Goal: Task Accomplishment & Management: Use online tool/utility

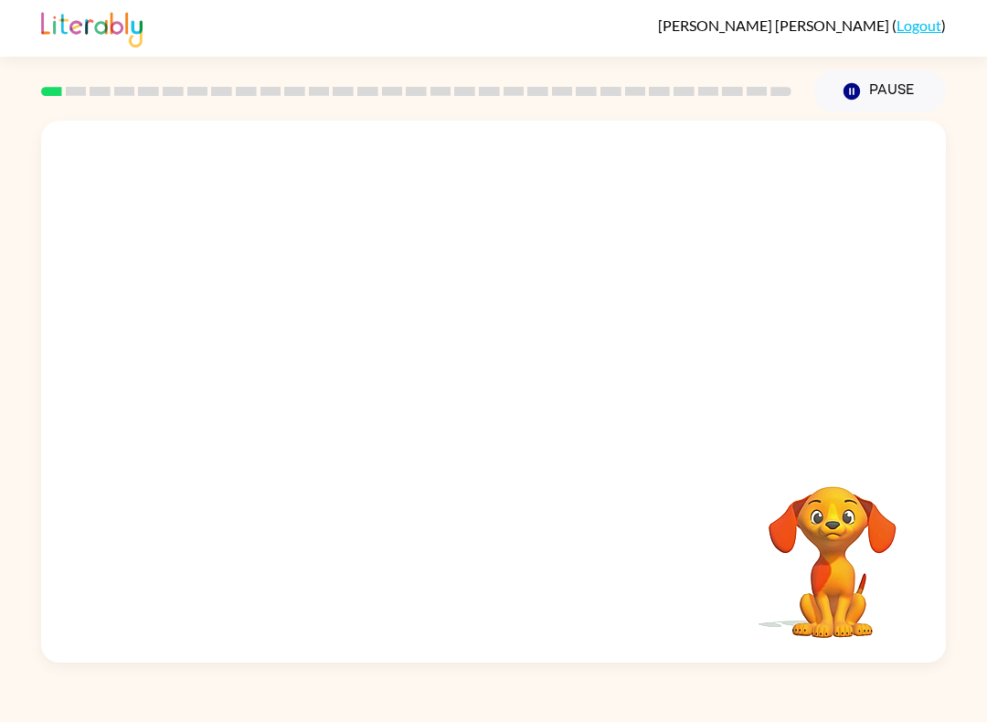
click at [829, 566] on video "Your browser must support playing .mp4 files to use Literably. Please try using…" at bounding box center [832, 549] width 183 height 183
click at [803, 525] on video "Your browser must support playing .mp4 files to use Literably. Please try using…" at bounding box center [832, 549] width 183 height 183
click at [853, 523] on video "Your browser must support playing .mp4 files to use Literably. Please try using…" at bounding box center [832, 549] width 183 height 183
click at [848, 520] on video "Your browser must support playing .mp4 files to use Literably. Please try using…" at bounding box center [832, 549] width 183 height 183
click at [849, 517] on video "Your browser must support playing .mp4 files to use Literably. Please try using…" at bounding box center [832, 549] width 183 height 183
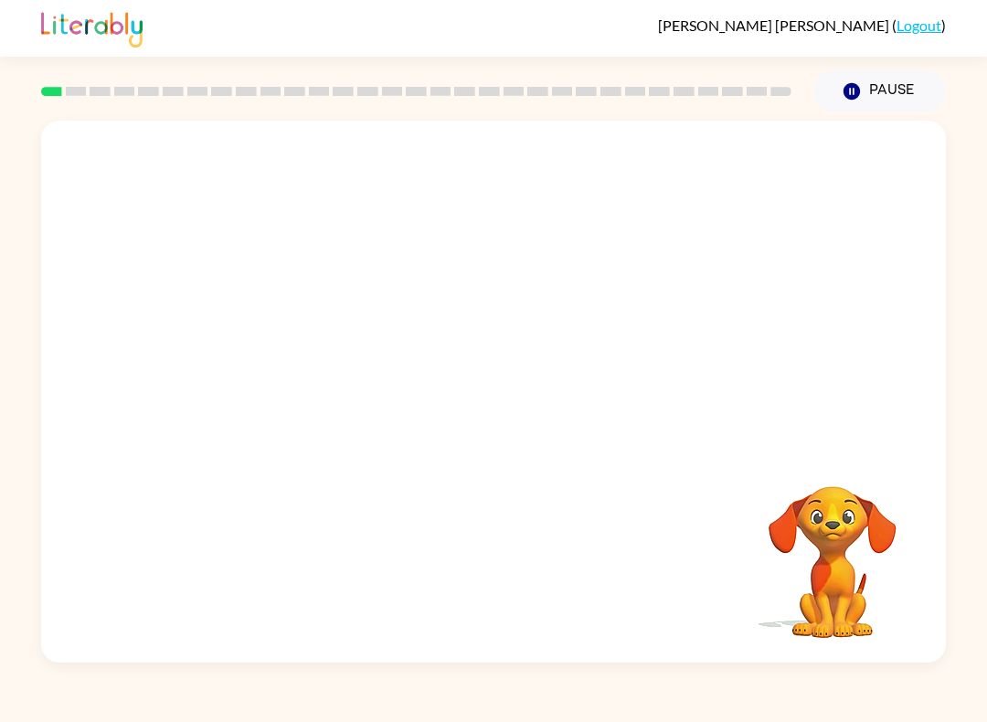
click at [848, 516] on video "Your browser must support playing .mp4 files to use Literably. Please try using…" at bounding box center [832, 549] width 183 height 183
click at [844, 527] on video "Your browser must support playing .mp4 files to use Literably. Please try using…" at bounding box center [832, 549] width 183 height 183
click at [843, 526] on video "Your browser must support playing .mp4 files to use Literably. Please try using…" at bounding box center [832, 549] width 183 height 183
click at [866, 508] on video "Your browser must support playing .mp4 files to use Literably. Please try using…" at bounding box center [832, 549] width 183 height 183
click at [496, 433] on button "button" at bounding box center [493, 400] width 117 height 67
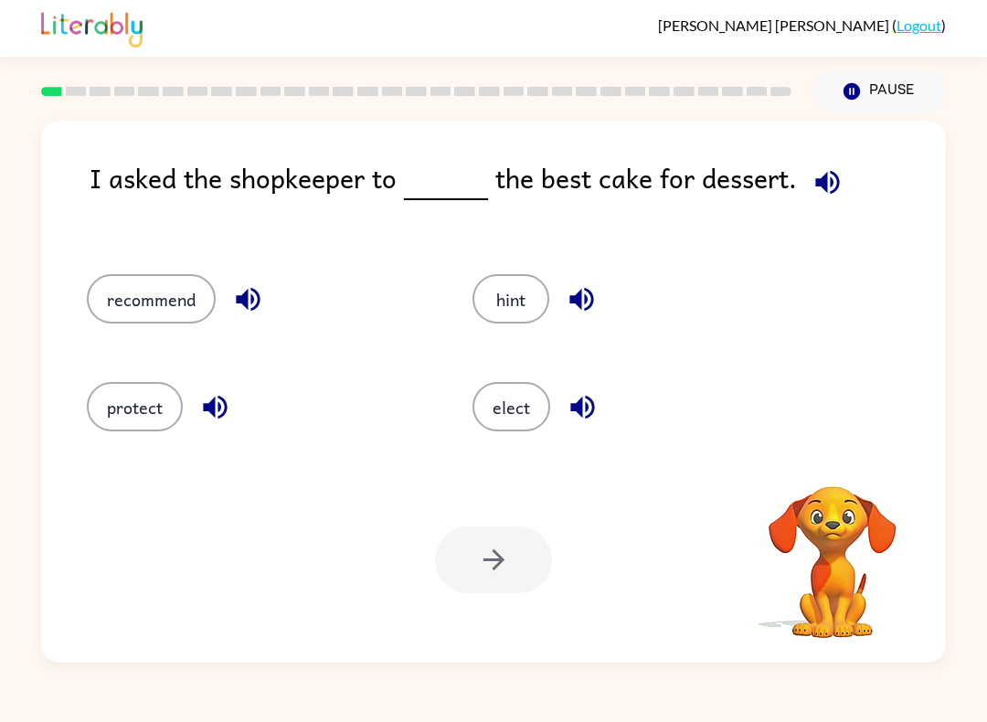
click at [803, 525] on video "Your browser must support playing .mp4 files to use Literably. Please try using…" at bounding box center [832, 549] width 183 height 183
click at [841, 544] on video "Your browser must support playing .mp4 files to use Literably. Please try using…" at bounding box center [832, 549] width 183 height 183
click at [829, 509] on video "Your browser must support playing .mp4 files to use Literably. Please try using…" at bounding box center [832, 549] width 183 height 183
click at [800, 527] on video "Your browser must support playing .mp4 files to use Literably. Please try using…" at bounding box center [832, 549] width 183 height 183
click at [800, 526] on video "Your browser must support playing .mp4 files to use Literably. Please try using…" at bounding box center [832, 549] width 183 height 183
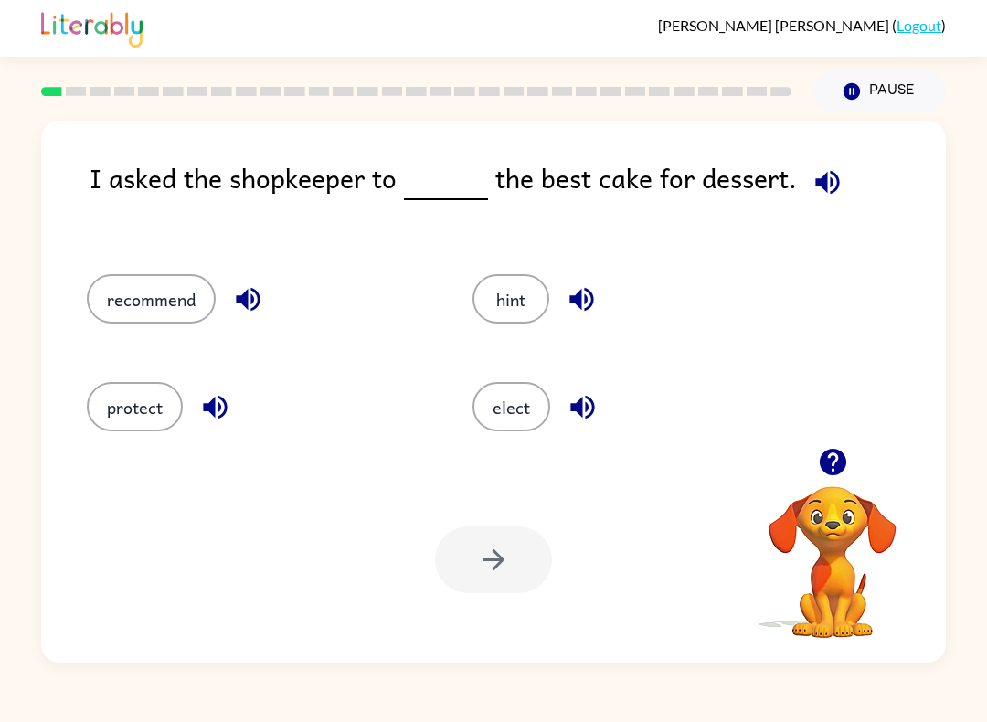
click at [838, 524] on video "Your browser must support playing .mp4 files to use Literably. Please try using…" at bounding box center [832, 549] width 183 height 183
click at [823, 520] on video "Your browser must support playing .mp4 files to use Literably. Please try using…" at bounding box center [832, 549] width 183 height 183
click at [822, 520] on video "Your browser must support playing .mp4 files to use Literably. Please try using…" at bounding box center [832, 549] width 183 height 183
click at [829, 565] on video "Your browser must support playing .mp4 files to use Literably. Please try using…" at bounding box center [832, 549] width 183 height 183
click at [811, 190] on icon "button" at bounding box center [827, 182] width 32 height 32
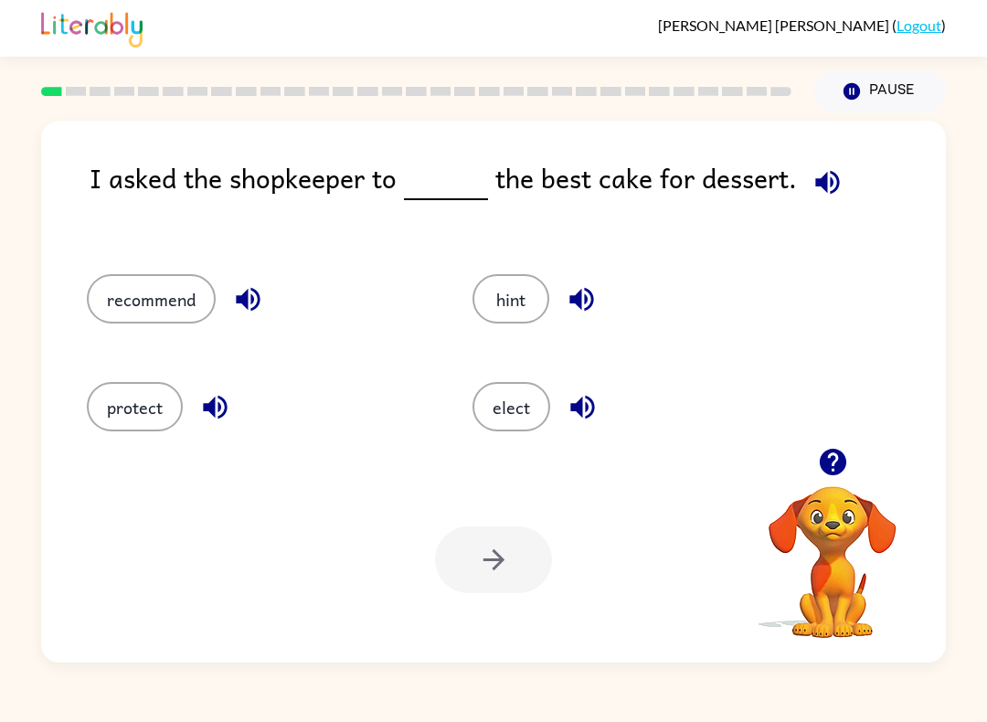
click at [844, 155] on div "I asked the shopkeeper to the best cake for dessert. recommend hint protect ele…" at bounding box center [493, 392] width 904 height 542
click at [839, 172] on button "button" at bounding box center [827, 182] width 47 height 47
click at [160, 291] on button "recommend" at bounding box center [151, 298] width 129 height 49
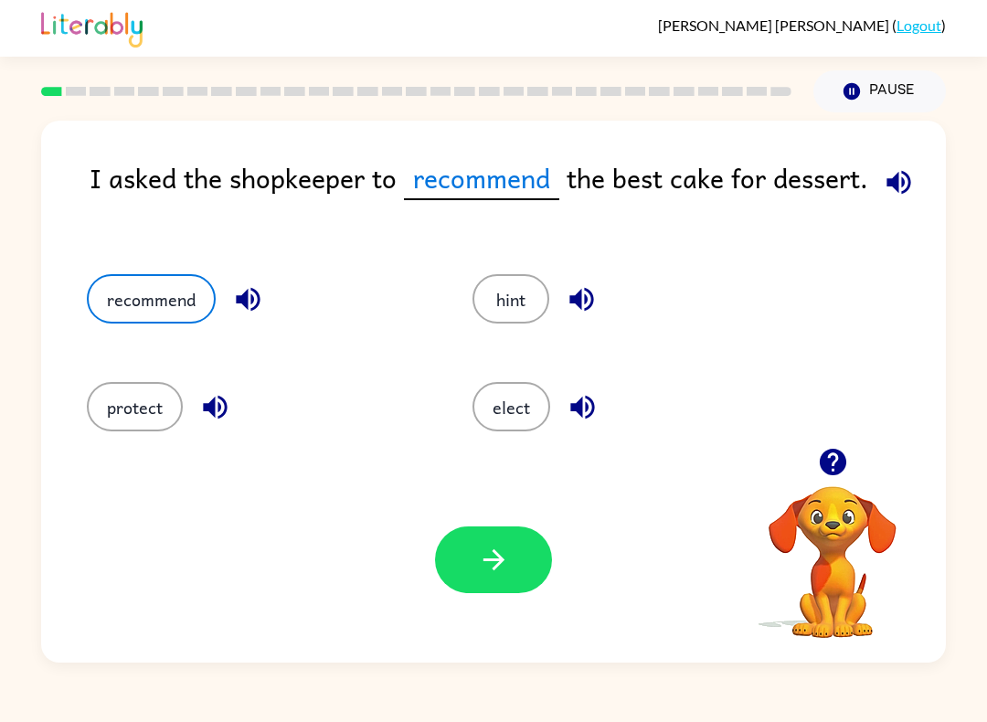
click at [479, 557] on icon "button" at bounding box center [494, 560] width 32 height 32
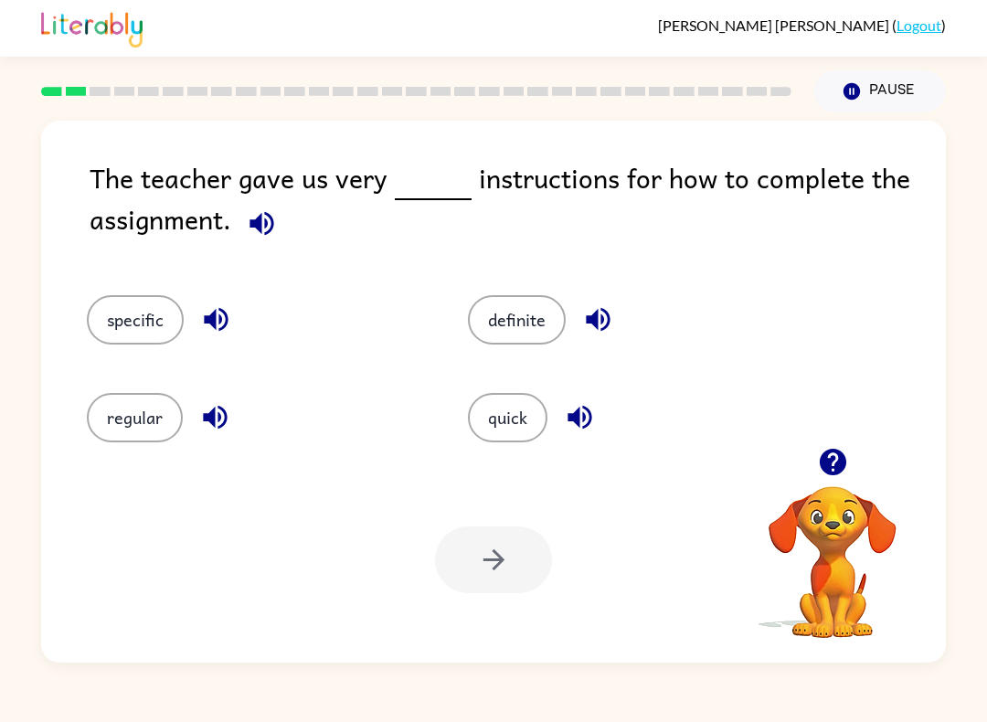
click at [764, 134] on div "The teacher gave us very instructions for how to complete the assignment. speci…" at bounding box center [493, 392] width 904 height 542
click at [684, 129] on div "The teacher gave us very instructions for how to complete the assignment. speci…" at bounding box center [493, 392] width 904 height 542
click at [266, 223] on icon "button" at bounding box center [261, 223] width 24 height 24
click at [115, 329] on button "specific" at bounding box center [135, 319] width 97 height 49
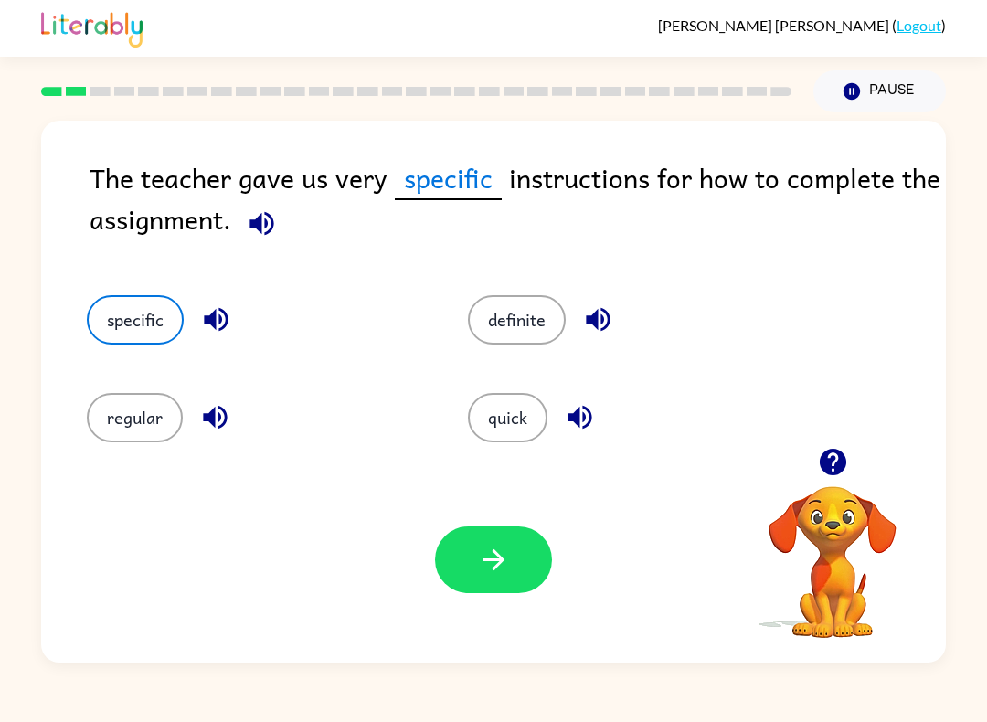
click at [493, 566] on icon "button" at bounding box center [494, 560] width 32 height 32
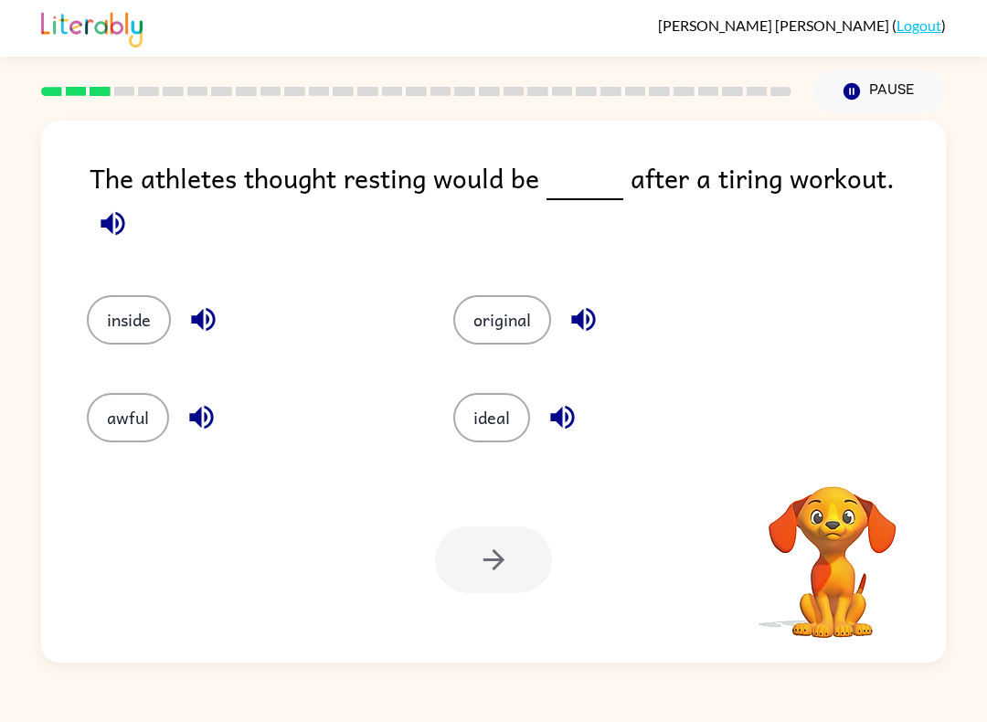
click at [129, 207] on icon "button" at bounding box center [113, 223] width 32 height 32
click at [944, 159] on div "The athletes thought resting would be after a tiring workout." at bounding box center [518, 207] width 856 height 101
click at [98, 410] on button "awful" at bounding box center [128, 417] width 82 height 49
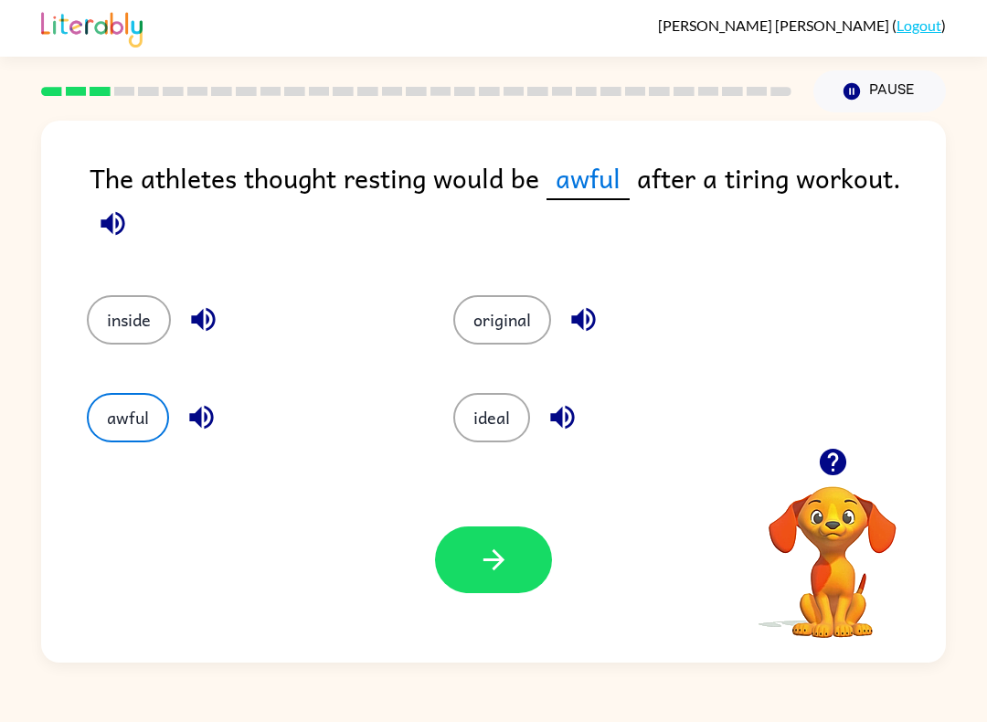
click at [502, 558] on icon "button" at bounding box center [494, 560] width 32 height 32
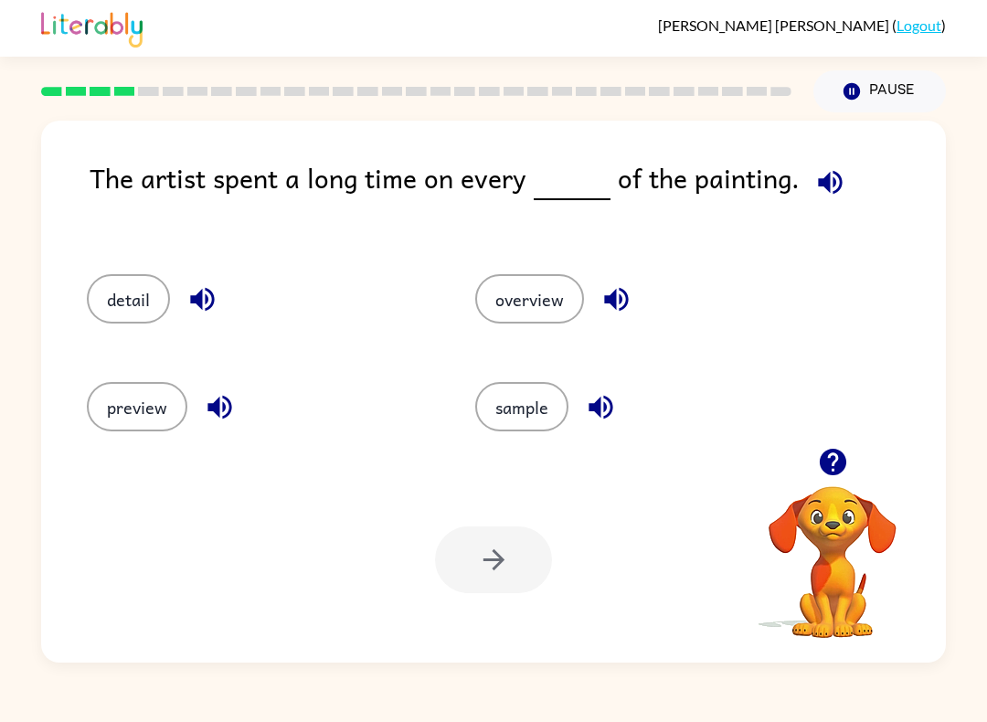
click at [842, 178] on button "button" at bounding box center [830, 182] width 47 height 47
click at [529, 400] on button "sample" at bounding box center [521, 406] width 93 height 49
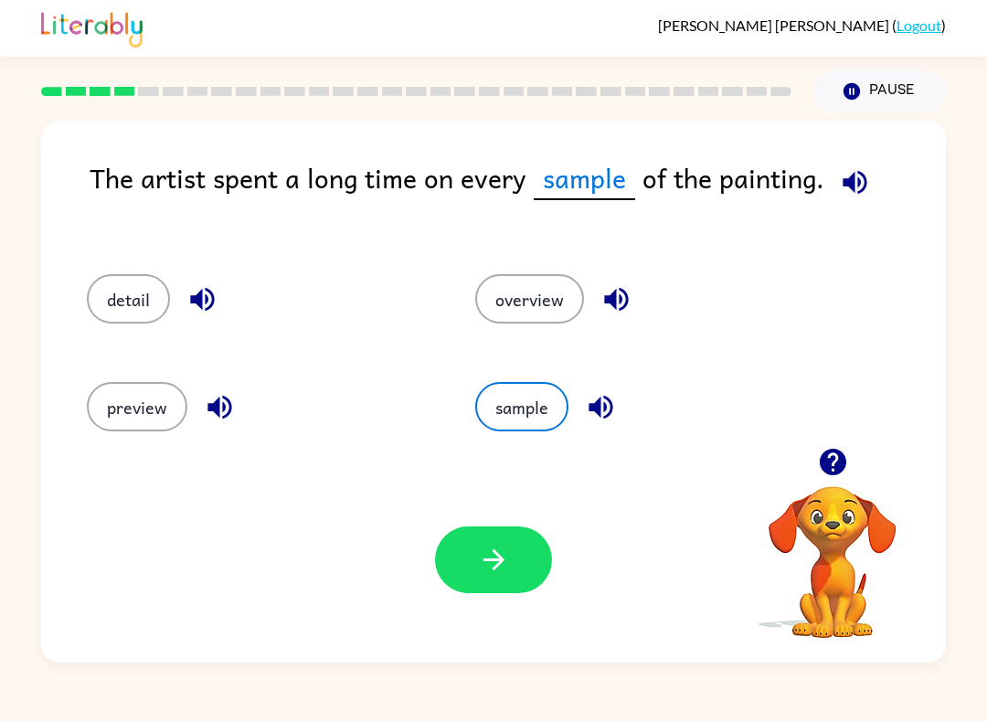
click at [498, 553] on icon "button" at bounding box center [494, 560] width 32 height 32
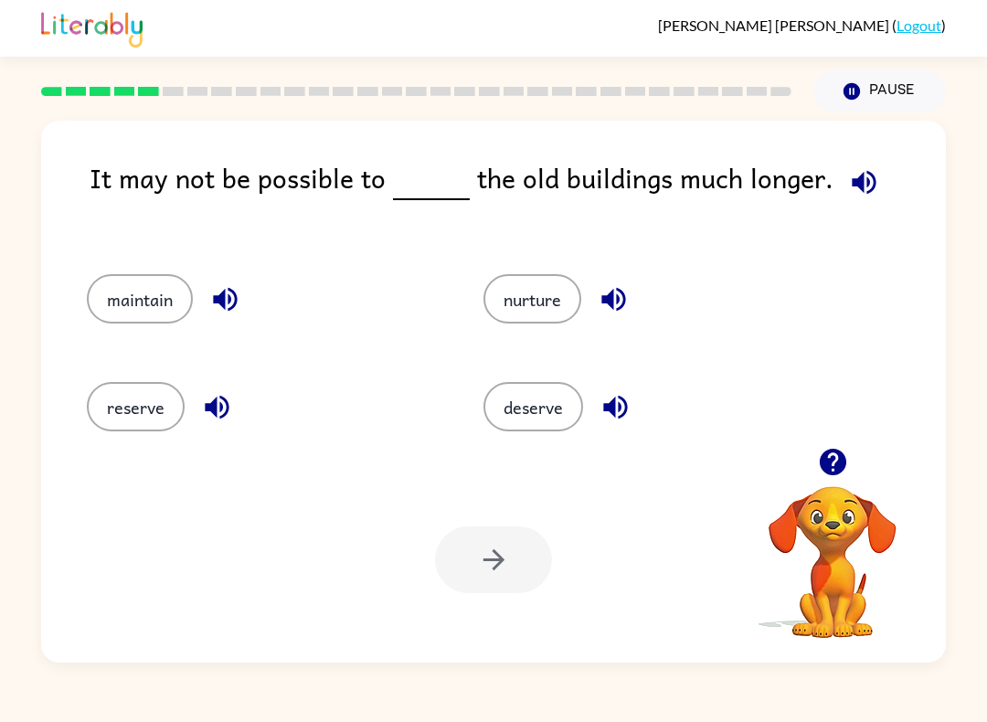
click at [848, 190] on icon "button" at bounding box center [864, 182] width 32 height 32
click at [533, 400] on button "deserve" at bounding box center [533, 406] width 100 height 49
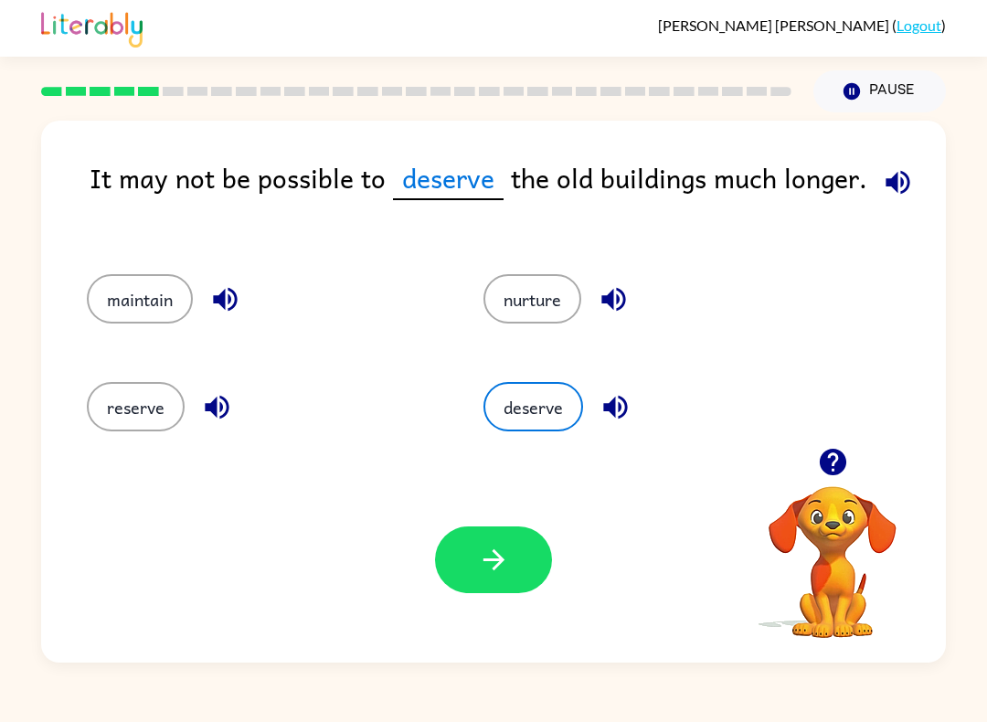
click at [523, 573] on button "button" at bounding box center [493, 559] width 117 height 67
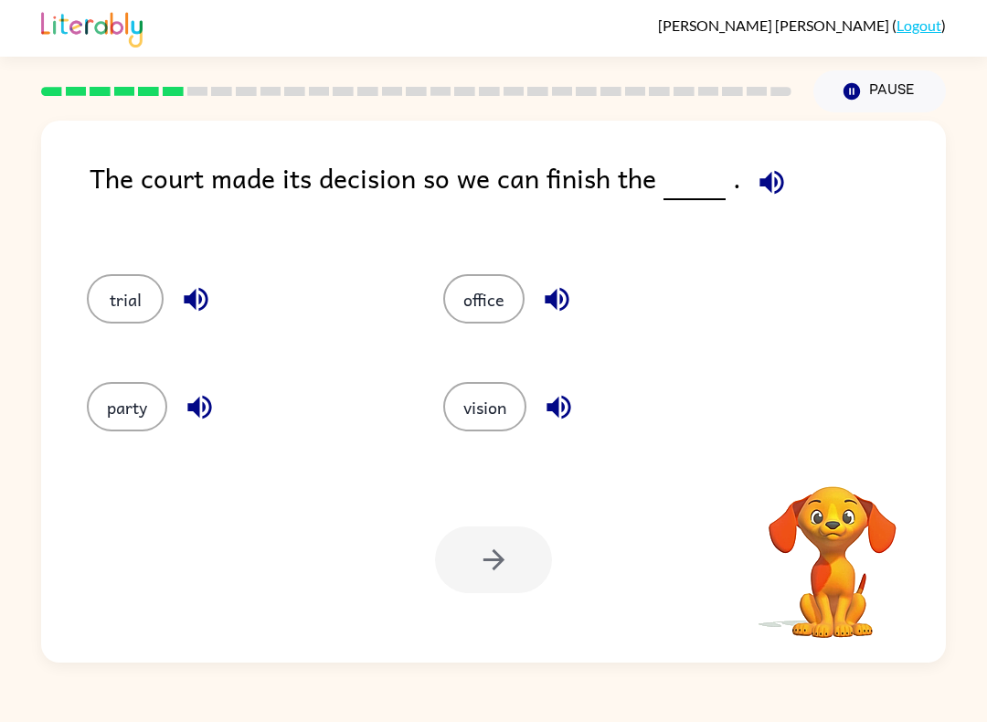
click at [755, 166] on button "button" at bounding box center [771, 182] width 47 height 47
click at [763, 182] on icon "button" at bounding box center [771, 182] width 24 height 24
click at [142, 431] on button "party" at bounding box center [127, 406] width 80 height 49
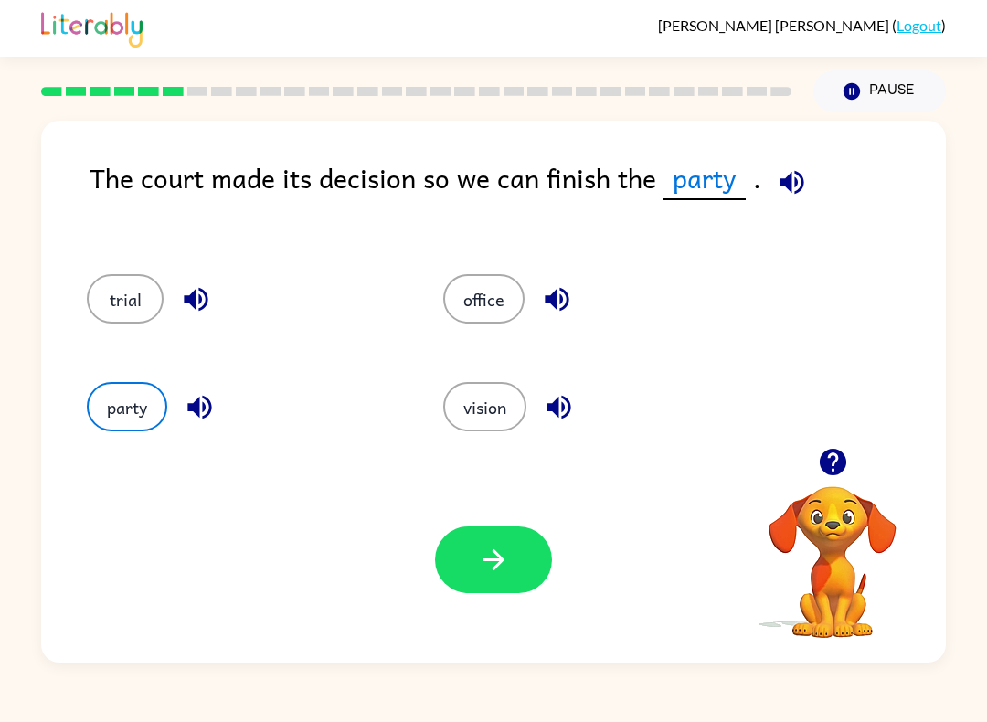
click at [494, 555] on icon "button" at bounding box center [494, 560] width 32 height 32
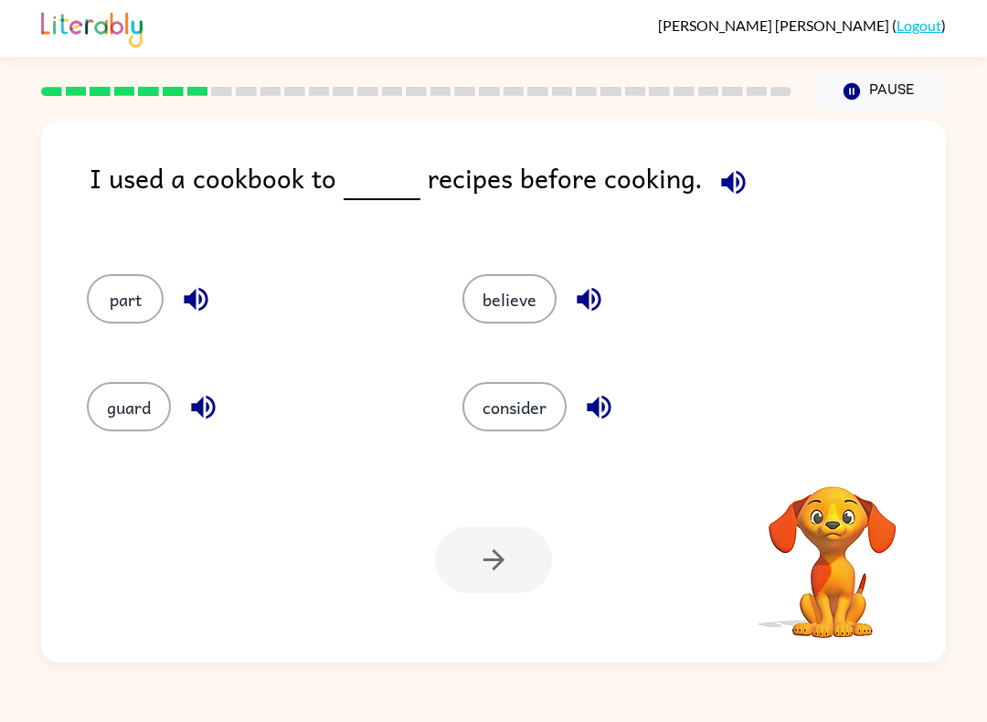
click at [733, 169] on icon "button" at bounding box center [733, 182] width 32 height 32
click at [724, 183] on icon "button" at bounding box center [733, 182] width 32 height 32
click at [721, 185] on icon "button" at bounding box center [733, 182] width 24 height 24
click at [730, 186] on icon "button" at bounding box center [733, 182] width 32 height 32
click at [728, 185] on icon "button" at bounding box center [733, 182] width 24 height 24
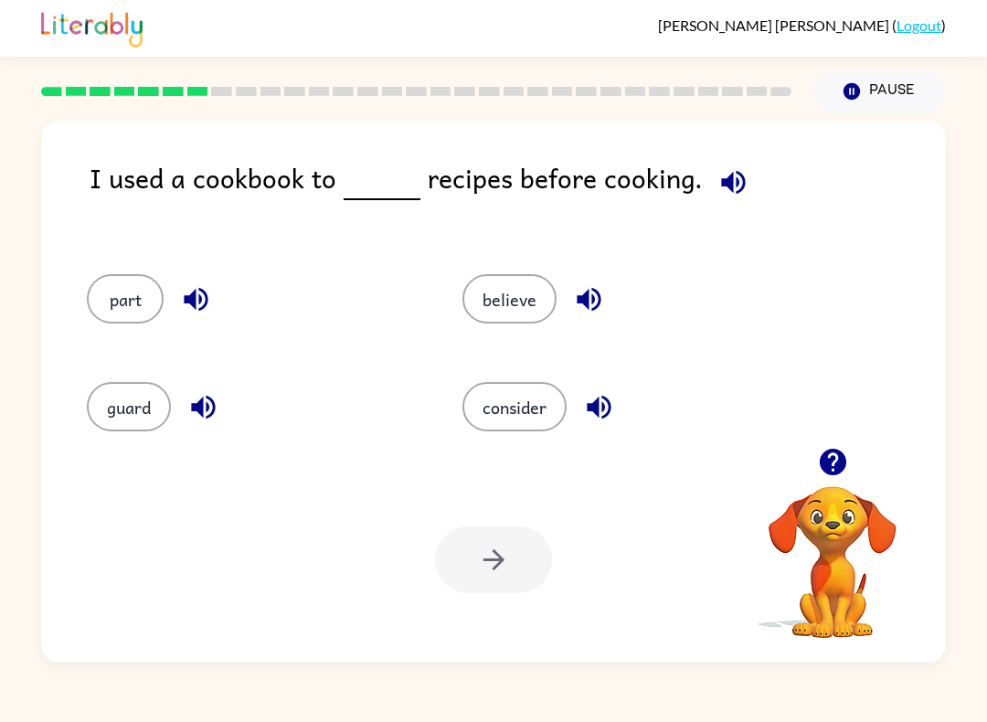
click at [127, 315] on button "part" at bounding box center [125, 298] width 77 height 49
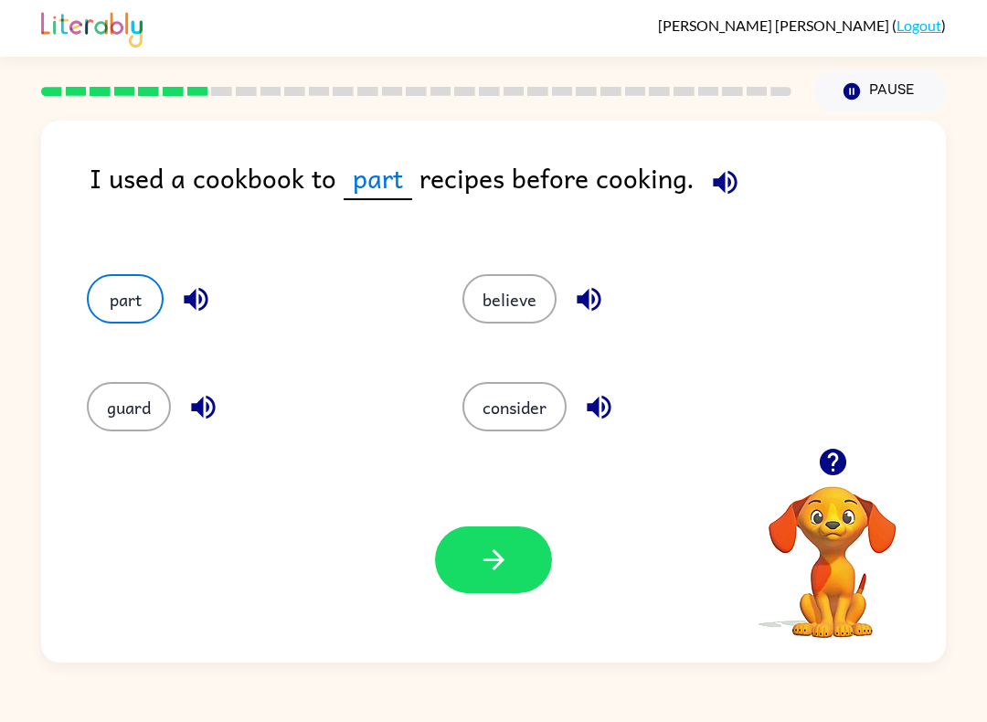
click at [168, 412] on button "guard" at bounding box center [129, 406] width 84 height 49
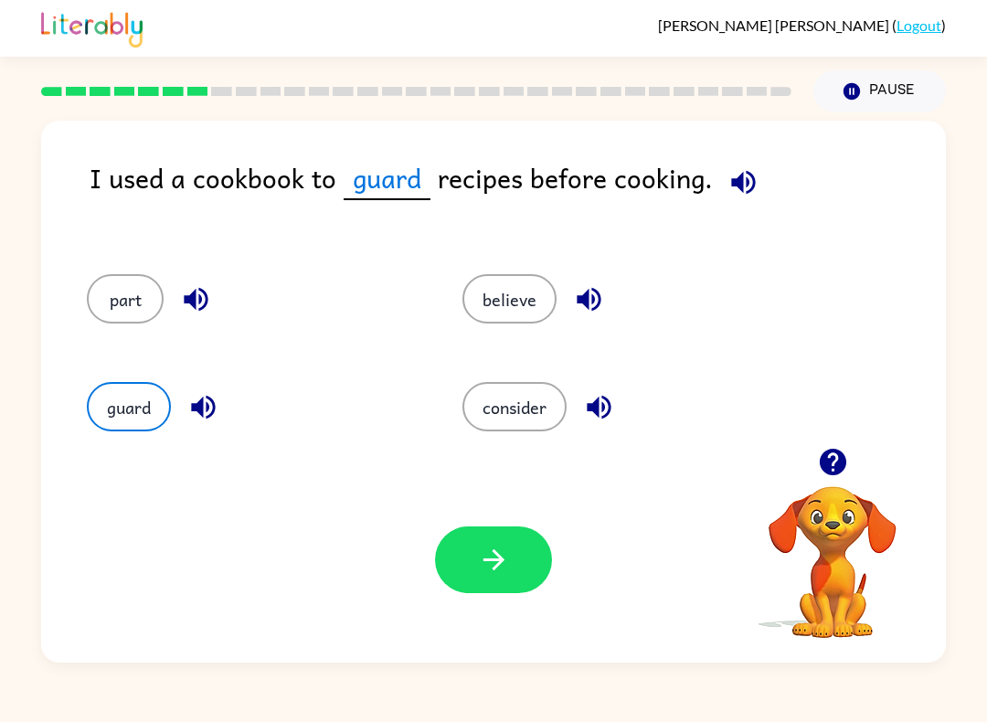
click at [483, 544] on icon "button" at bounding box center [494, 560] width 32 height 32
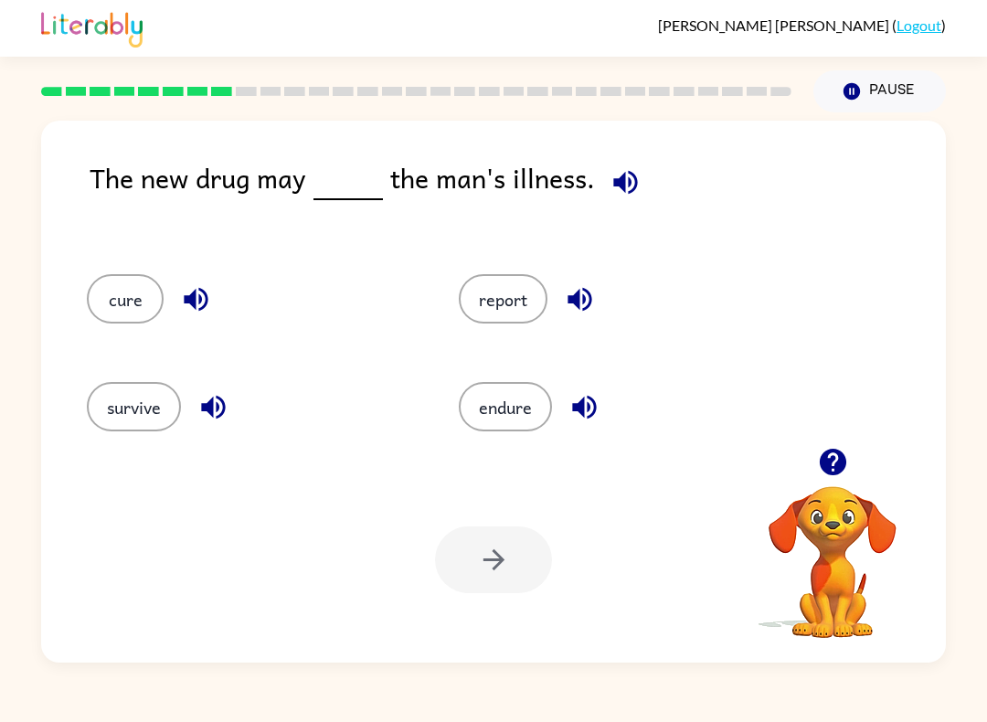
click at [618, 191] on icon "button" at bounding box center [625, 182] width 24 height 24
click at [117, 309] on button "cure" at bounding box center [125, 298] width 77 height 49
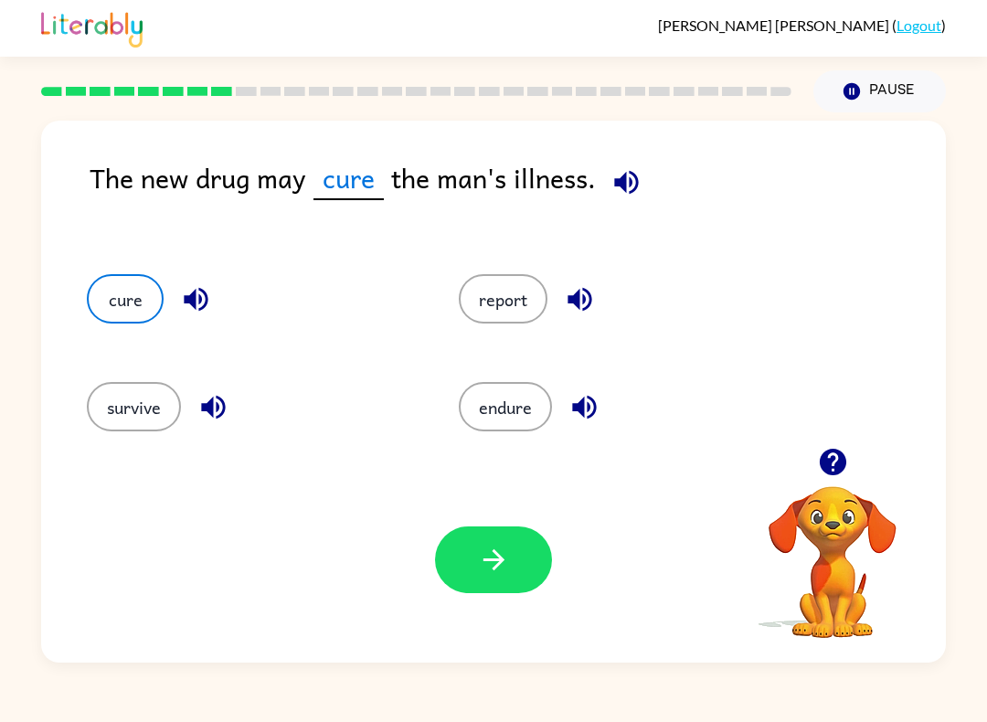
click at [511, 544] on button "button" at bounding box center [493, 559] width 117 height 67
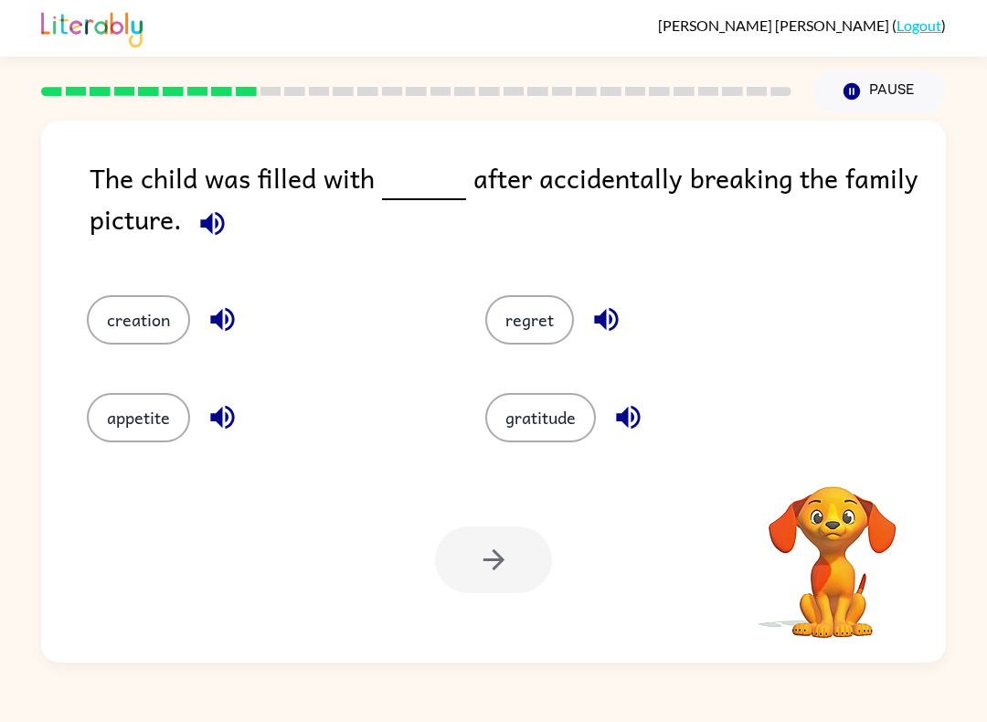
click at [225, 222] on icon "button" at bounding box center [212, 223] width 32 height 32
click at [204, 222] on icon "button" at bounding box center [212, 223] width 24 height 24
click at [183, 236] on span at bounding box center [209, 218] width 54 height 41
click at [212, 228] on icon "button" at bounding box center [212, 223] width 24 height 24
click at [118, 324] on button "creation" at bounding box center [138, 319] width 103 height 49
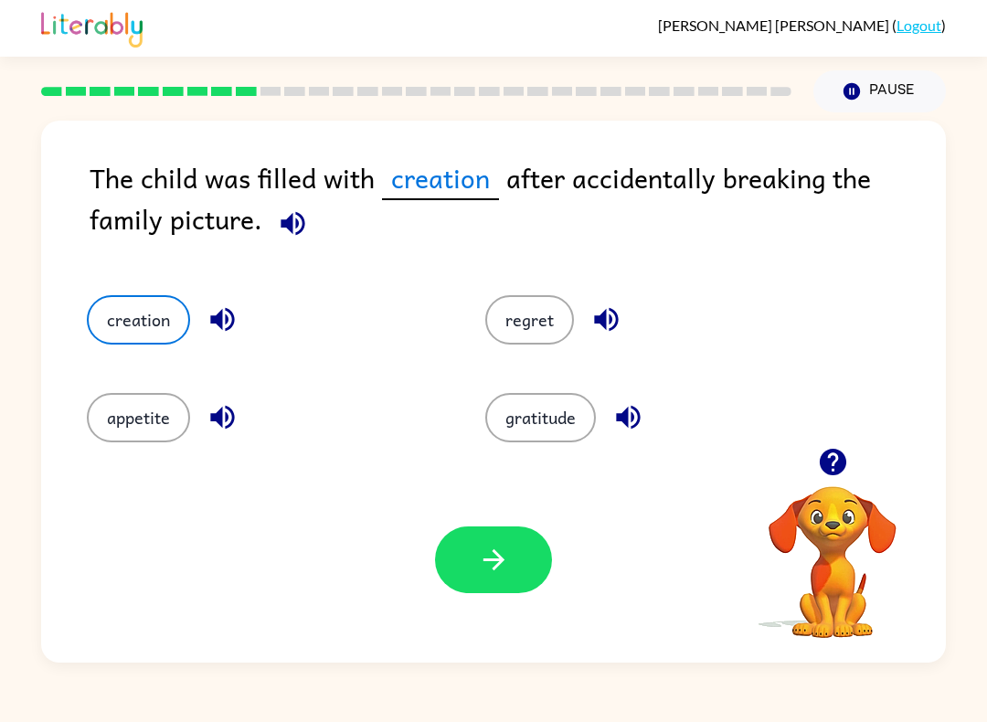
click at [98, 426] on button "appetite" at bounding box center [138, 417] width 103 height 49
click at [536, 344] on button "regret" at bounding box center [529, 319] width 89 height 49
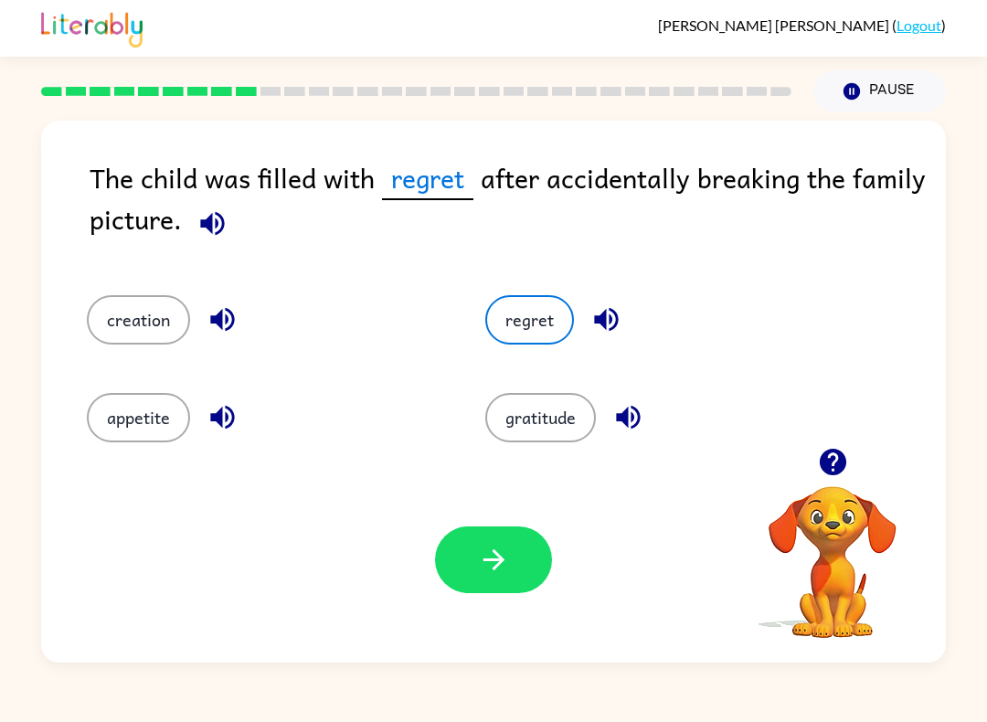
click at [491, 542] on button "button" at bounding box center [493, 559] width 117 height 67
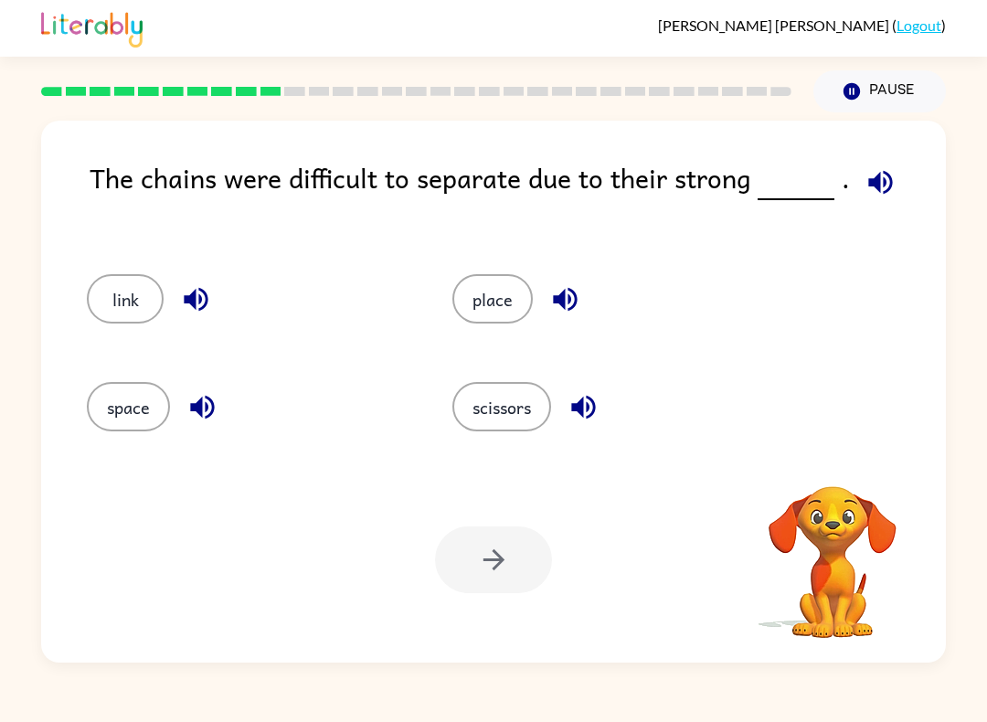
click at [893, 184] on button "button" at bounding box center [880, 182] width 47 height 47
click at [460, 388] on button "scissors" at bounding box center [501, 406] width 99 height 49
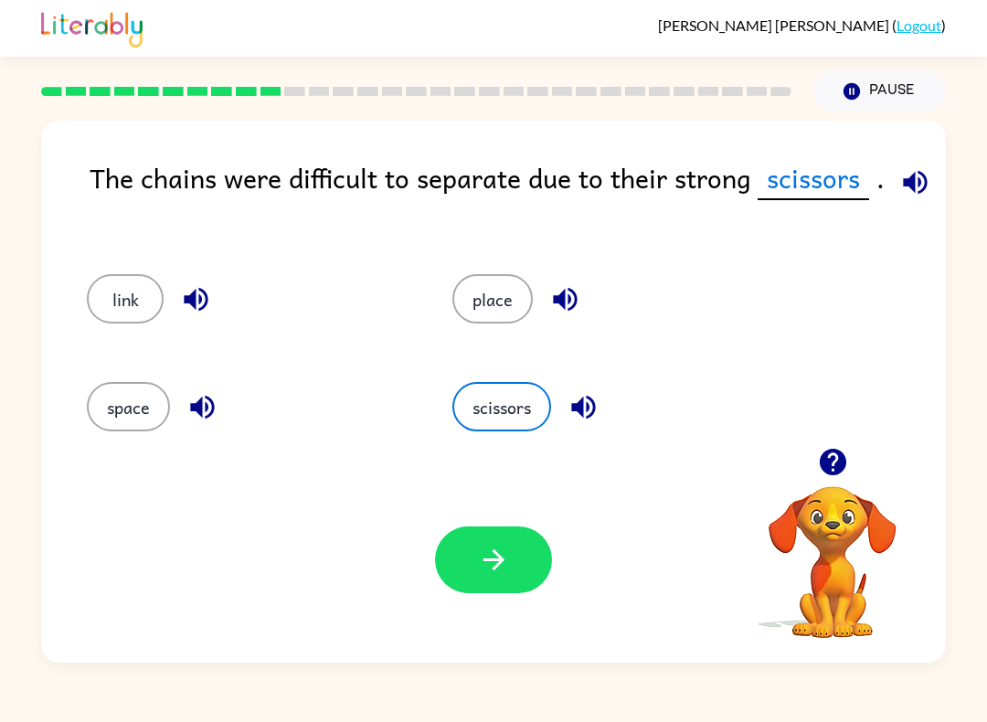
click at [444, 596] on div "Your browser must support playing .mp4 files to use Literably. Please try using…" at bounding box center [493, 560] width 904 height 206
click at [443, 595] on div "Your browser must support playing .mp4 files to use Literably. Please try using…" at bounding box center [493, 560] width 904 height 206
click at [469, 586] on button "button" at bounding box center [493, 559] width 117 height 67
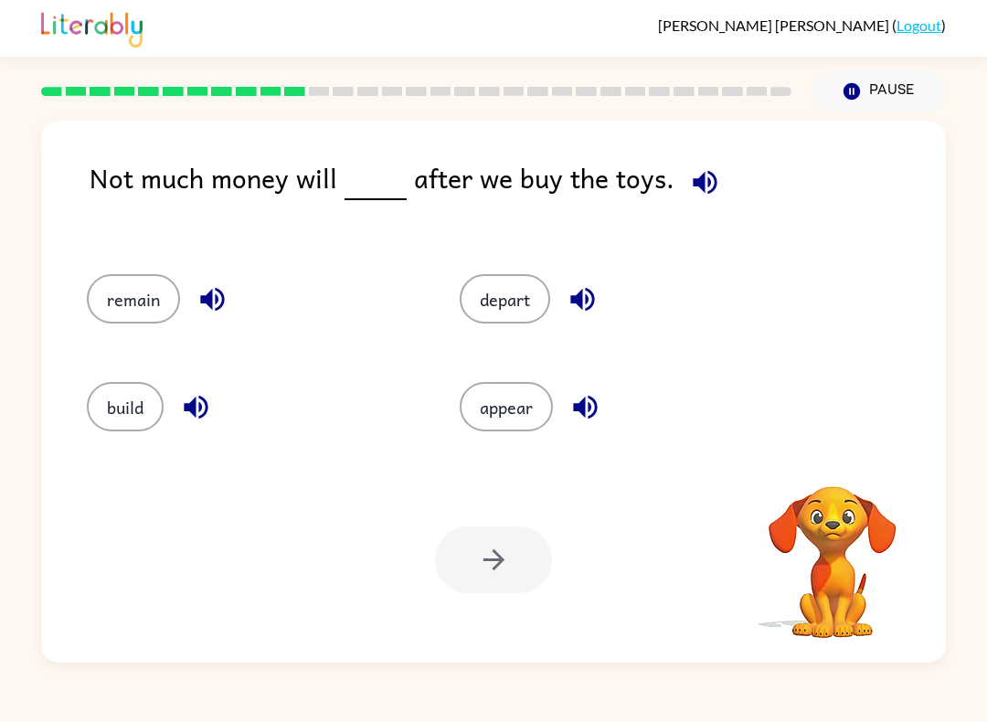
click at [464, 554] on div at bounding box center [493, 559] width 117 height 67
click at [116, 295] on button "remain" at bounding box center [133, 298] width 93 height 49
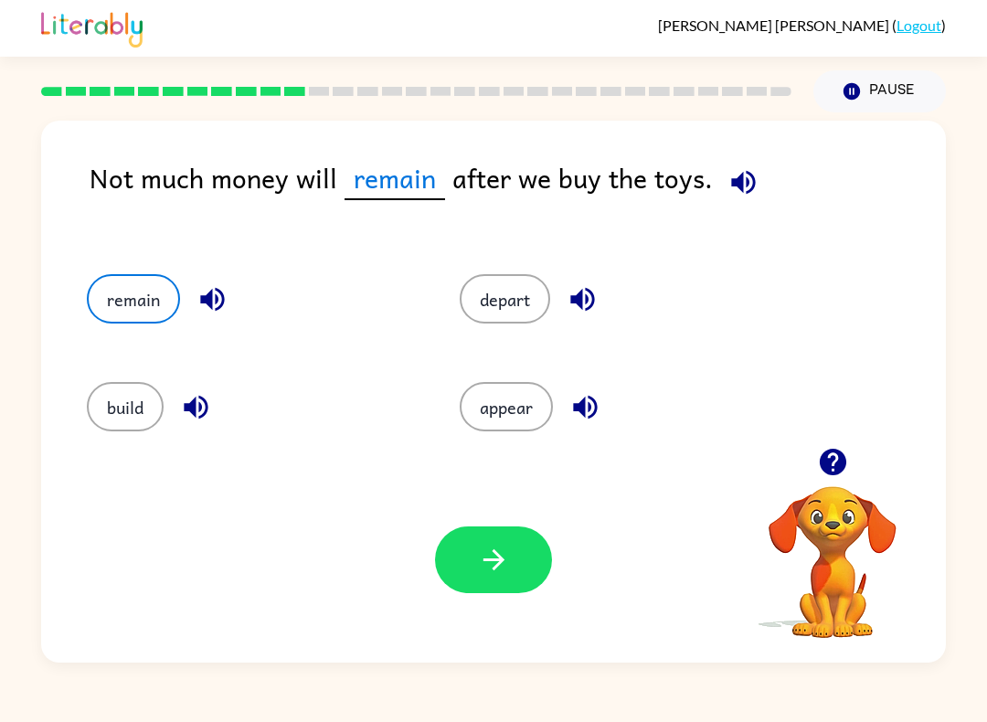
click at [532, 570] on button "button" at bounding box center [493, 559] width 117 height 67
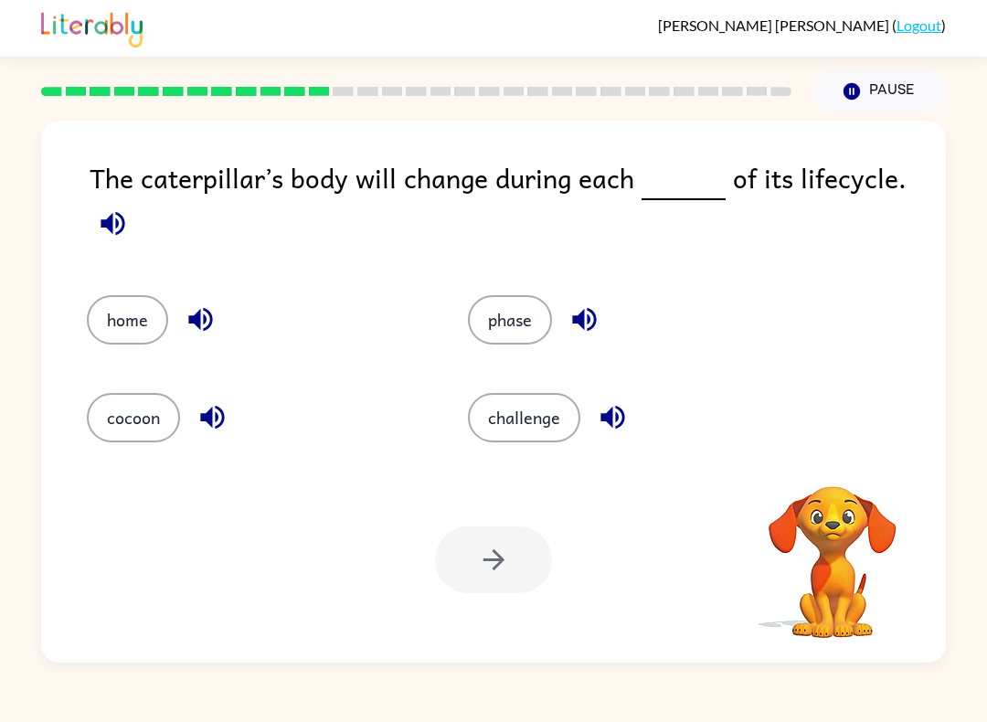
click at [110, 227] on icon "button" at bounding box center [112, 223] width 24 height 24
click at [512, 322] on button "phase" at bounding box center [510, 319] width 84 height 49
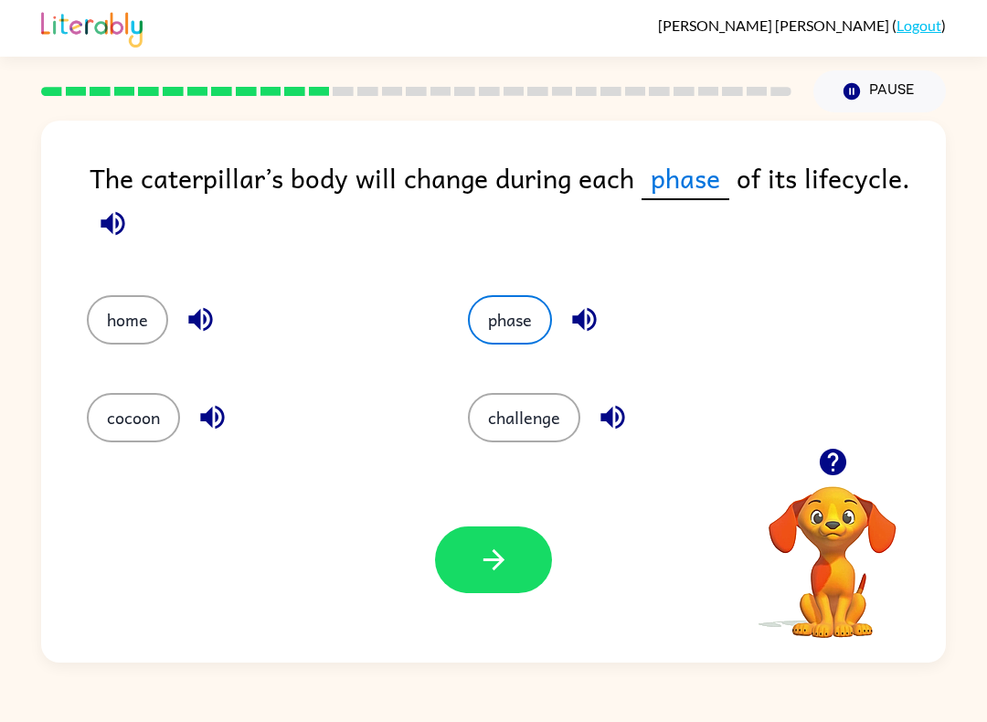
click at [503, 574] on icon "button" at bounding box center [494, 560] width 32 height 32
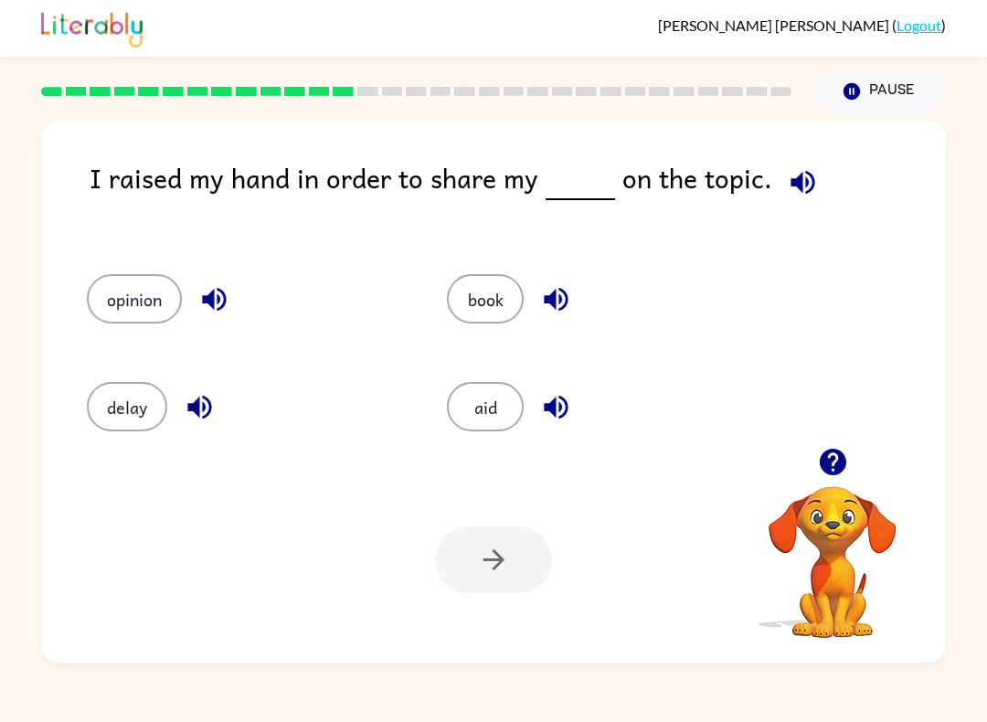
click at [131, 294] on button "opinion" at bounding box center [134, 298] width 95 height 49
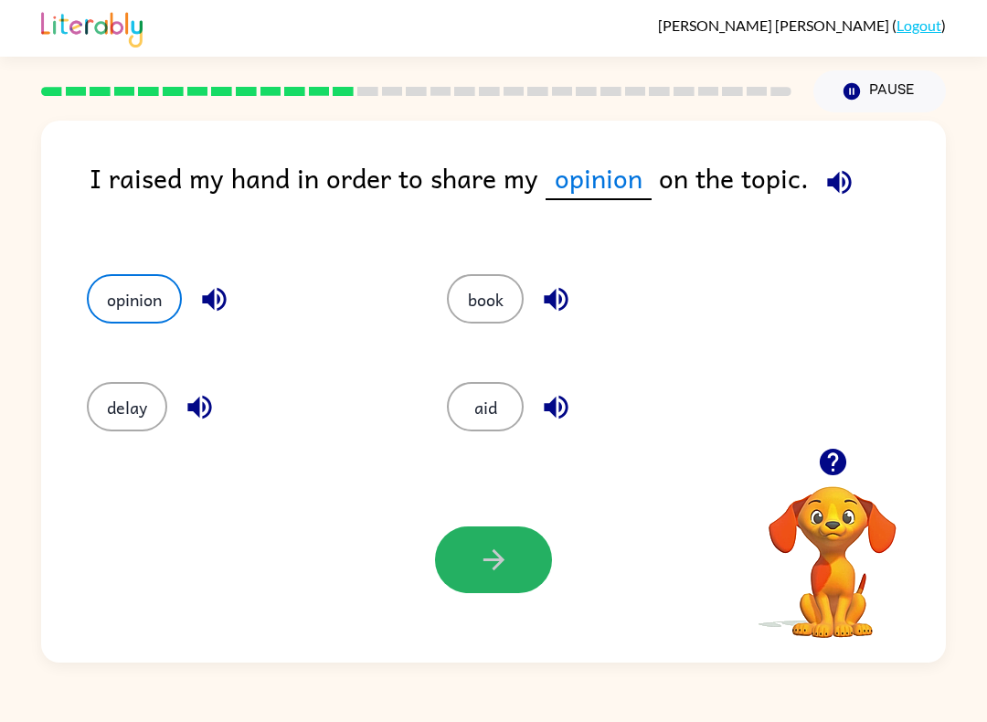
click at [468, 557] on button "button" at bounding box center [493, 559] width 117 height 67
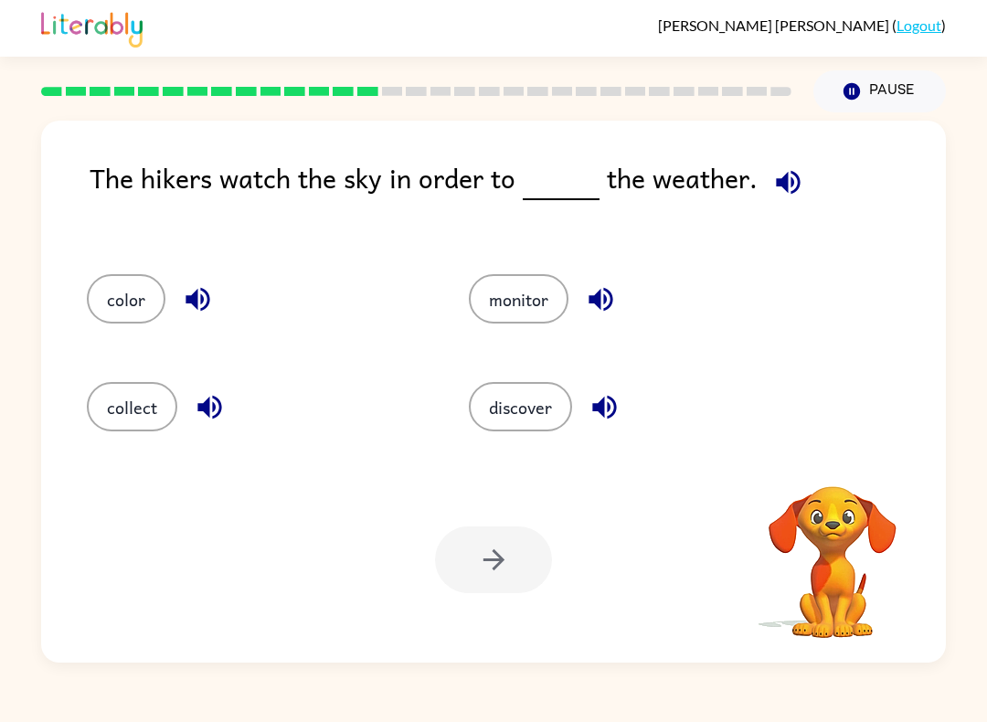
click at [796, 173] on icon "button" at bounding box center [788, 182] width 32 height 32
click at [126, 444] on div "collect" at bounding box center [243, 401] width 382 height 108
click at [138, 415] on button "collect" at bounding box center [132, 406] width 90 height 49
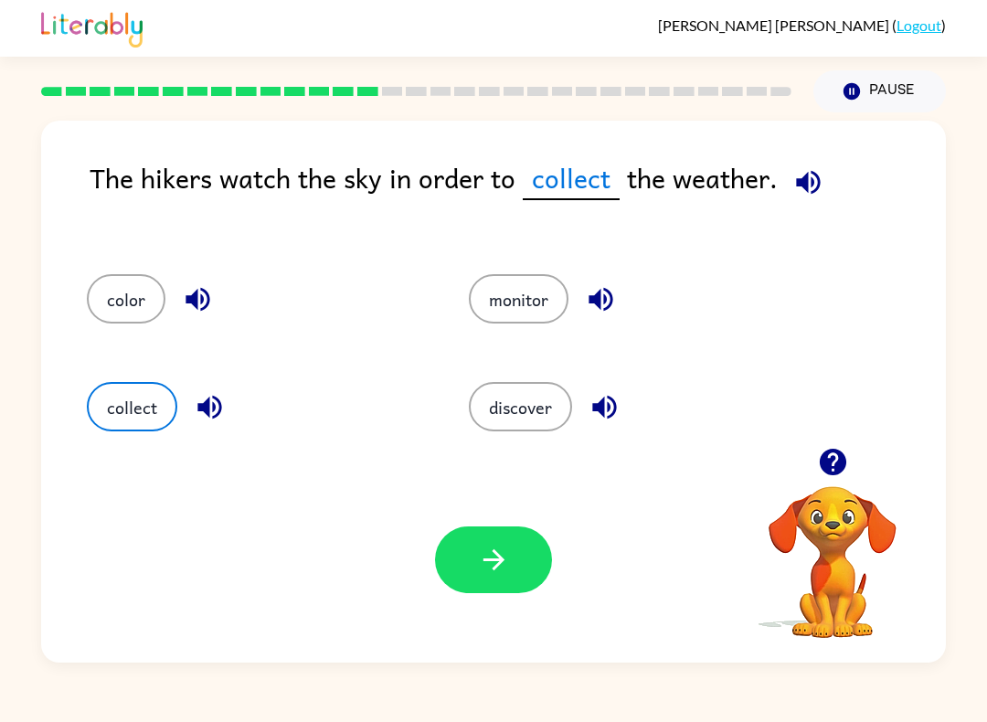
click at [523, 408] on button "discover" at bounding box center [520, 406] width 103 height 49
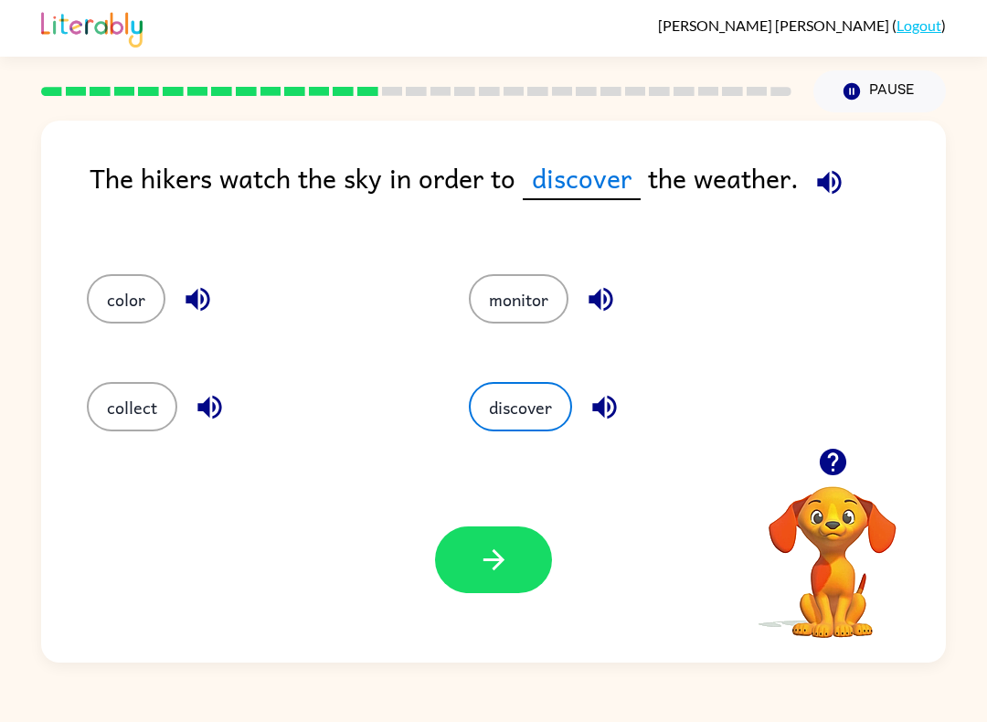
click at [484, 567] on icon "button" at bounding box center [494, 560] width 32 height 32
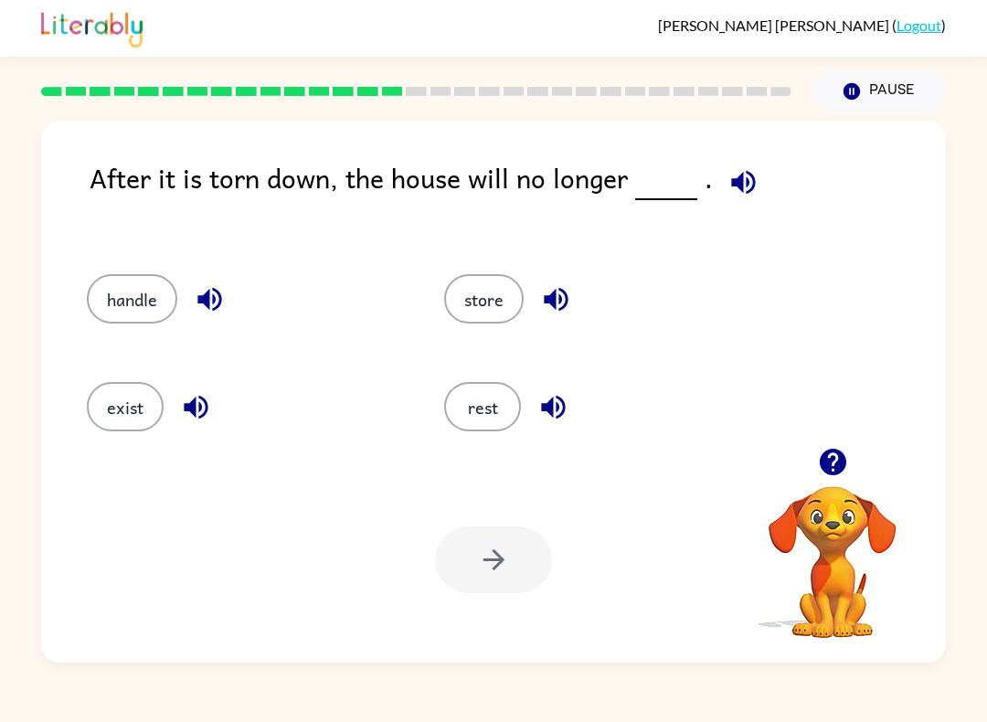
click at [133, 369] on div "exist" at bounding box center [230, 401] width 357 height 108
click at [132, 368] on div "exist" at bounding box center [230, 401] width 357 height 108
click at [480, 587] on div at bounding box center [493, 559] width 117 height 67
click at [115, 395] on button "exist" at bounding box center [125, 406] width 77 height 49
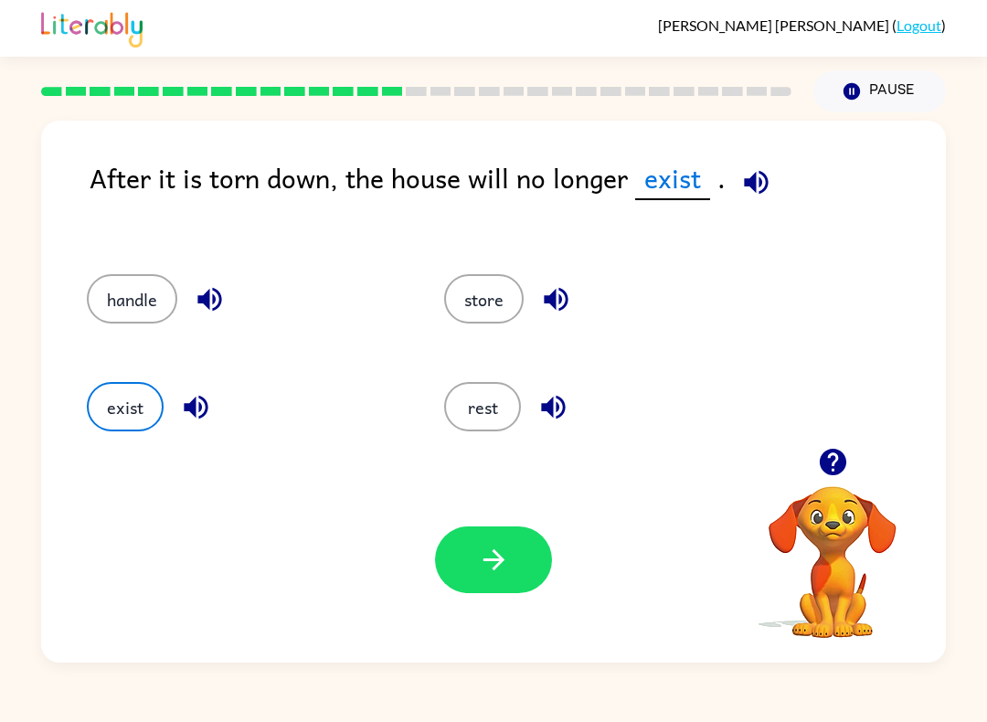
click at [524, 564] on button "button" at bounding box center [493, 559] width 117 height 67
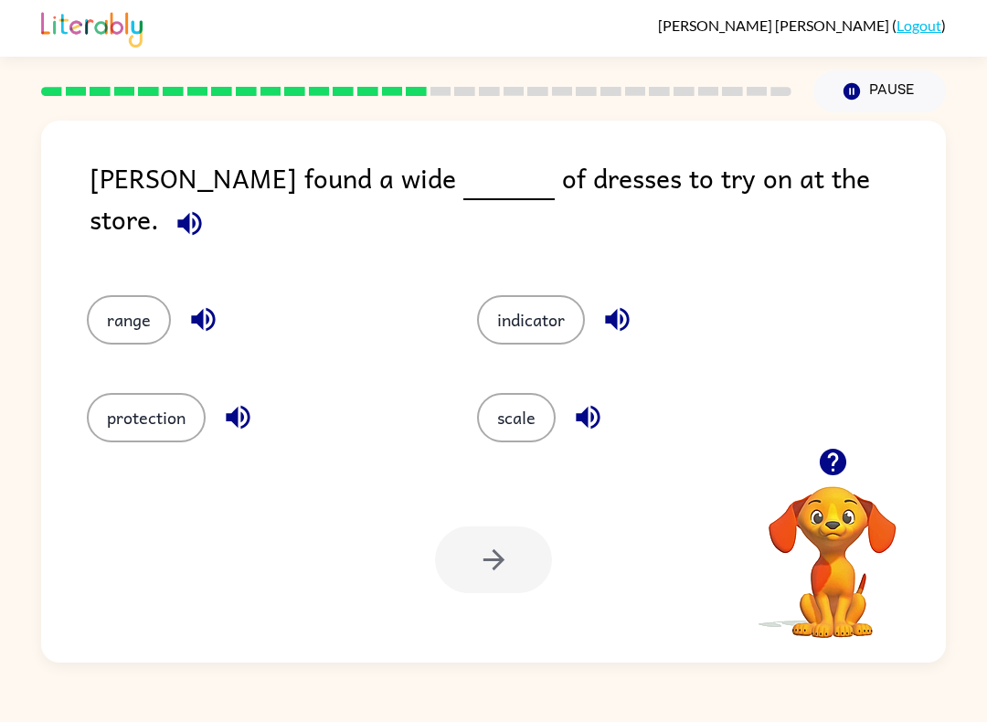
click at [109, 295] on button "range" at bounding box center [129, 319] width 84 height 49
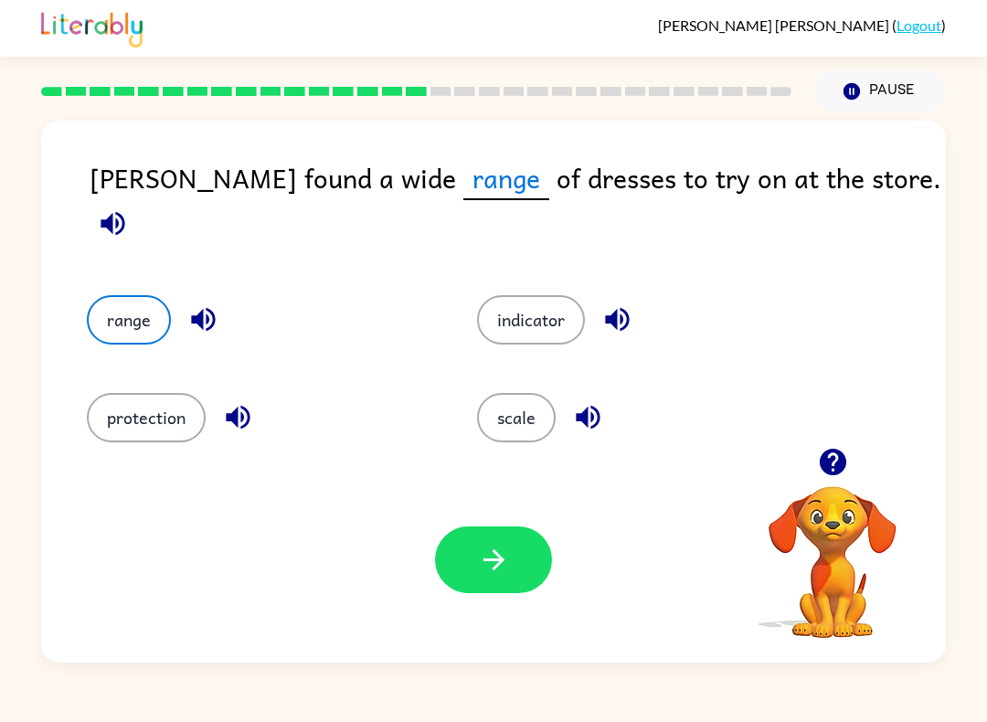
click at [522, 549] on button "button" at bounding box center [493, 559] width 117 height 67
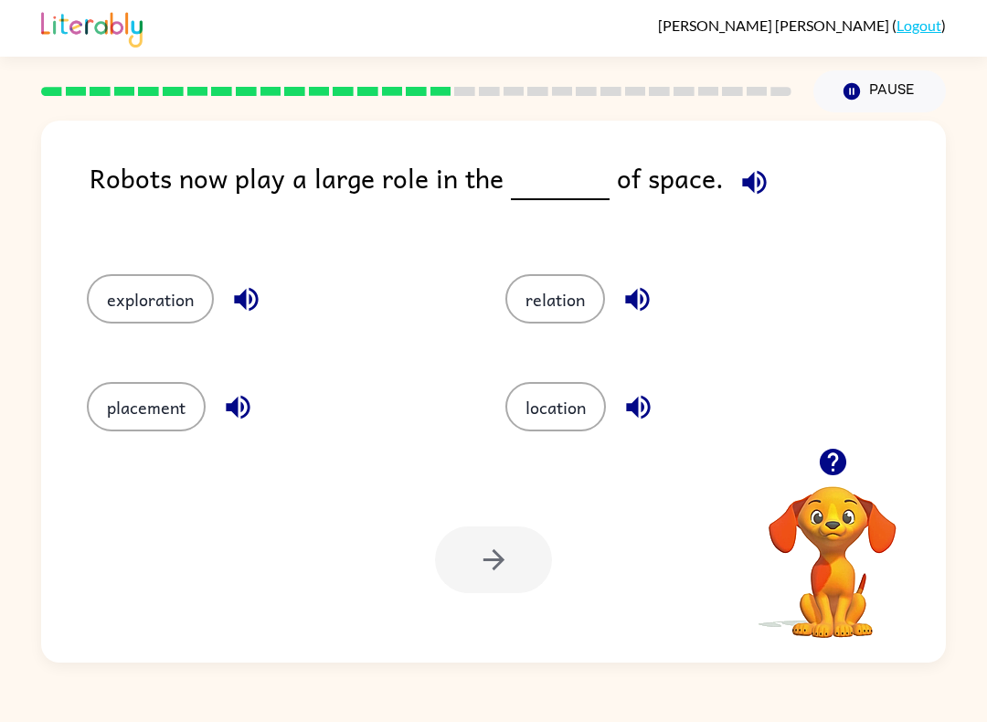
click at [575, 409] on button "location" at bounding box center [555, 406] width 100 height 49
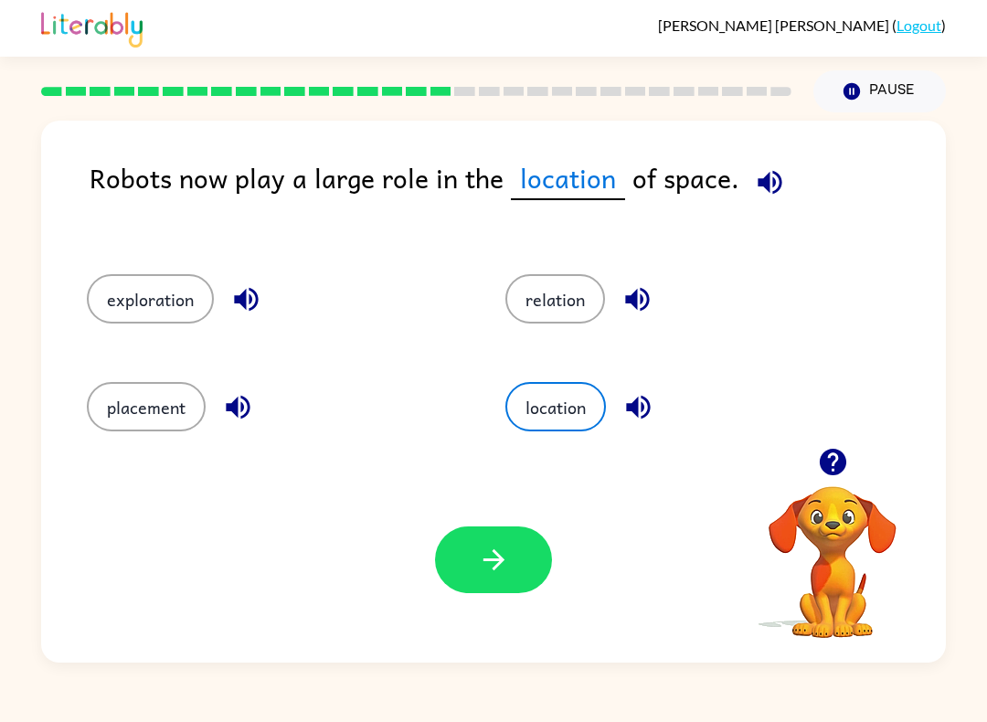
click at [186, 313] on button "exploration" at bounding box center [150, 298] width 127 height 49
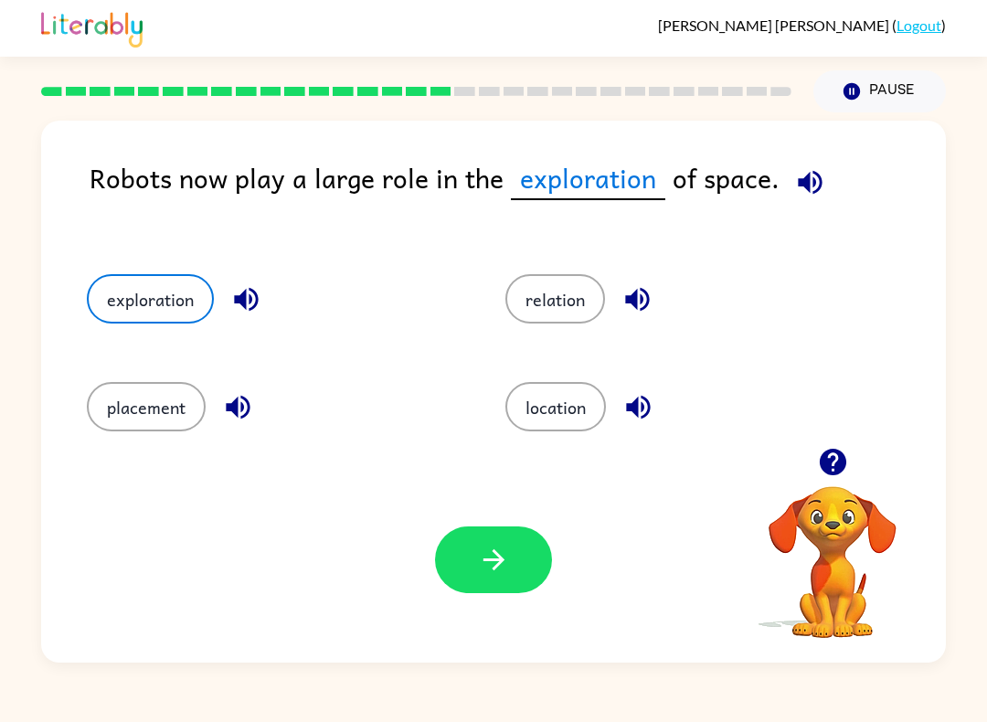
click at [508, 554] on icon "button" at bounding box center [494, 560] width 32 height 32
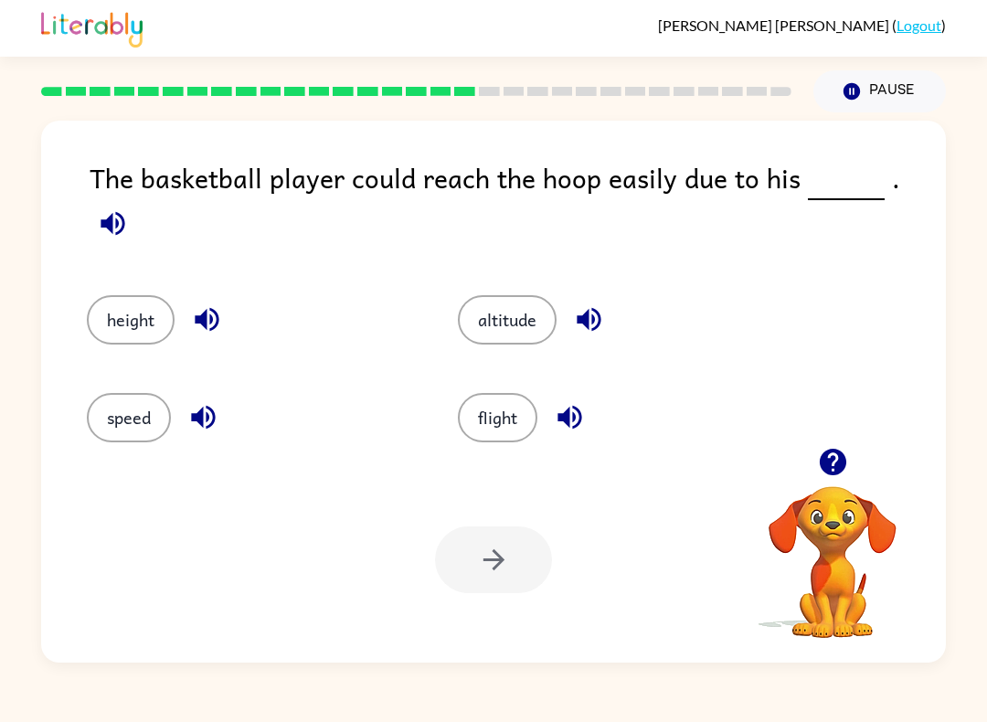
click at [514, 295] on button "altitude" at bounding box center [507, 319] width 99 height 49
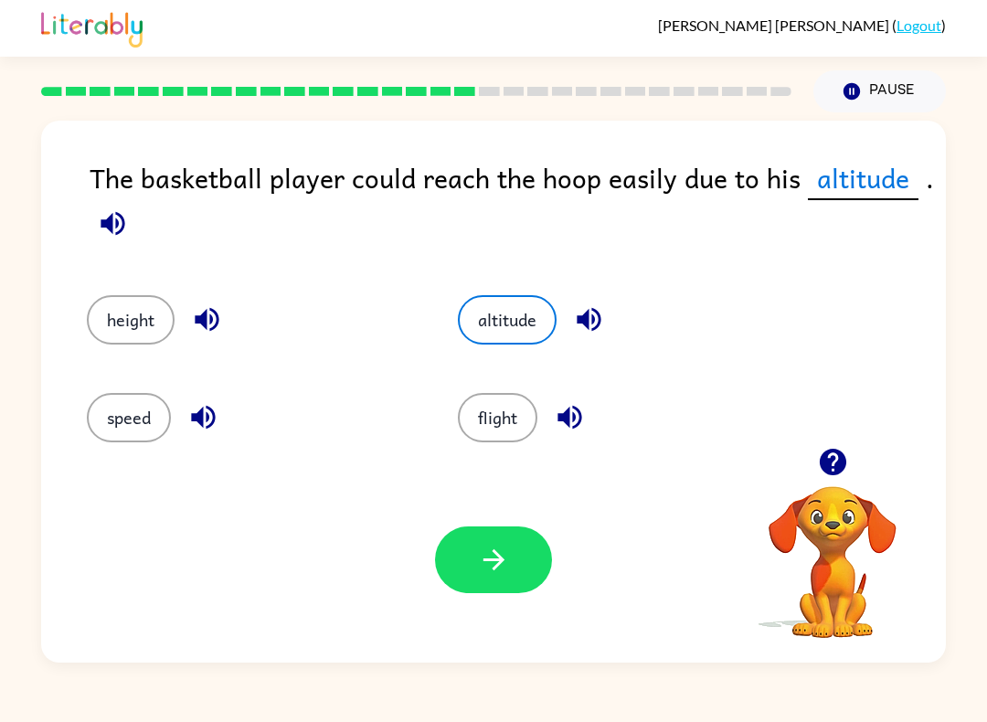
click at [501, 593] on button "button" at bounding box center [493, 559] width 117 height 67
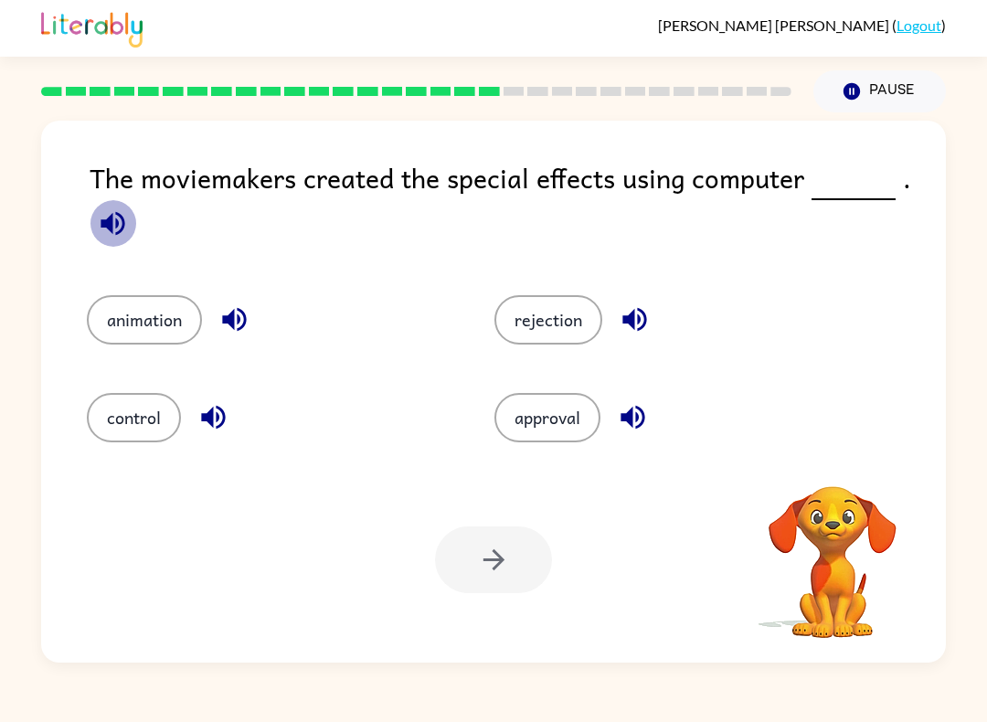
click at [131, 225] on button "button" at bounding box center [113, 223] width 47 height 47
click at [166, 364] on div "control" at bounding box center [255, 407] width 407 height 98
click at [120, 313] on button "animation" at bounding box center [144, 319] width 115 height 49
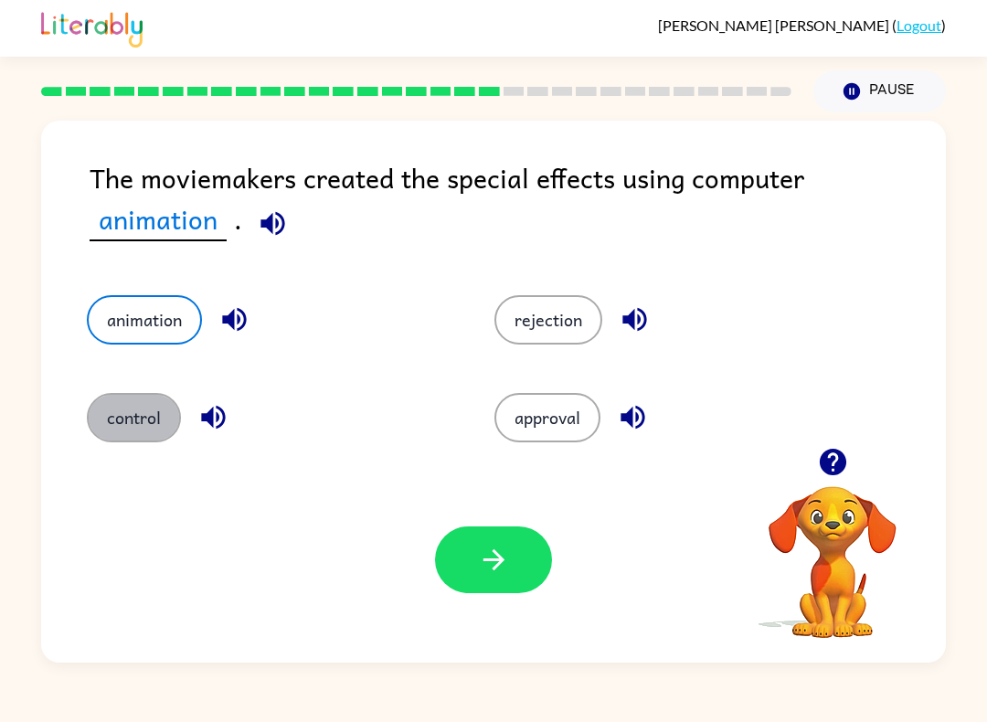
click at [133, 413] on button "control" at bounding box center [134, 417] width 94 height 49
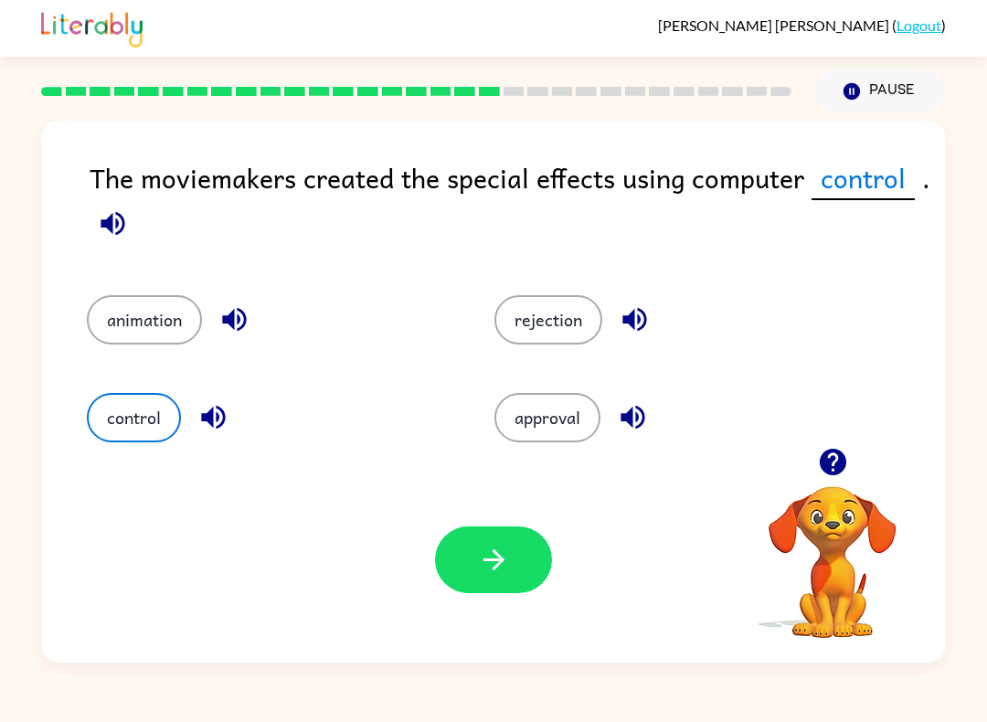
click at [497, 582] on button "button" at bounding box center [493, 559] width 117 height 67
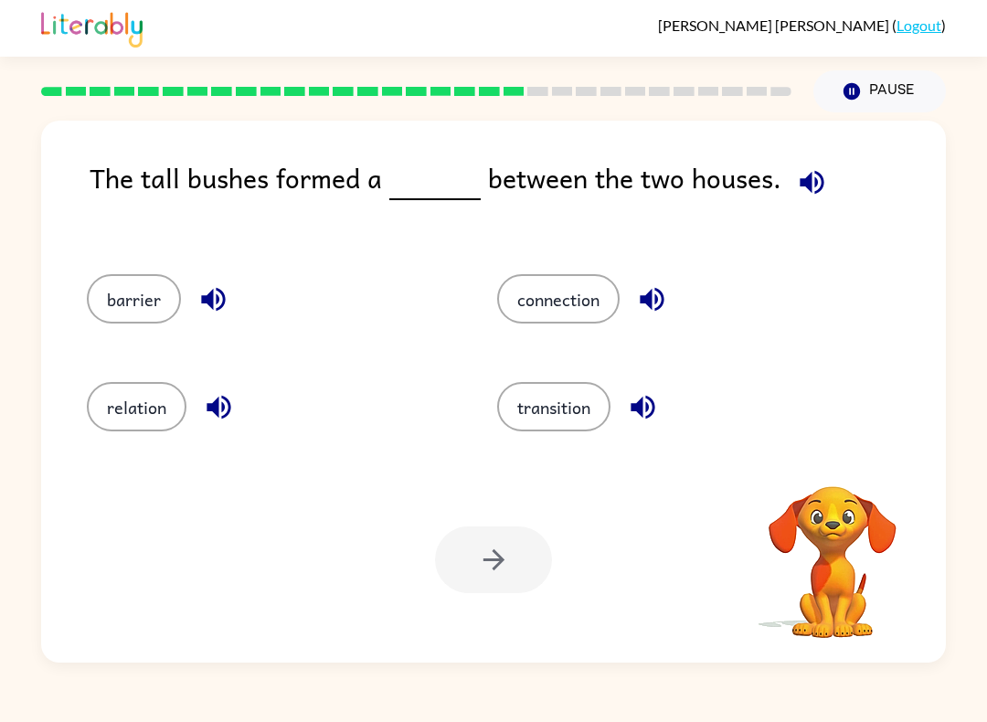
click at [803, 177] on icon "button" at bounding box center [811, 182] width 24 height 24
click at [143, 271] on div "barrier" at bounding box center [257, 293] width 410 height 108
click at [136, 323] on button "barrier" at bounding box center [134, 298] width 94 height 49
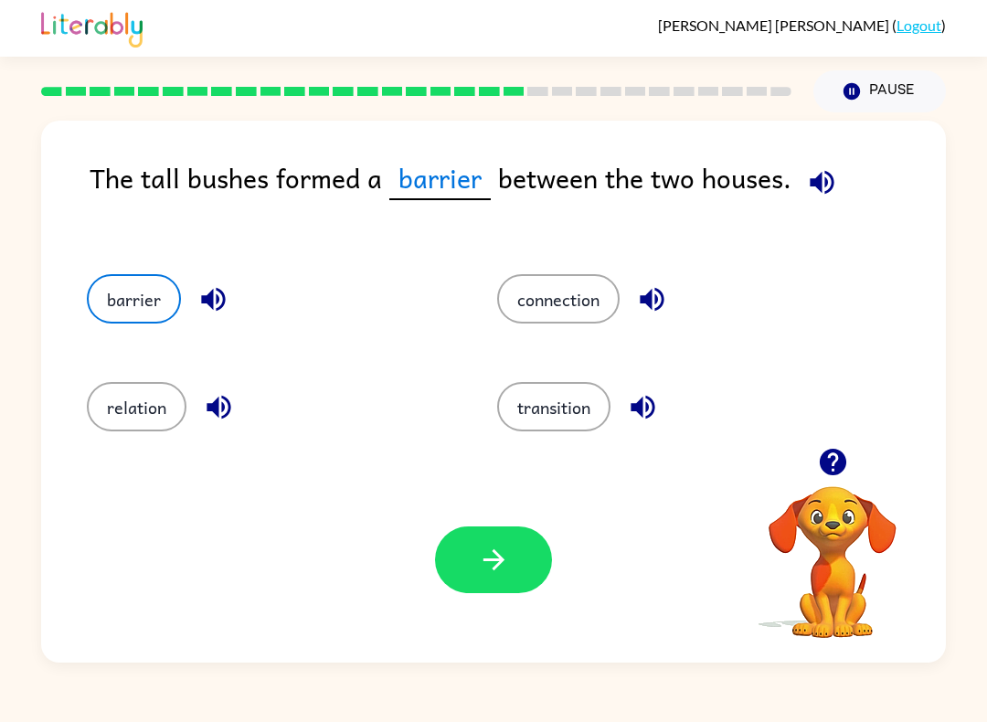
click at [530, 583] on button "button" at bounding box center [493, 559] width 117 height 67
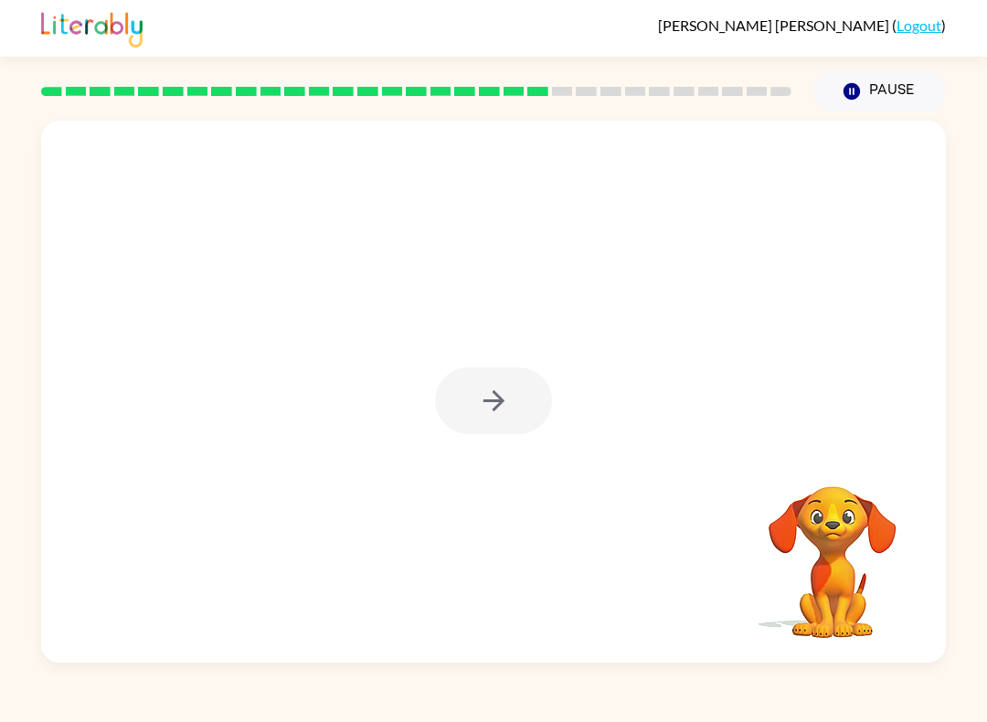
click at [493, 373] on div at bounding box center [493, 400] width 117 height 67
click at [500, 397] on div at bounding box center [493, 400] width 117 height 67
click at [488, 396] on div at bounding box center [493, 400] width 117 height 67
click at [482, 400] on icon "button" at bounding box center [494, 401] width 32 height 32
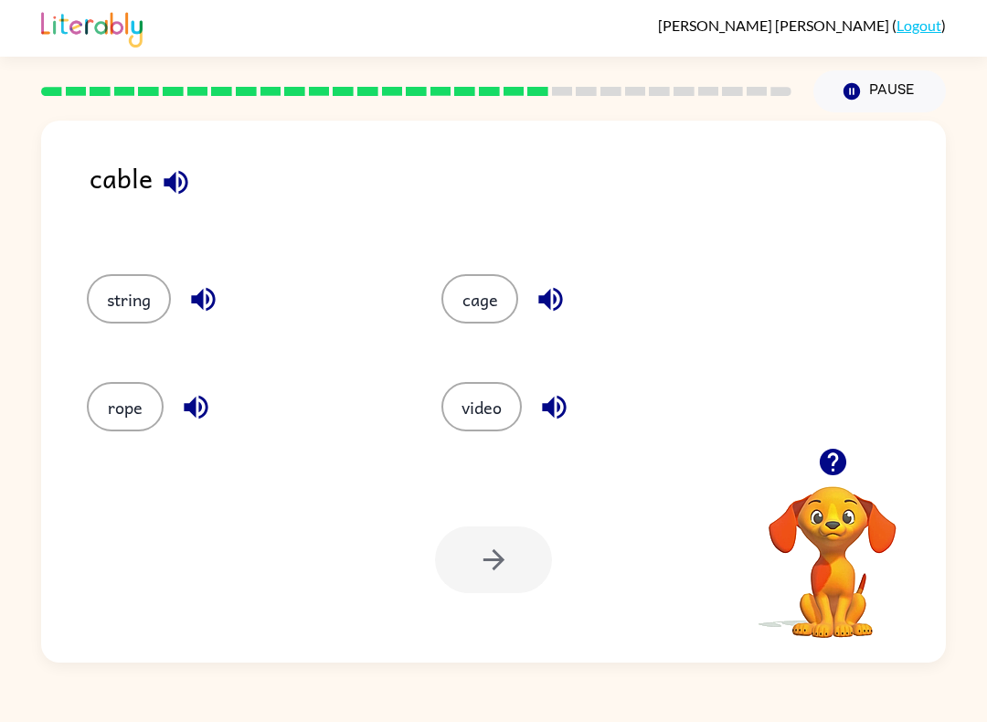
click at [108, 408] on button "rope" at bounding box center [125, 406] width 77 height 49
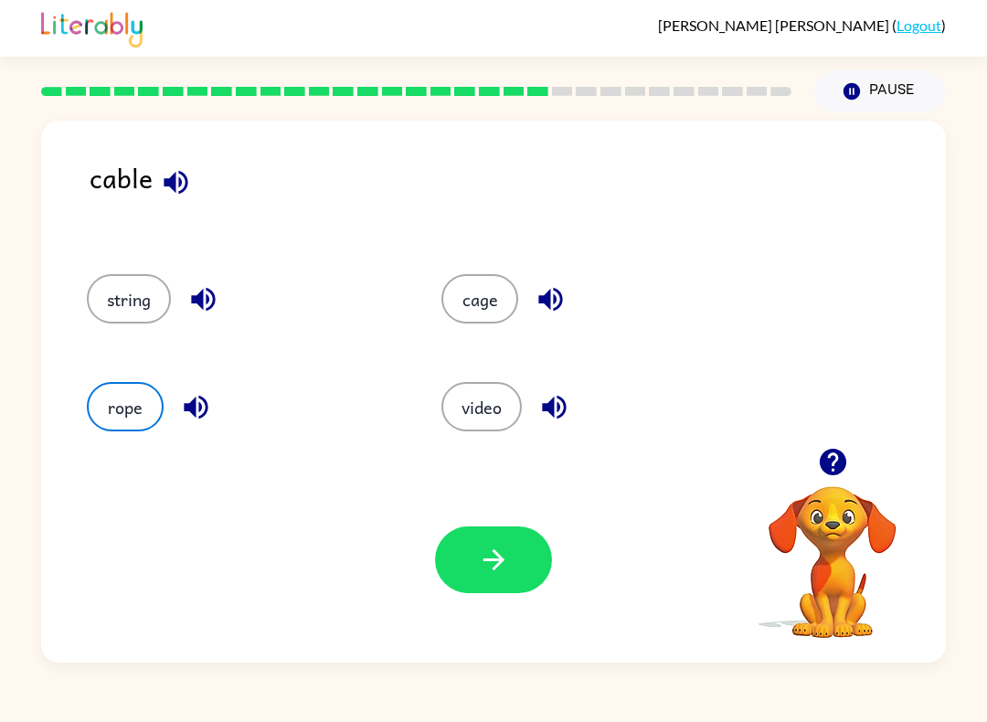
click at [117, 297] on button "string" at bounding box center [129, 298] width 84 height 49
click at [477, 580] on button "button" at bounding box center [493, 559] width 117 height 67
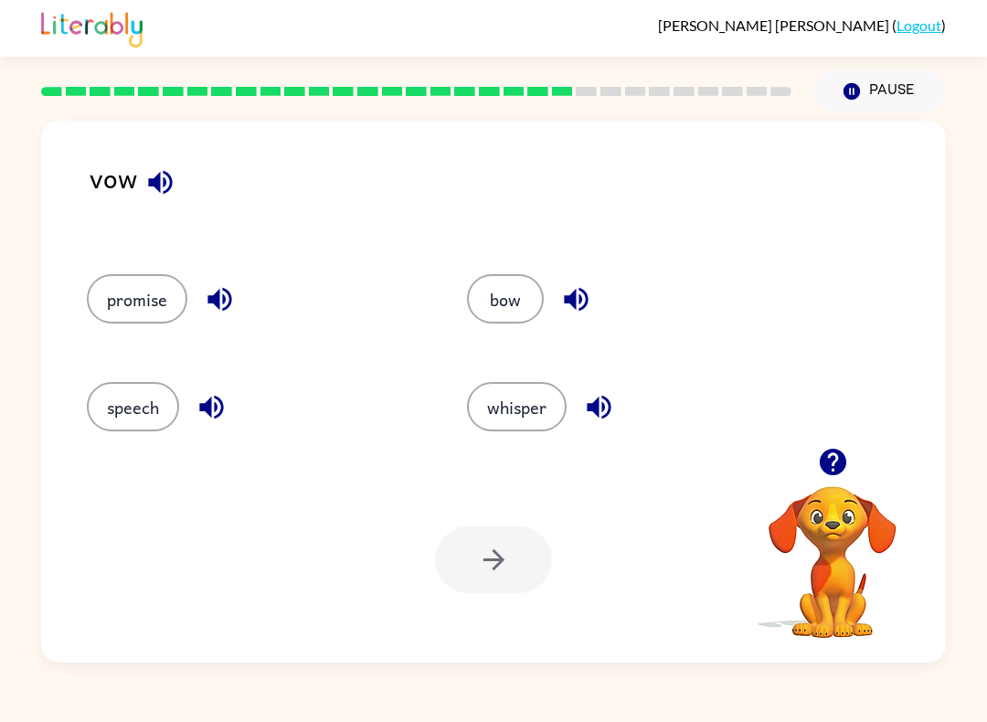
click at [145, 304] on button "promise" at bounding box center [137, 298] width 100 height 49
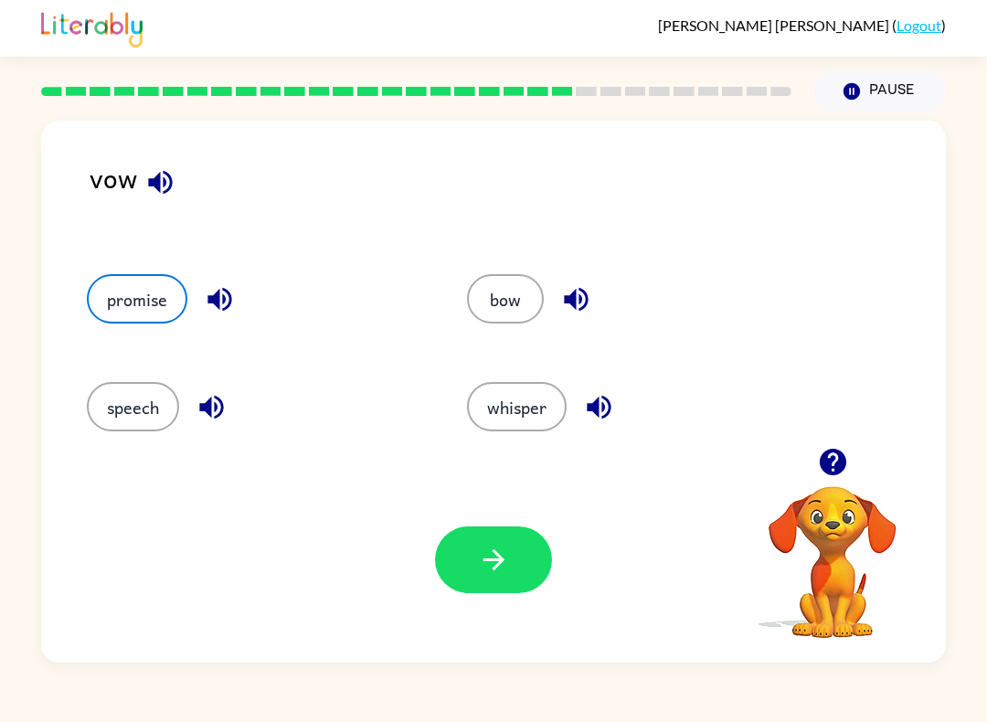
click at [527, 586] on button "button" at bounding box center [493, 559] width 117 height 67
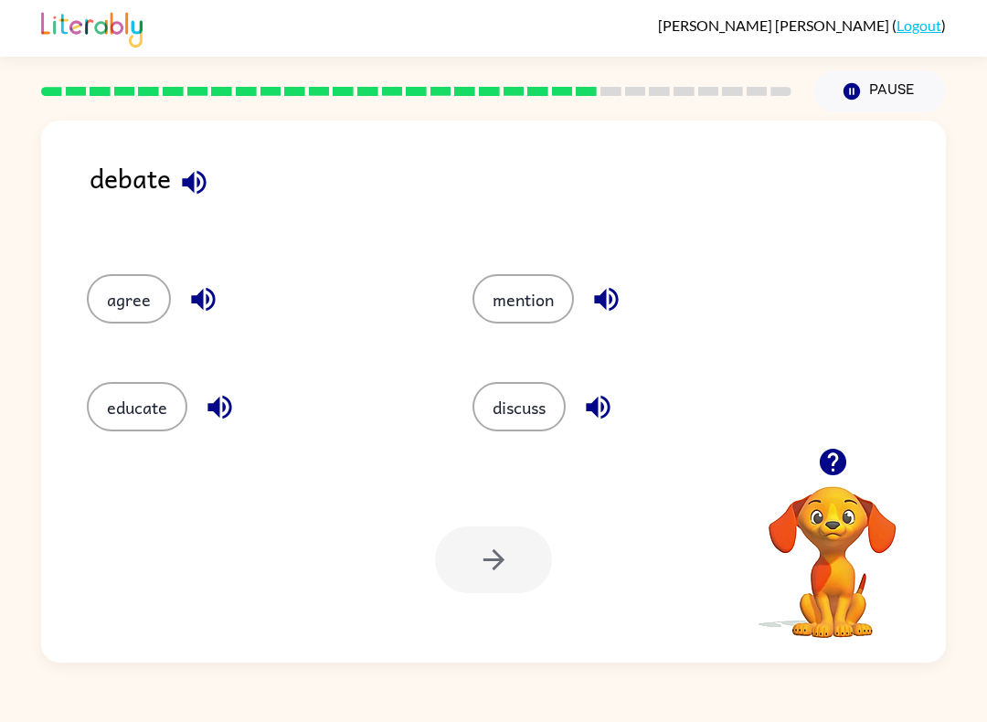
click at [525, 408] on button "discuss" at bounding box center [518, 406] width 93 height 49
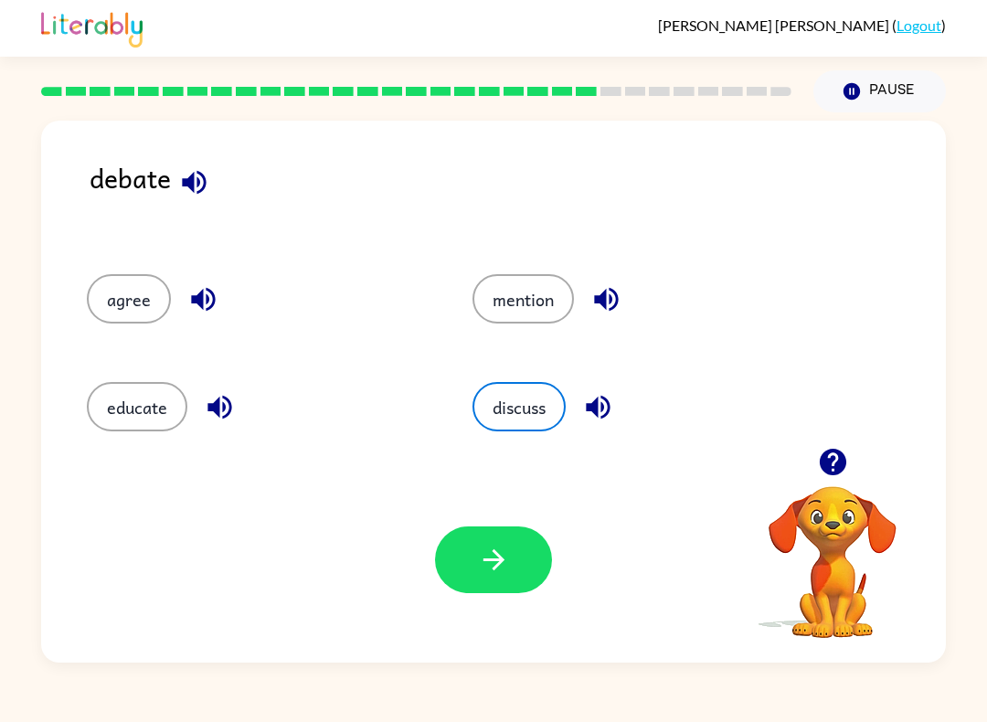
click at [488, 570] on icon "button" at bounding box center [494, 560] width 32 height 32
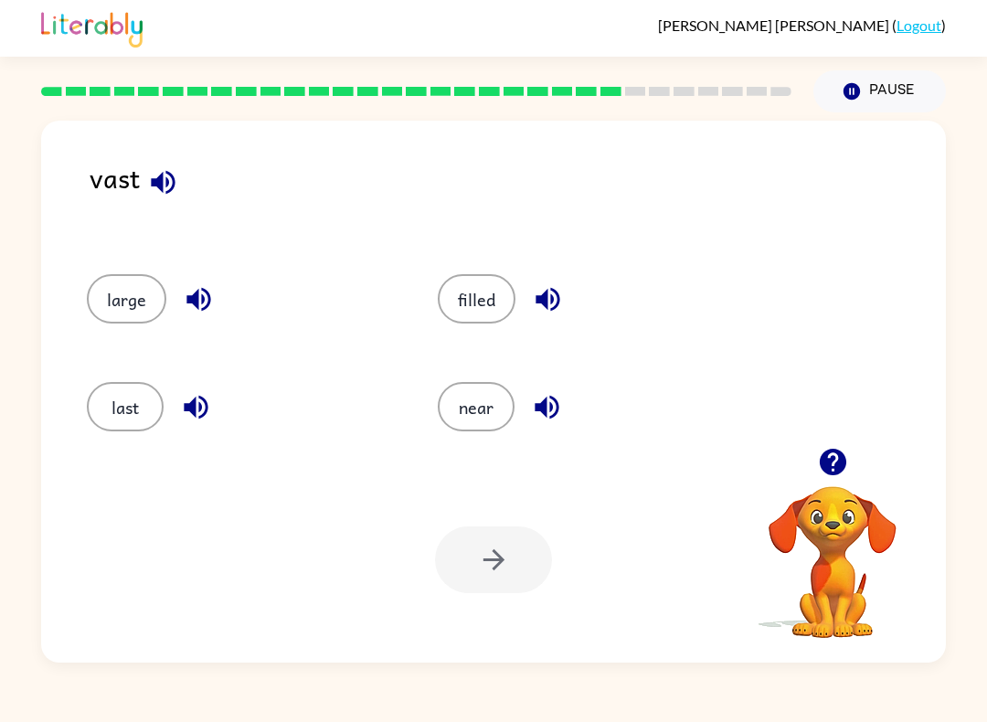
click at [460, 269] on div "filled" at bounding box center [578, 293] width 351 height 108
click at [451, 302] on button "filled" at bounding box center [477, 298] width 78 height 49
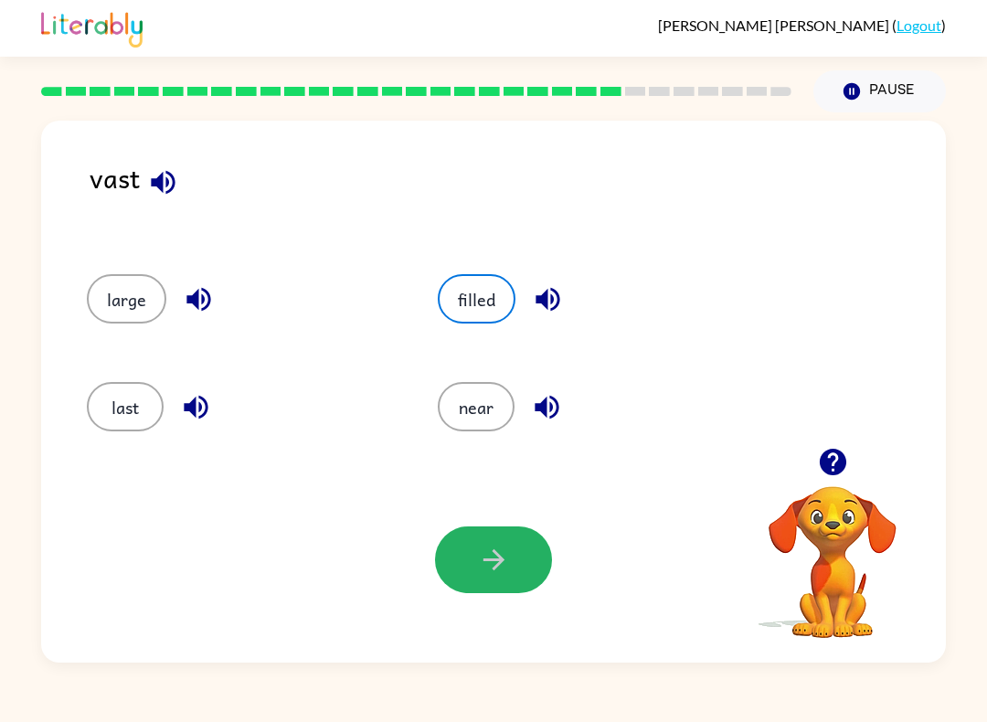
click at [499, 581] on button "button" at bounding box center [493, 559] width 117 height 67
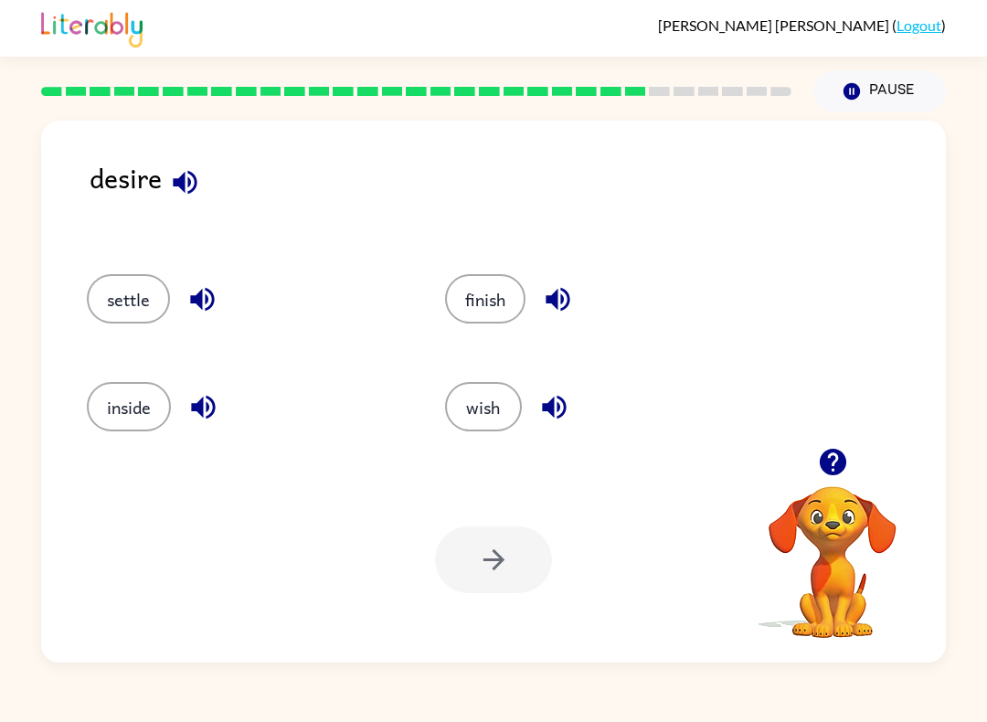
click at [160, 203] on div "desire" at bounding box center [518, 197] width 856 height 80
click at [188, 183] on icon "button" at bounding box center [185, 182] width 24 height 24
click at [473, 303] on button "finish" at bounding box center [485, 298] width 80 height 49
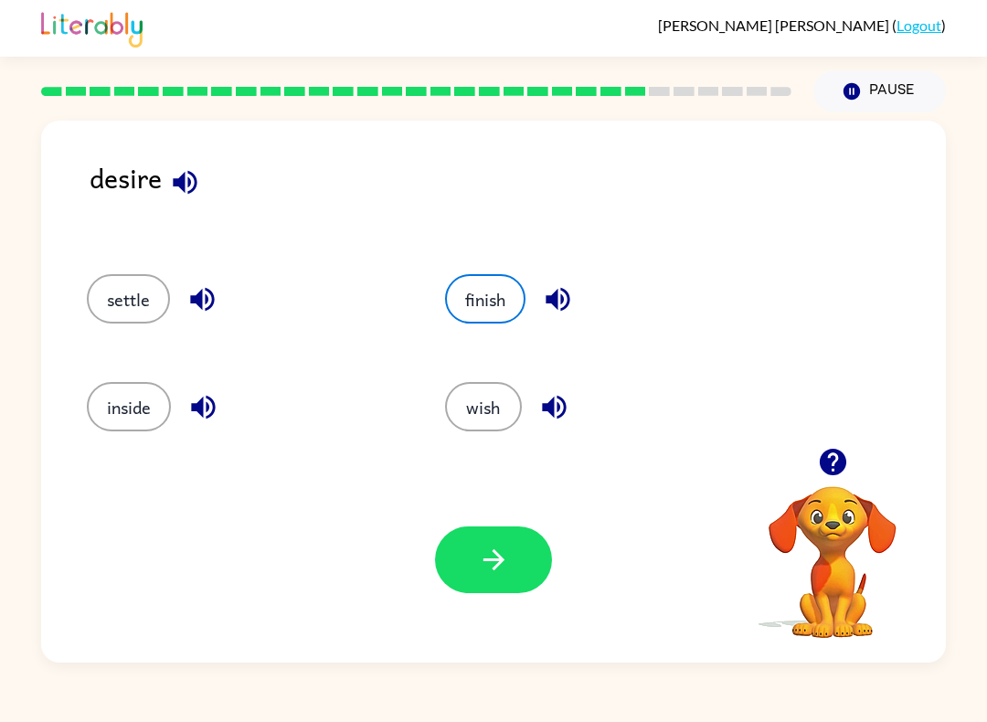
click at [488, 561] on icon "button" at bounding box center [492, 559] width 21 height 21
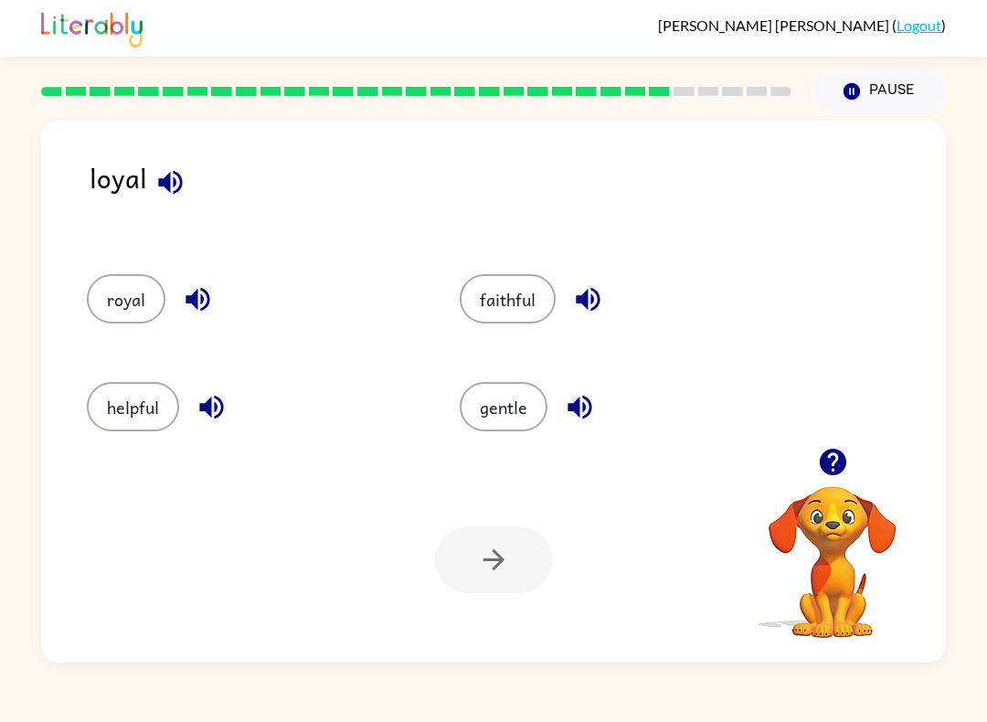
click at [523, 304] on button "faithful" at bounding box center [508, 298] width 96 height 49
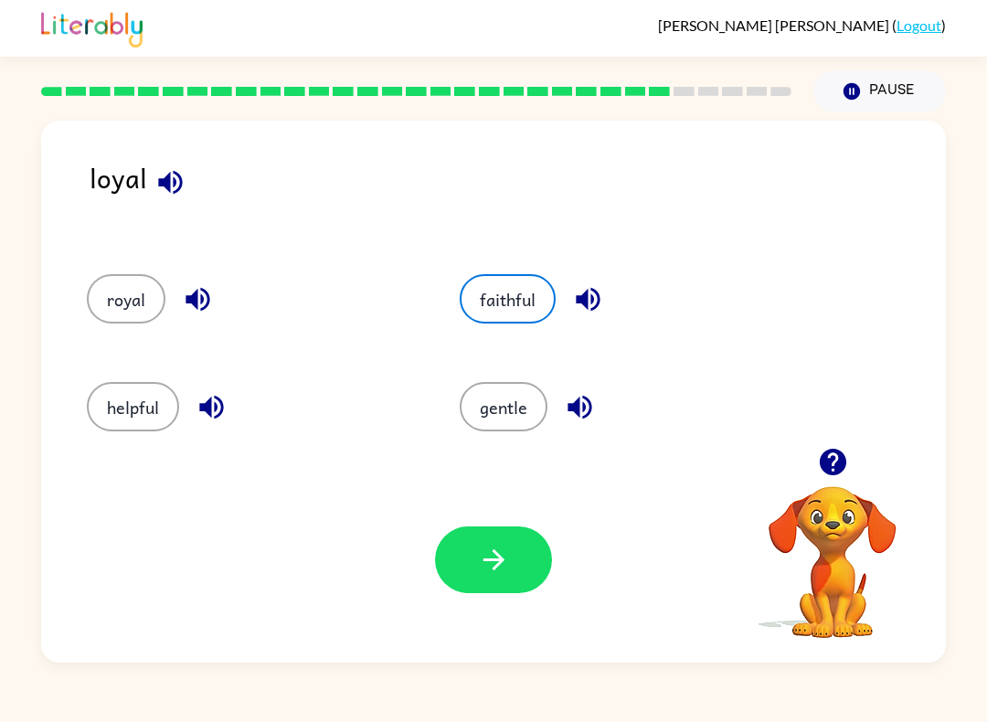
click at [505, 561] on icon "button" at bounding box center [494, 560] width 32 height 32
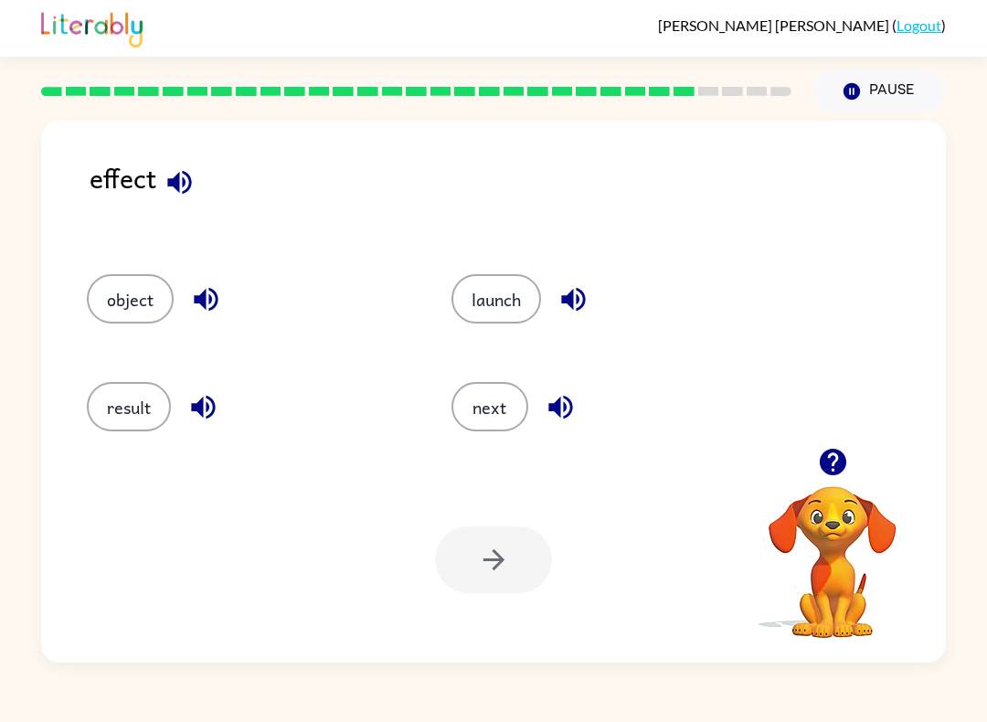
click at [171, 204] on button "button" at bounding box center [179, 182] width 47 height 47
click at [125, 402] on button "result" at bounding box center [129, 406] width 84 height 49
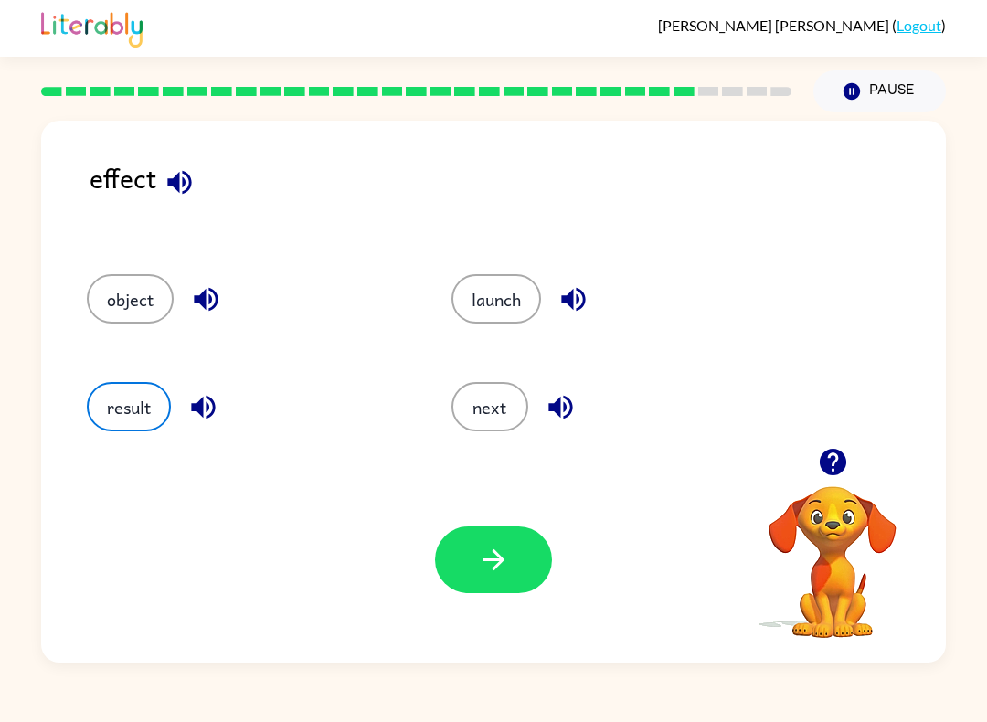
click at [461, 537] on button "button" at bounding box center [493, 559] width 117 height 67
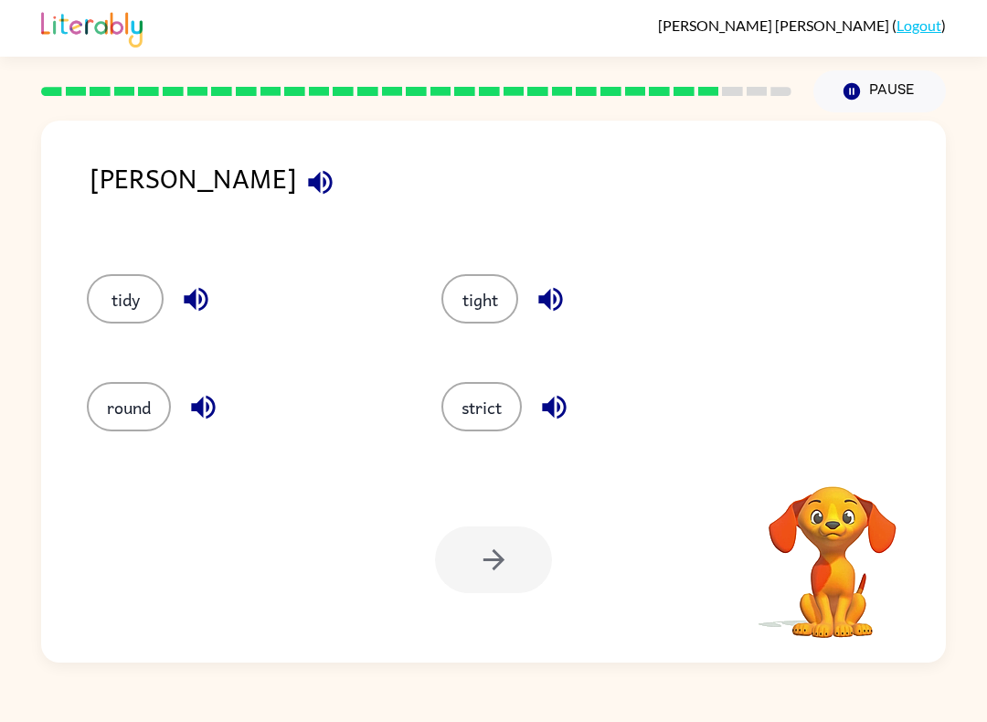
click at [308, 183] on icon "button" at bounding box center [320, 182] width 24 height 24
click at [200, 300] on icon "button" at bounding box center [196, 300] width 24 height 24
click at [129, 280] on button "tidy" at bounding box center [125, 298] width 77 height 49
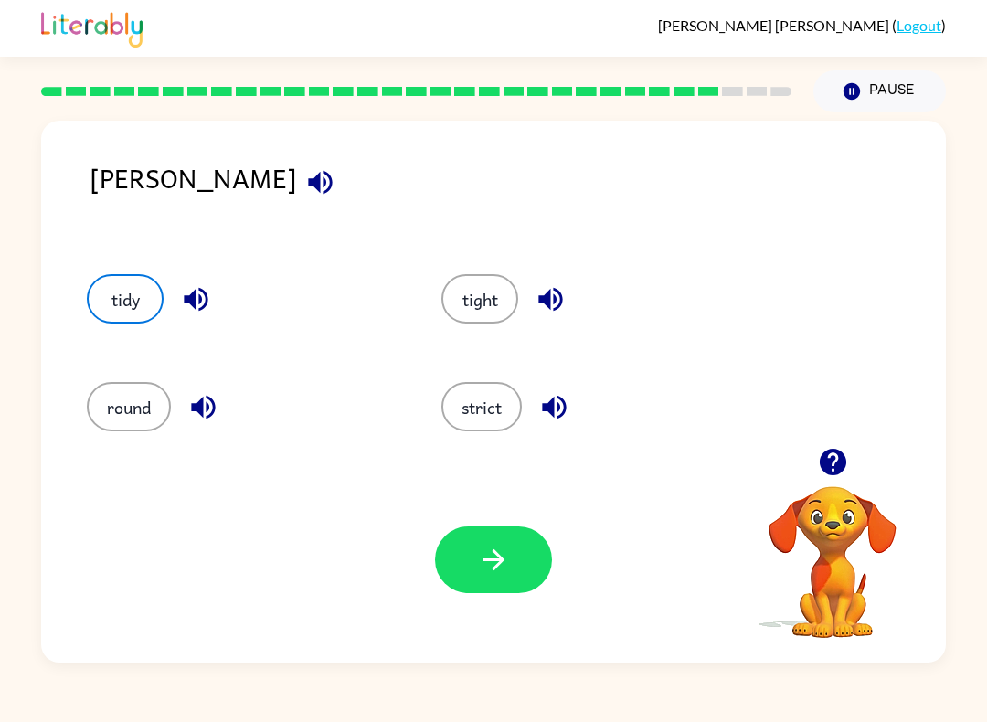
click at [510, 563] on button "button" at bounding box center [493, 559] width 117 height 67
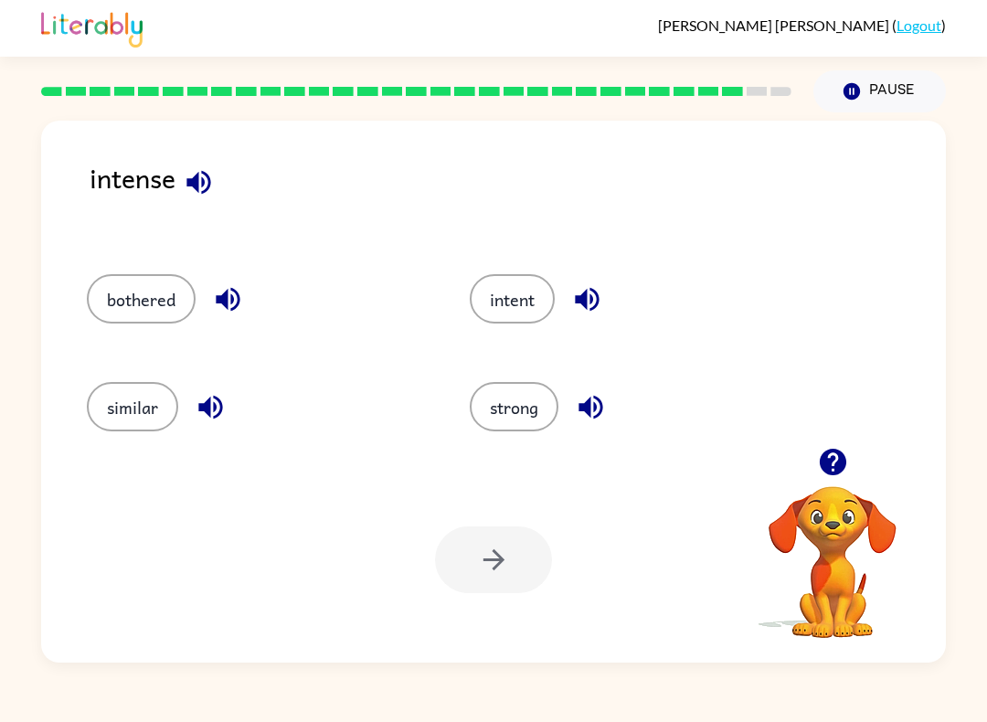
click at [543, 398] on button "strong" at bounding box center [514, 406] width 89 height 49
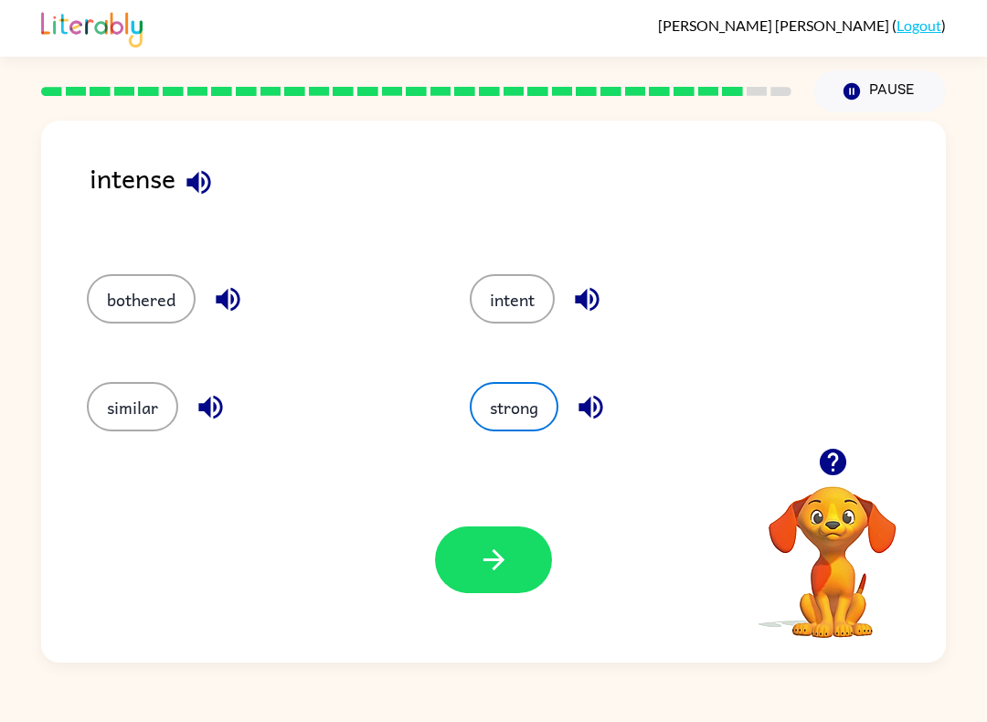
click at [143, 289] on button "bothered" at bounding box center [141, 298] width 109 height 49
click at [496, 539] on button "button" at bounding box center [493, 559] width 117 height 67
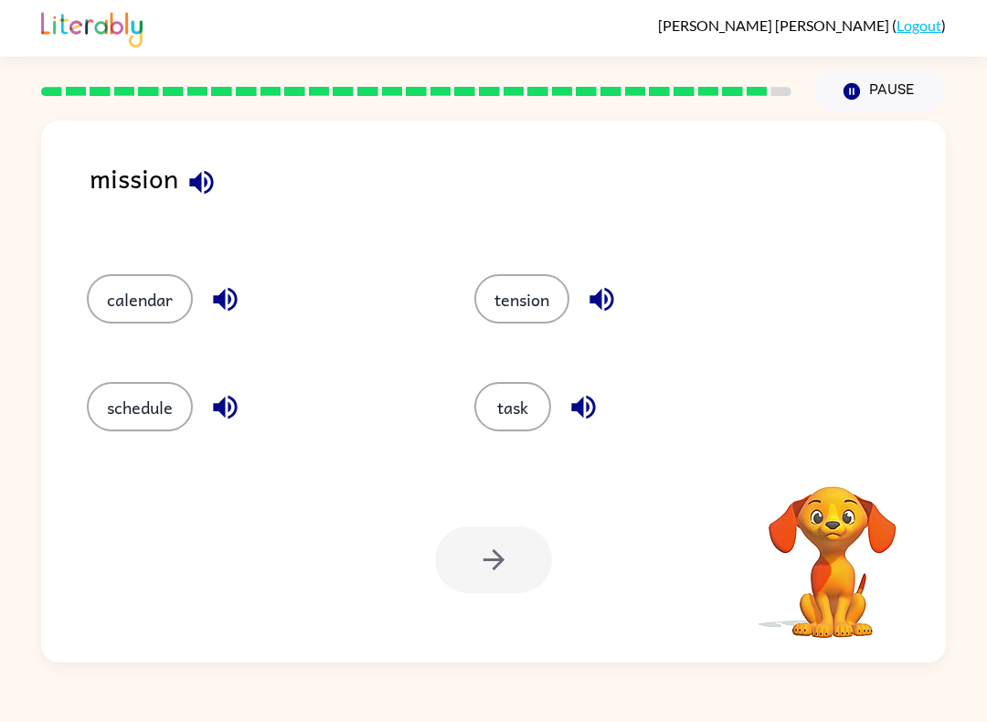
click at [211, 178] on icon "button" at bounding box center [201, 182] width 24 height 24
click at [525, 390] on button "task" at bounding box center [512, 406] width 77 height 49
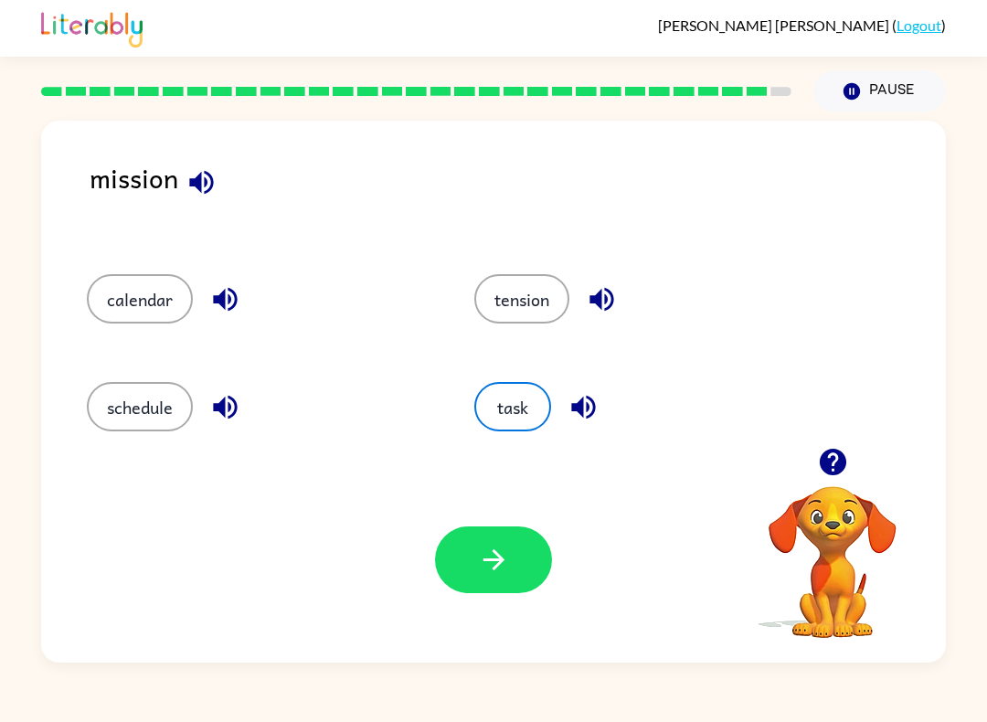
click at [487, 552] on icon "button" at bounding box center [494, 560] width 32 height 32
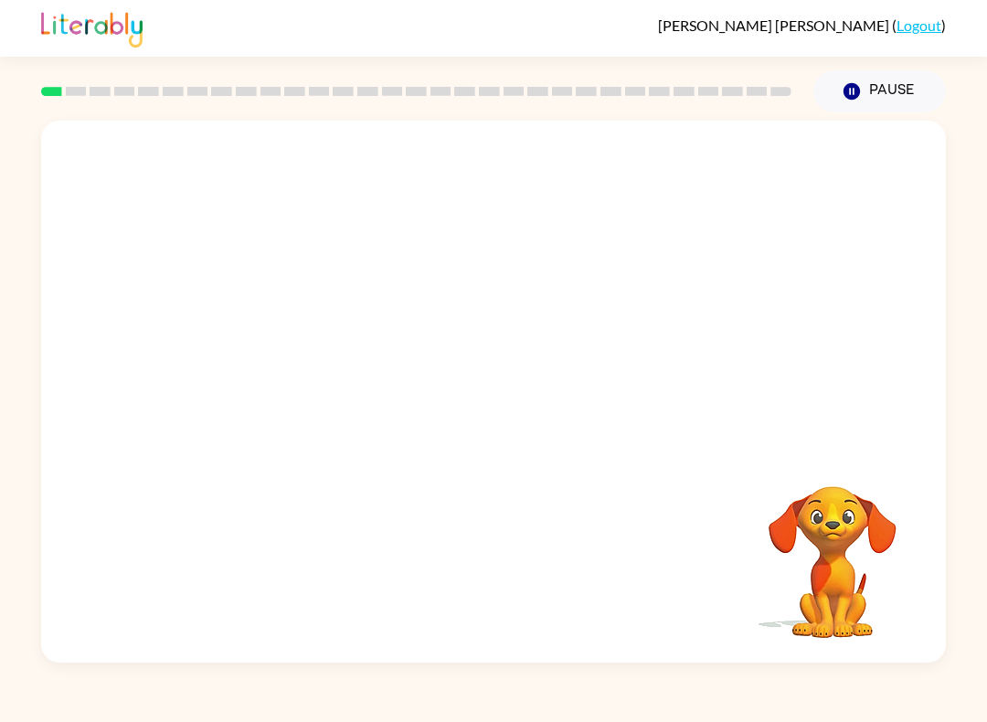
click at [840, 549] on video "Your browser must support playing .mp4 files to use Literably. Please try using…" at bounding box center [832, 549] width 183 height 183
click at [716, 265] on video "Your browser must support playing .mp4 files to use Literably. Please try using…" at bounding box center [493, 284] width 904 height 327
click at [352, 364] on video "Your browser must support playing .mp4 files to use Literably. Please try using…" at bounding box center [493, 284] width 904 height 327
click at [501, 369] on video "Your browser must support playing .mp4 files to use Literably. Please try using…" at bounding box center [493, 284] width 904 height 327
click at [556, 322] on video "Your browser must support playing .mp4 files to use Literably. Please try using…" at bounding box center [493, 284] width 904 height 327
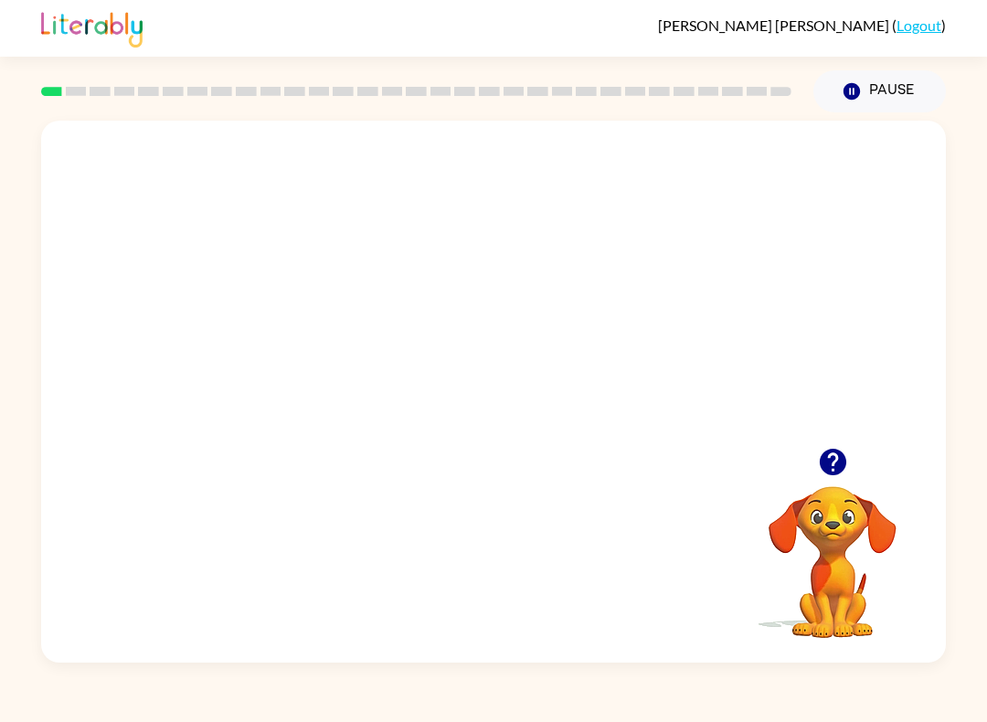
click at [597, 263] on video "Your browser must support playing .mp4 files to use Literably. Please try using…" at bounding box center [493, 284] width 904 height 327
click at [933, 356] on video "Your browser must support playing .mp4 files to use Literably. Please try using…" at bounding box center [493, 284] width 904 height 327
click at [466, 406] on div at bounding box center [493, 400] width 117 height 67
click at [519, 422] on div at bounding box center [493, 400] width 117 height 67
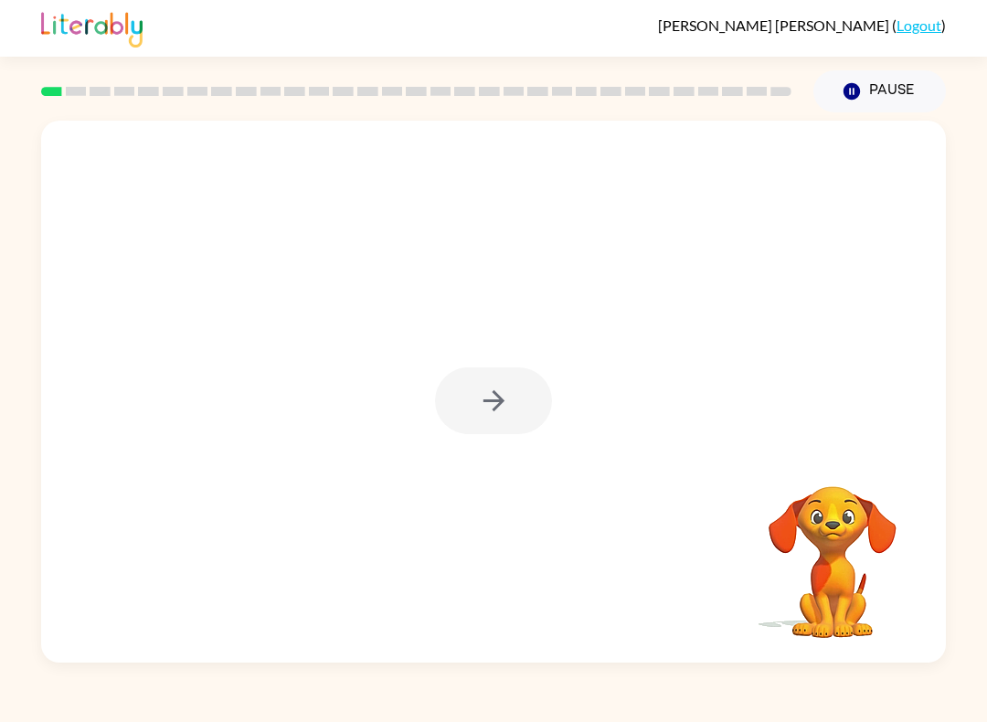
click at [490, 421] on div at bounding box center [493, 400] width 117 height 67
click at [490, 420] on div at bounding box center [493, 400] width 117 height 67
click at [474, 407] on div at bounding box center [493, 400] width 117 height 67
click at [466, 362] on div at bounding box center [493, 392] width 904 height 542
click at [490, 371] on div at bounding box center [493, 400] width 117 height 67
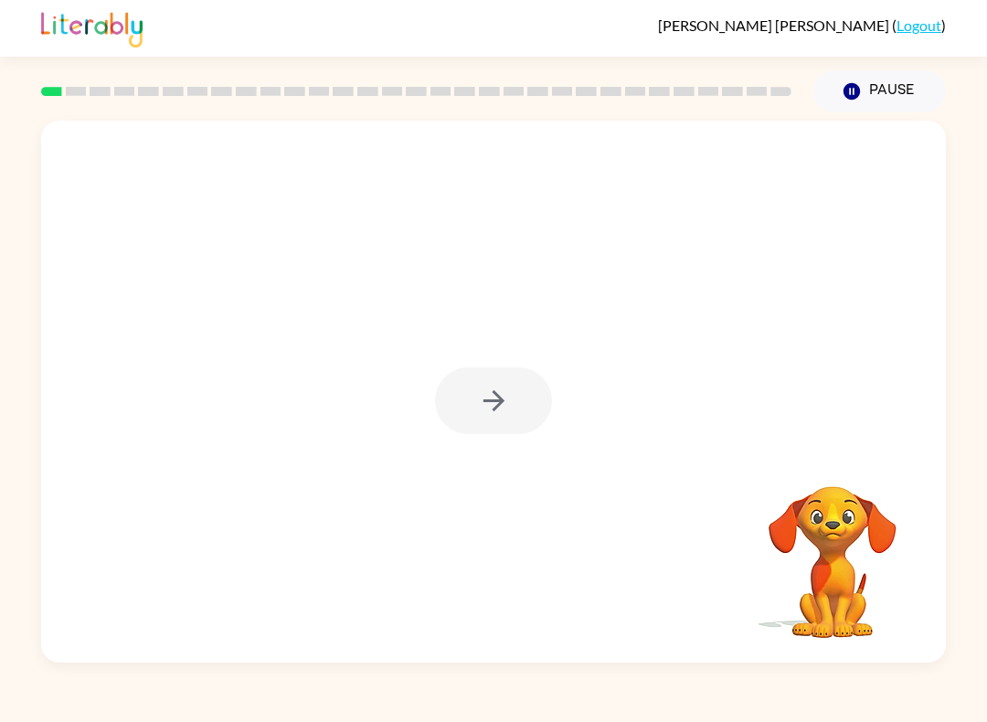
click at [527, 386] on div at bounding box center [493, 400] width 117 height 67
click at [510, 395] on div at bounding box center [493, 400] width 117 height 67
click at [508, 407] on div at bounding box center [493, 400] width 117 height 67
click at [501, 401] on icon "button" at bounding box center [492, 400] width 21 height 21
click at [502, 410] on div at bounding box center [493, 284] width 904 height 327
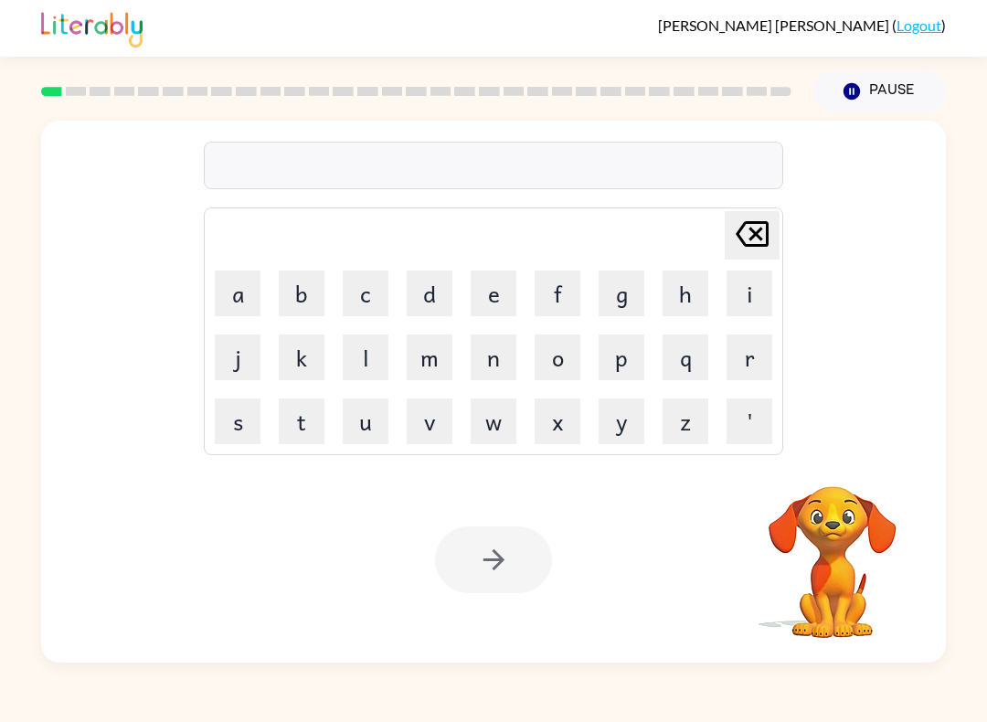
click at [576, 362] on button "o" at bounding box center [557, 357] width 46 height 46
click at [774, 228] on button "Delete Delete last character input" at bounding box center [751, 235] width 55 height 48
click at [773, 228] on icon "Delete Delete last character input" at bounding box center [752, 234] width 44 height 44
click at [311, 271] on button "b" at bounding box center [302, 293] width 46 height 46
click at [576, 352] on button "o" at bounding box center [557, 357] width 46 height 46
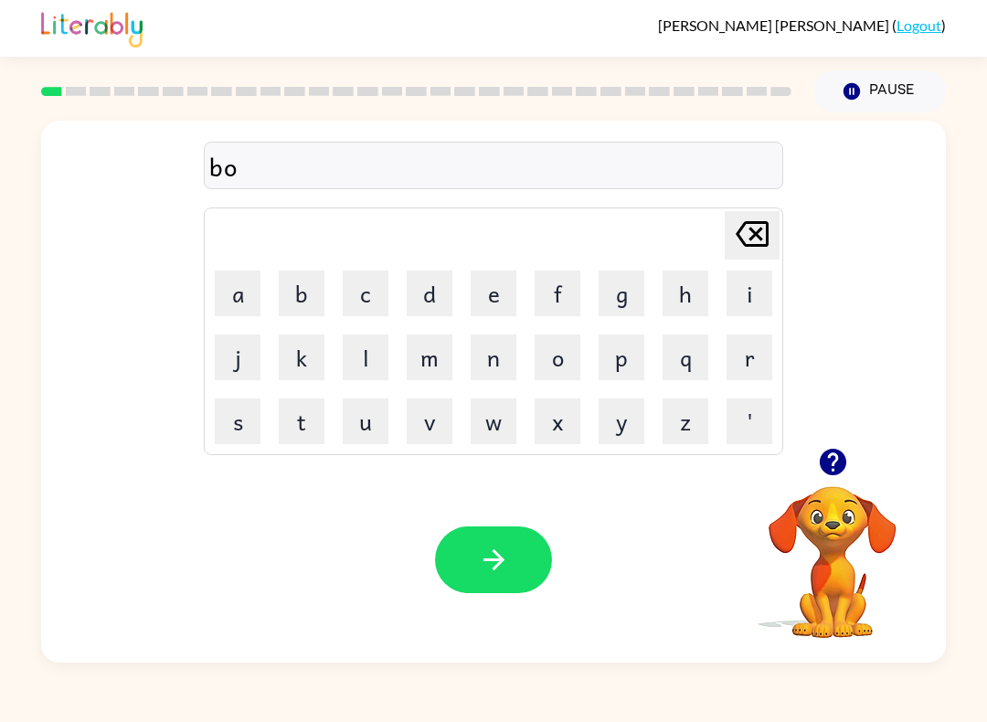
click at [739, 357] on button "r" at bounding box center [749, 357] width 46 height 46
click at [427, 295] on button "d" at bounding box center [430, 293] width 46 height 46
click at [487, 295] on button "e" at bounding box center [493, 293] width 46 height 46
click at [740, 351] on button "r" at bounding box center [749, 357] width 46 height 46
click at [502, 546] on icon "button" at bounding box center [494, 560] width 32 height 32
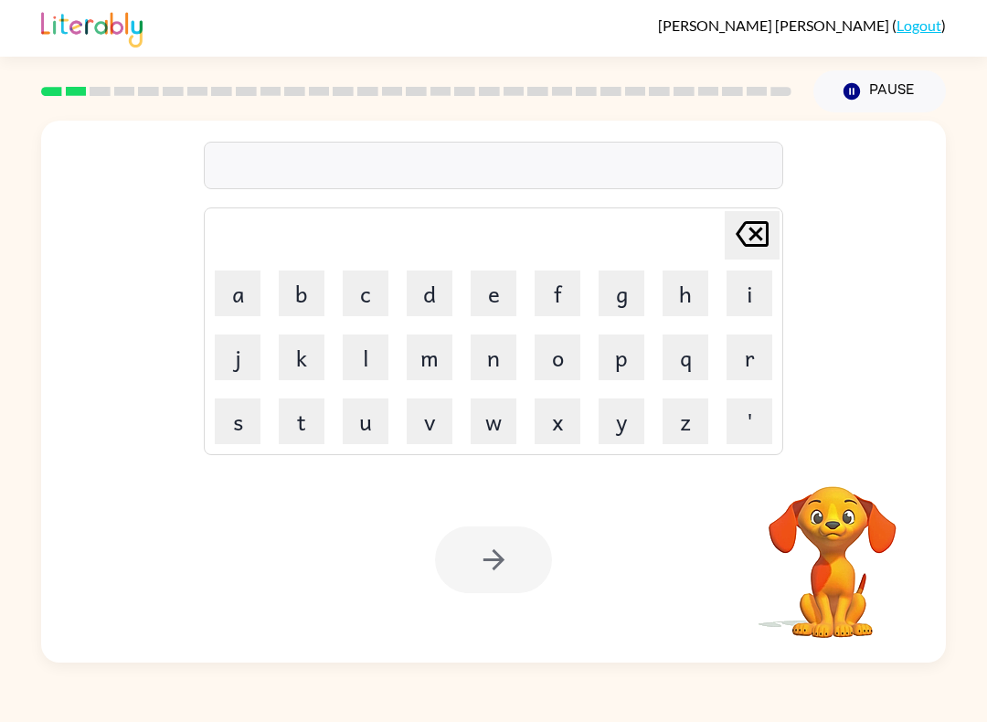
click at [792, 530] on video "Your browser must support playing .mp4 files to use Literably. Please try using…" at bounding box center [832, 549] width 183 height 183
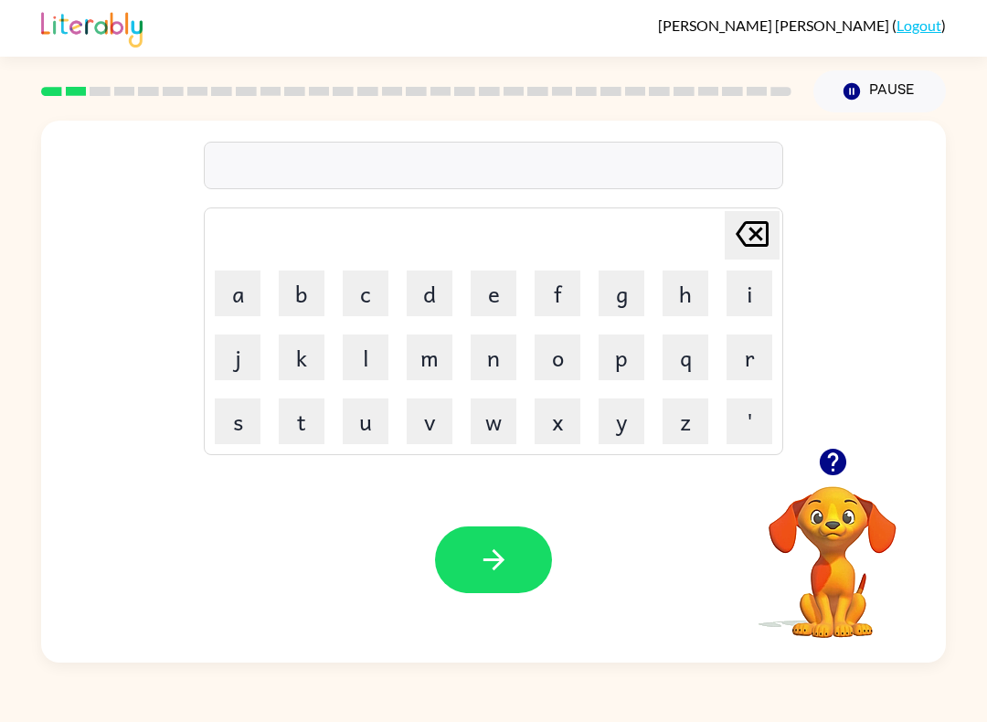
click at [735, 354] on button "r" at bounding box center [749, 357] width 46 height 46
click at [536, 369] on button "o" at bounding box center [557, 357] width 46 height 46
click at [343, 422] on button "u" at bounding box center [366, 421] width 46 height 46
click at [491, 360] on button "n" at bounding box center [493, 357] width 46 height 46
click at [419, 298] on button "d" at bounding box center [430, 293] width 46 height 46
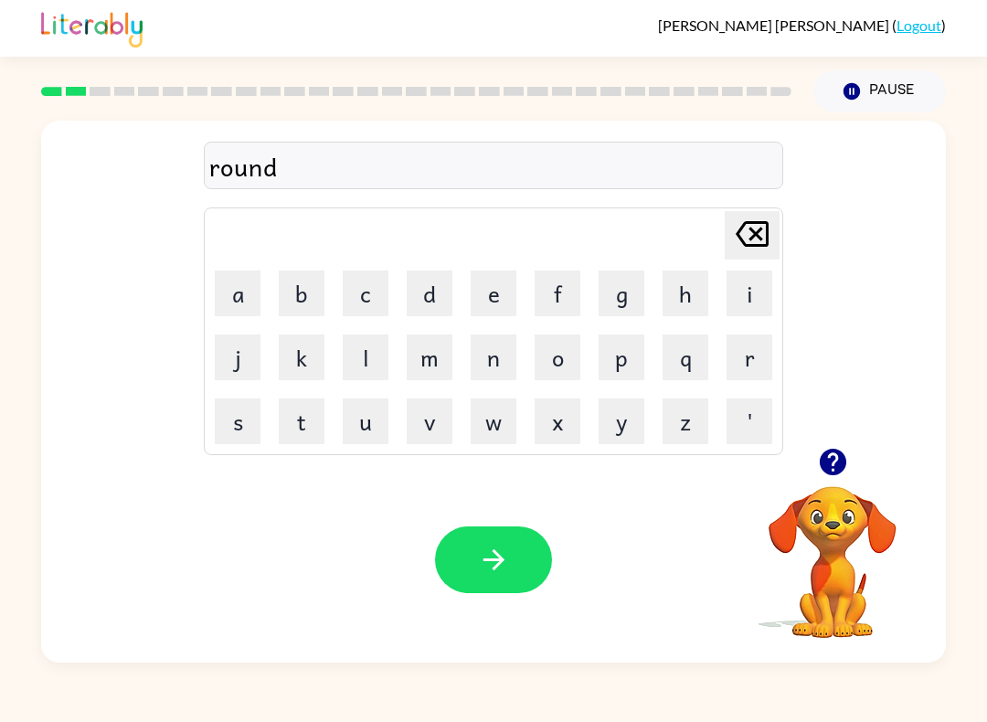
click at [489, 590] on button "button" at bounding box center [493, 559] width 117 height 67
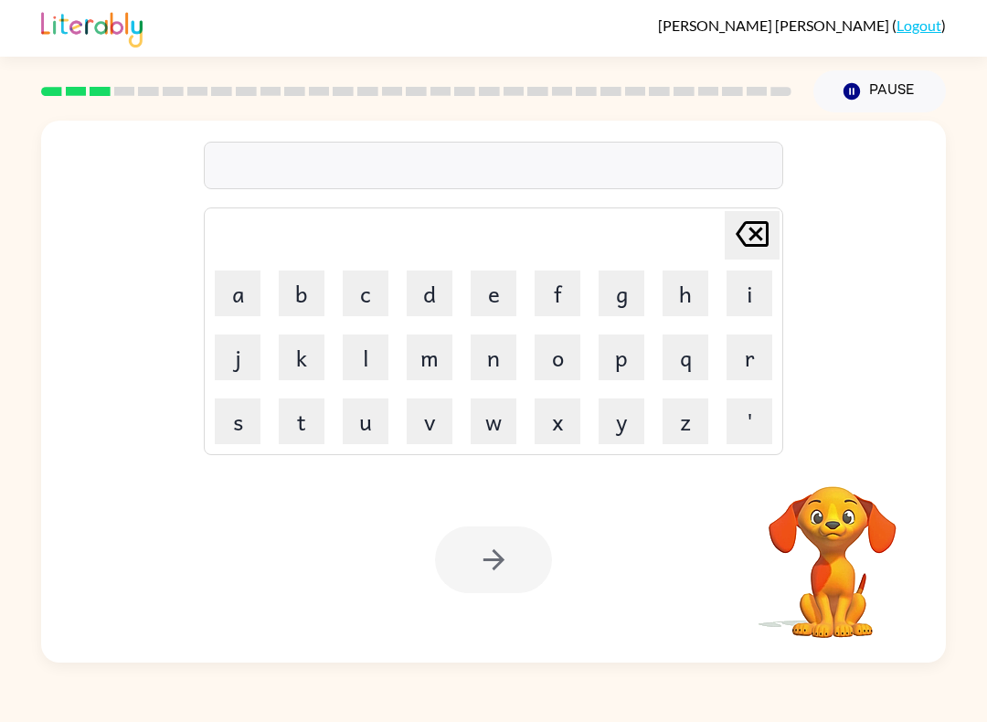
click at [435, 361] on button "m" at bounding box center [430, 357] width 46 height 46
click at [219, 280] on button "a" at bounding box center [238, 293] width 46 height 46
click at [370, 295] on button "c" at bounding box center [366, 293] width 46 height 46
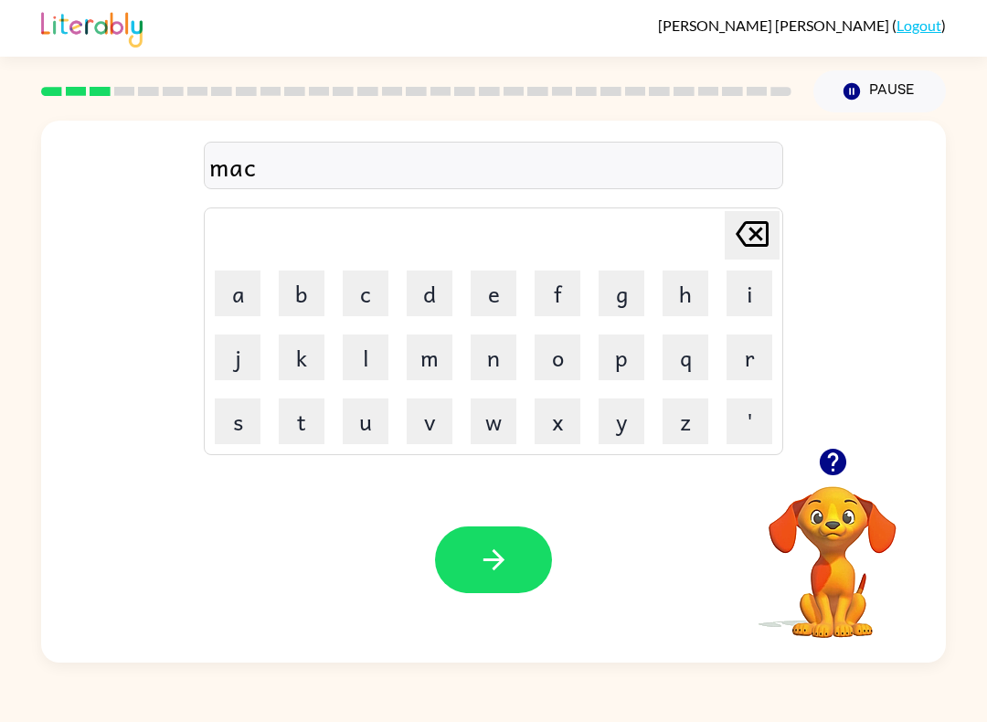
click at [691, 283] on button "h" at bounding box center [685, 293] width 46 height 46
click at [738, 301] on button "i" at bounding box center [749, 293] width 46 height 46
click at [491, 362] on button "n" at bounding box center [493, 357] width 46 height 46
click at [489, 313] on button "e" at bounding box center [493, 293] width 46 height 46
click at [473, 582] on button "button" at bounding box center [493, 559] width 117 height 67
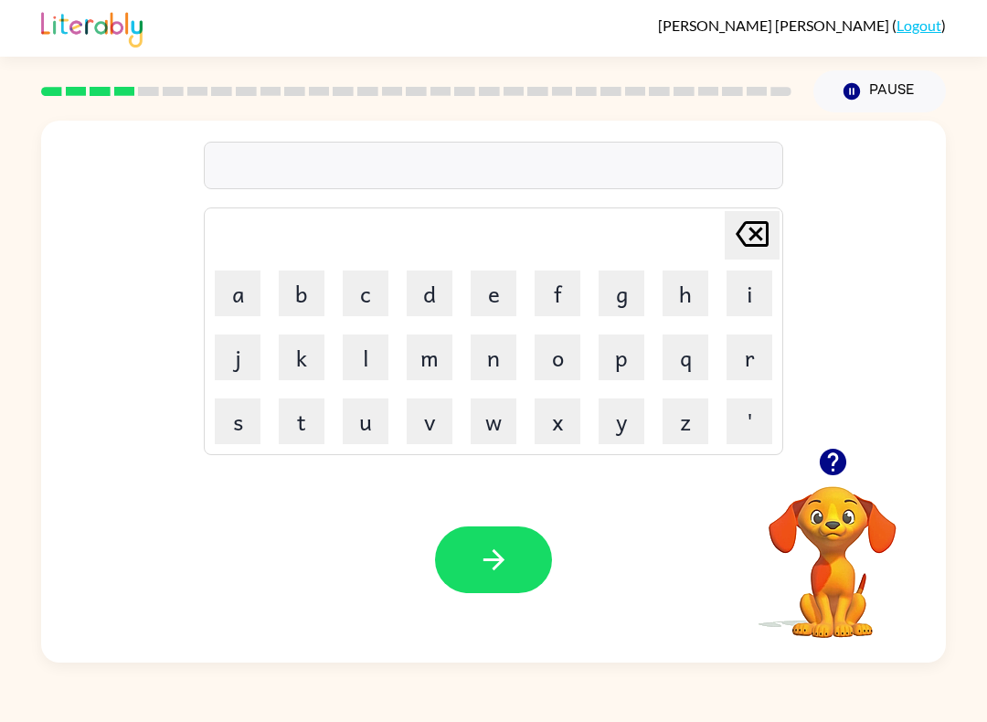
click at [303, 412] on button "t" at bounding box center [302, 421] width 46 height 46
click at [744, 347] on button "r" at bounding box center [749, 357] width 46 height 46
click at [239, 295] on button "a" at bounding box center [238, 293] width 46 height 46
click at [745, 291] on button "i" at bounding box center [749, 293] width 46 height 46
click at [489, 358] on button "n" at bounding box center [493, 357] width 46 height 46
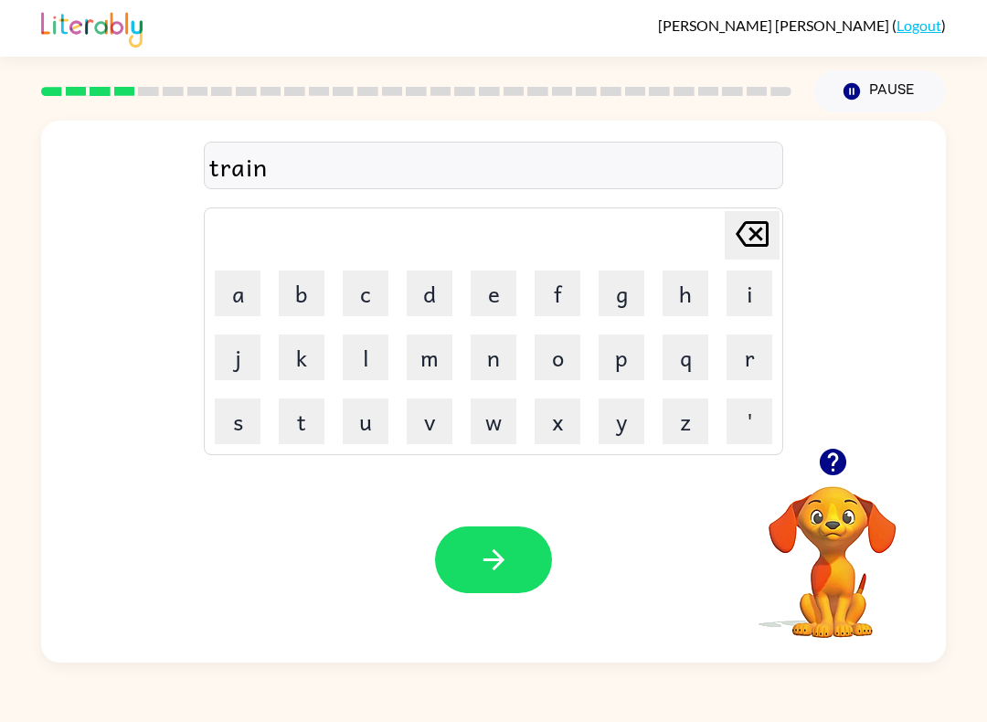
click at [489, 554] on icon "button" at bounding box center [494, 560] width 32 height 32
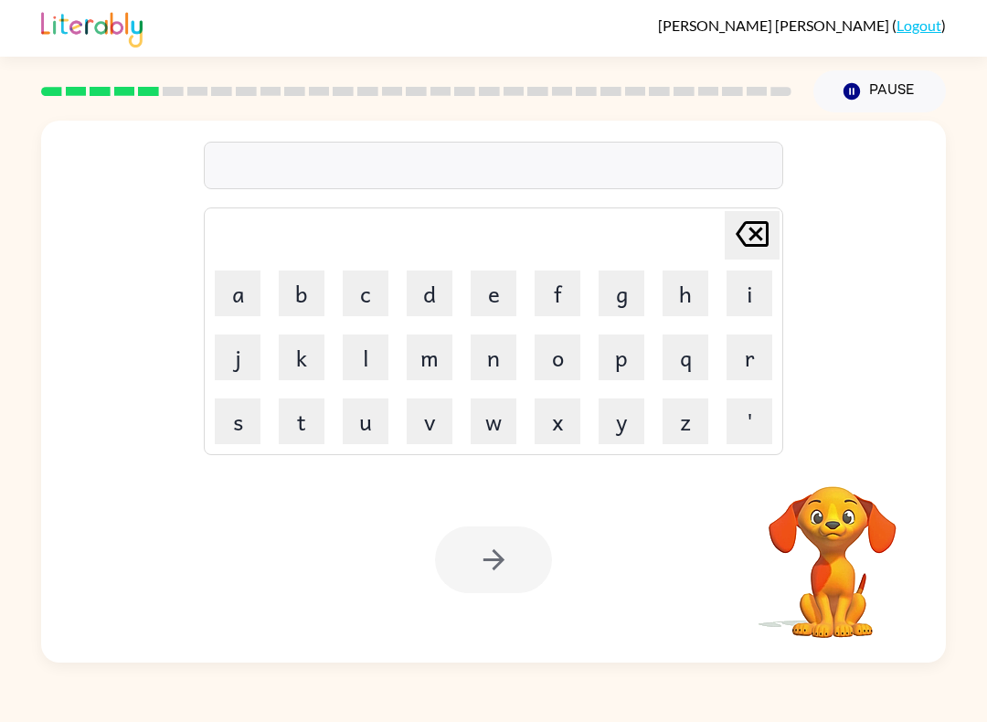
click at [847, 537] on video "Your browser must support playing .mp4 files to use Literably. Please try using…" at bounding box center [832, 549] width 183 height 183
click at [821, 589] on video "Your browser must support playing .mp4 files to use Literably. Please try using…" at bounding box center [832, 549] width 183 height 183
click at [432, 280] on button "d" at bounding box center [430, 293] width 46 height 46
click at [482, 296] on button "e" at bounding box center [493, 293] width 46 height 46
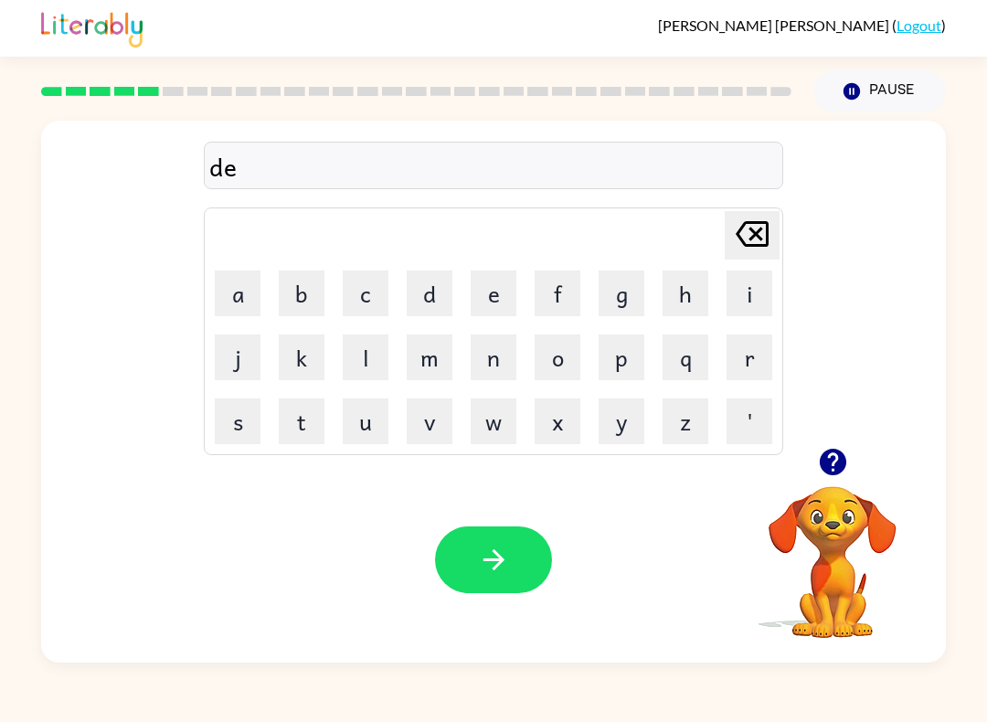
click at [557, 296] on button "f" at bounding box center [557, 293] width 46 height 46
click at [499, 298] on button "e" at bounding box center [493, 293] width 46 height 46
click at [491, 359] on button "n" at bounding box center [493, 357] width 46 height 46
click at [227, 417] on button "s" at bounding box center [238, 421] width 46 height 46
click at [497, 293] on button "e" at bounding box center [493, 293] width 46 height 46
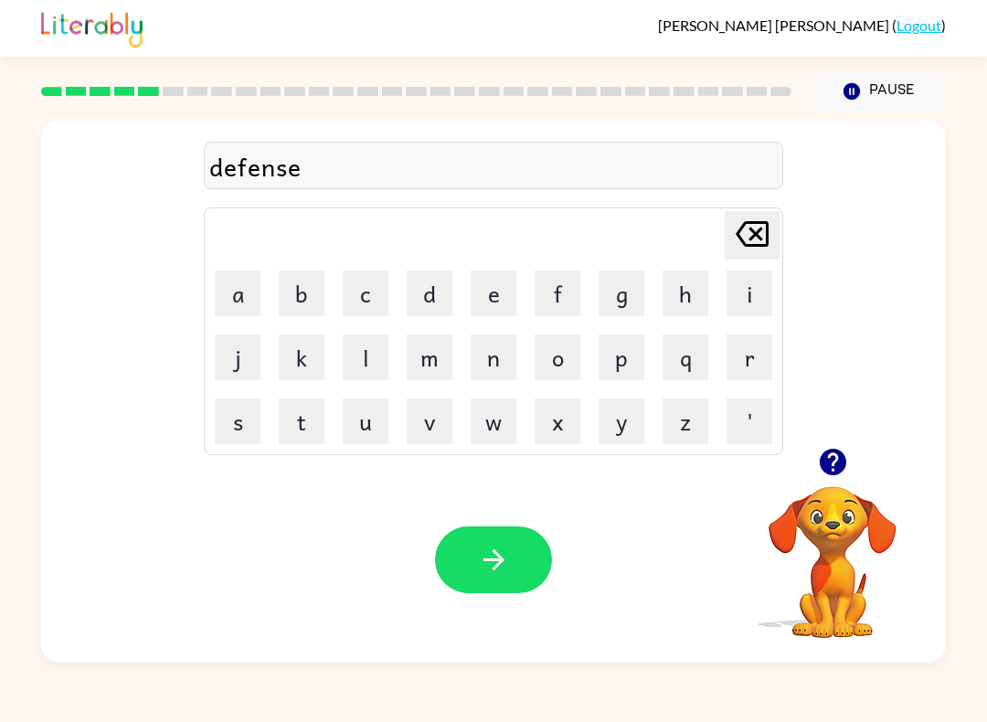
click at [535, 563] on button "button" at bounding box center [493, 559] width 117 height 67
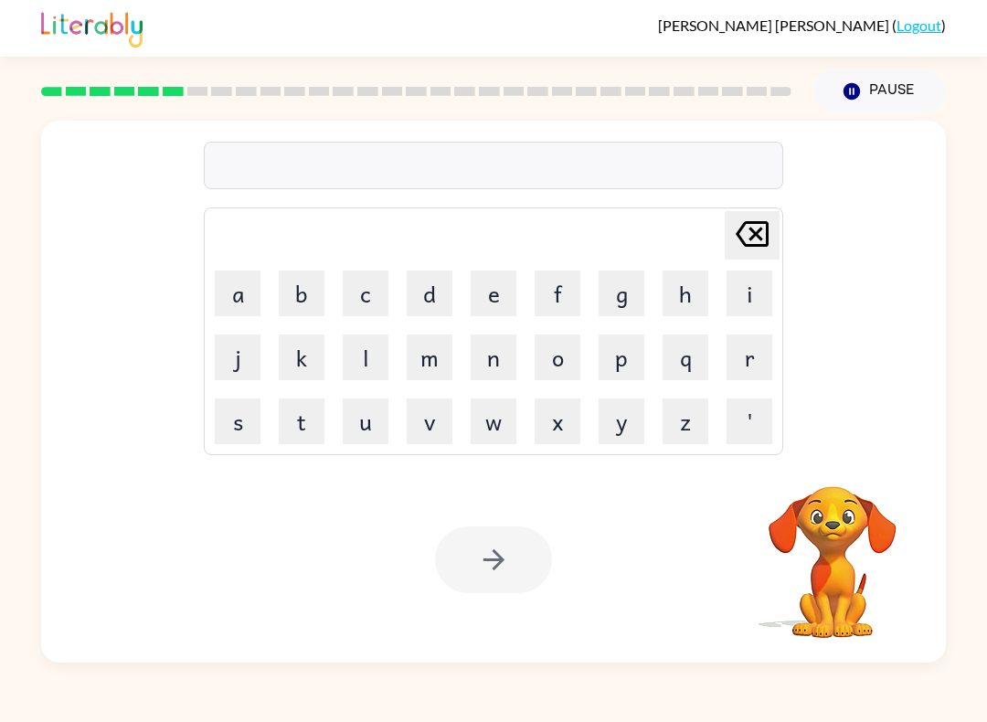
click at [823, 534] on video "Your browser must support playing .mp4 files to use Literably. Please try using…" at bounding box center [832, 549] width 183 height 183
click at [831, 605] on video "Your browser must support playing .mp4 files to use Literably. Please try using…" at bounding box center [832, 549] width 183 height 183
click at [429, 411] on button "v" at bounding box center [430, 421] width 46 height 46
click at [241, 295] on button "a" at bounding box center [238, 293] width 46 height 46
click at [374, 297] on button "c" at bounding box center [366, 293] width 46 height 46
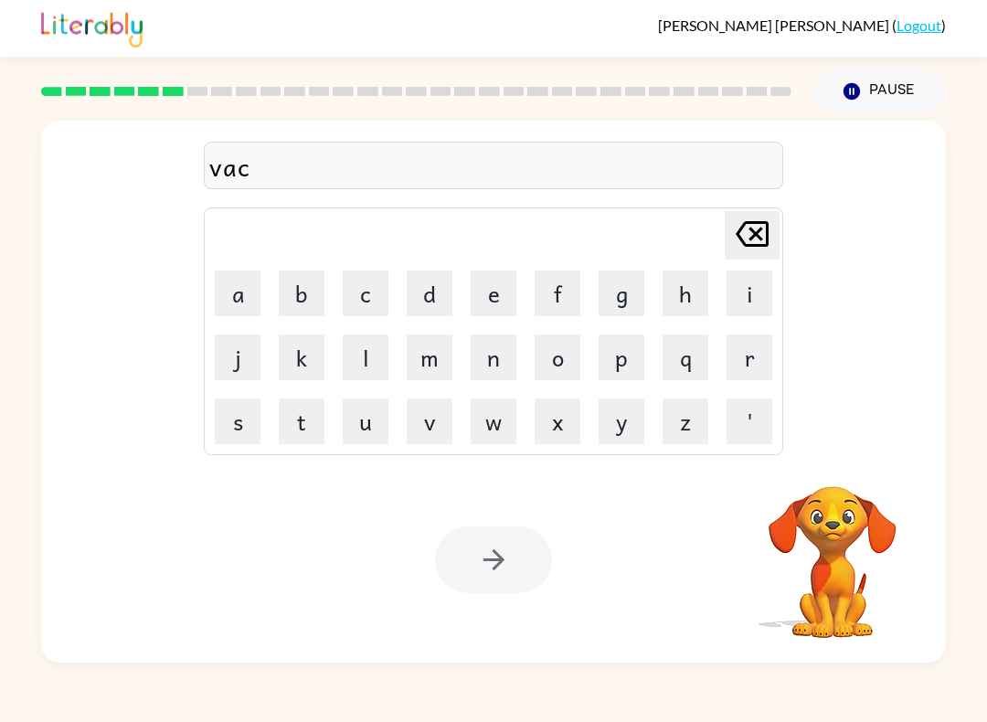
click at [243, 281] on button "a" at bounding box center [238, 293] width 46 height 46
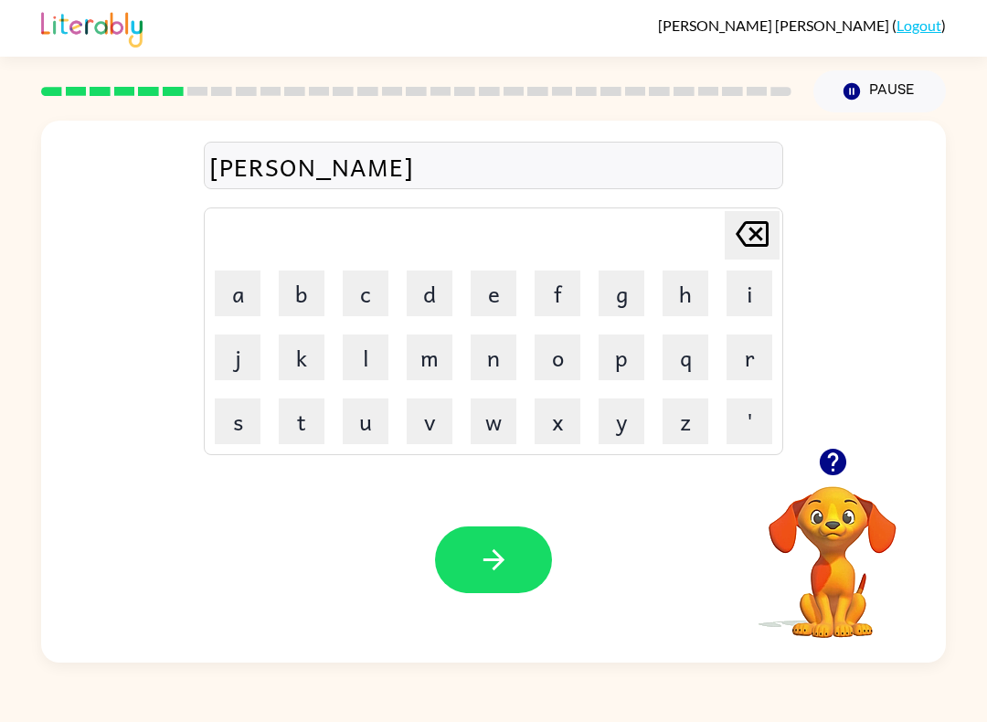
click at [315, 418] on button "t" at bounding box center [302, 421] width 46 height 46
click at [732, 293] on button "i" at bounding box center [749, 293] width 46 height 46
click at [559, 355] on button "o" at bounding box center [557, 357] width 46 height 46
click at [498, 364] on button "n" at bounding box center [493, 357] width 46 height 46
click at [506, 552] on icon "button" at bounding box center [494, 560] width 32 height 32
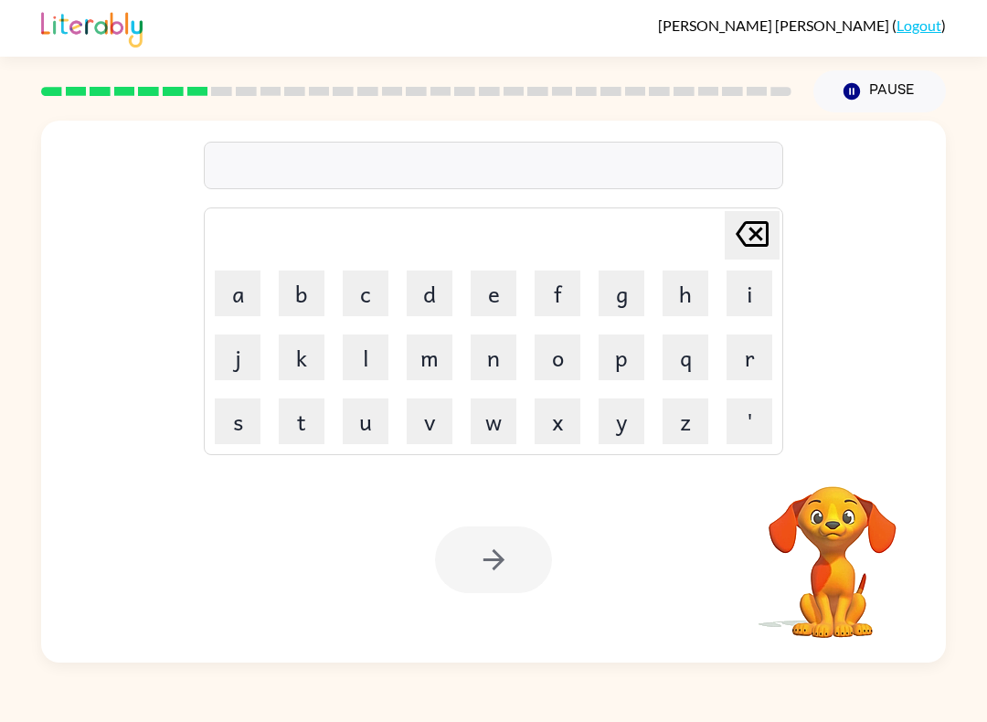
click at [849, 557] on video "Your browser must support playing .mp4 files to use Literably. Please try using…" at bounding box center [832, 549] width 183 height 183
click at [688, 354] on button "q" at bounding box center [685, 357] width 46 height 46
click at [747, 239] on icon "Delete Delete last character input" at bounding box center [752, 234] width 44 height 44
click at [620, 364] on button "p" at bounding box center [621, 357] width 46 height 46
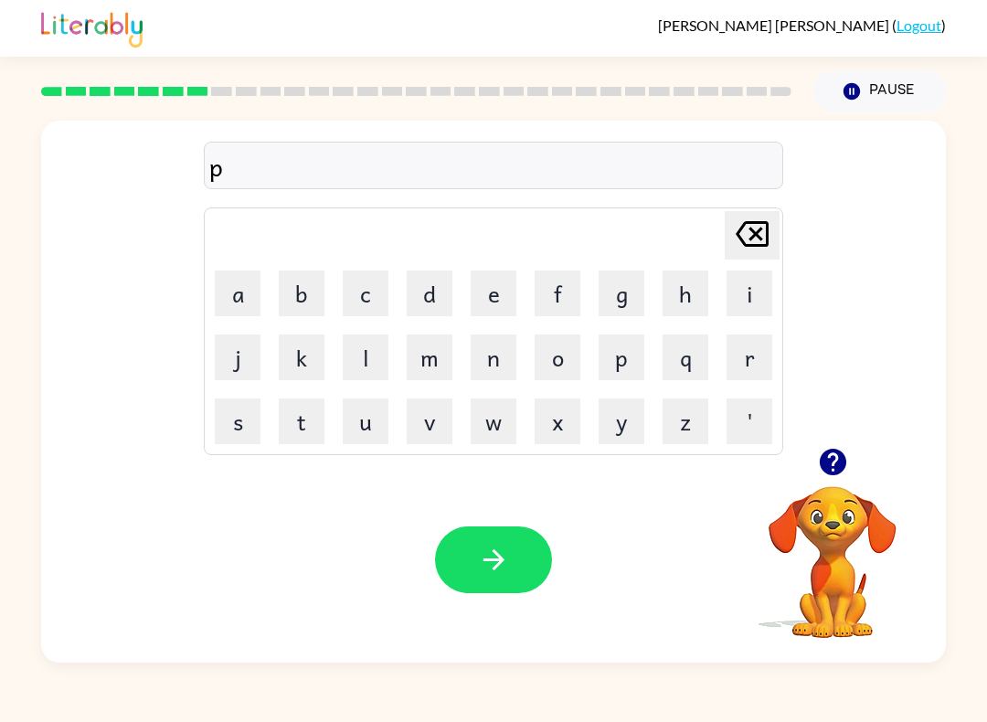
click at [563, 370] on button "o" at bounding box center [557, 357] width 46 height 46
click at [364, 421] on button "u" at bounding box center [366, 421] width 46 height 46
click at [421, 296] on button "d" at bounding box center [430, 293] width 46 height 46
click at [236, 364] on button "j" at bounding box center [238, 357] width 46 height 46
click at [753, 243] on icon "Delete Delete last character input" at bounding box center [752, 234] width 44 height 44
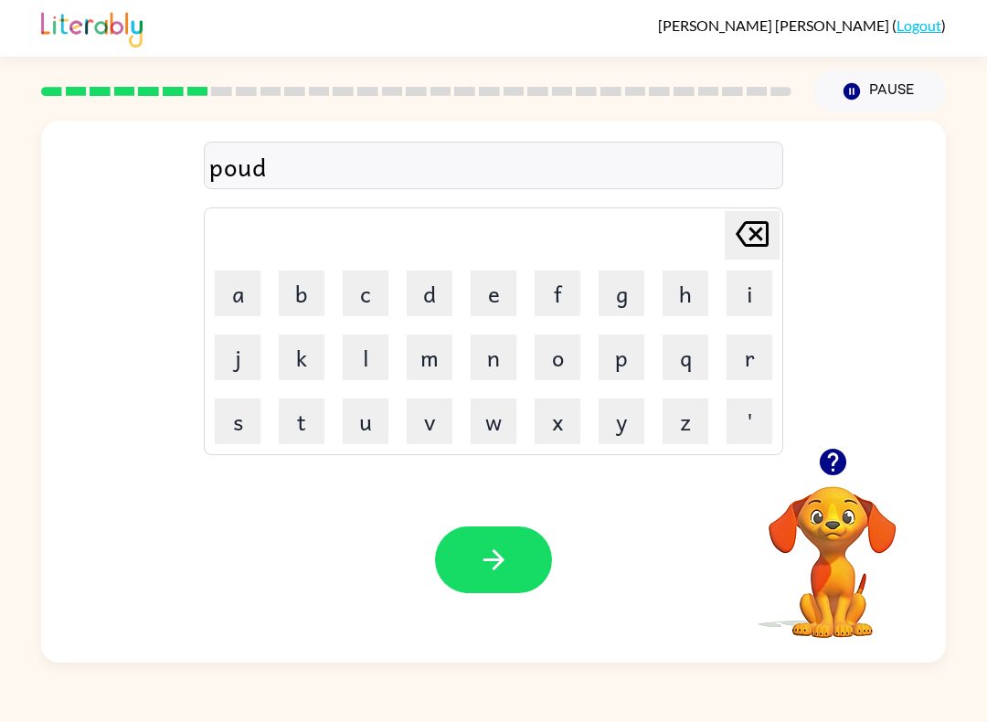
click at [229, 314] on button "a" at bounding box center [238, 293] width 46 height 46
click at [364, 355] on button "l" at bounding box center [366, 357] width 46 height 46
click at [498, 518] on div "Your browser must support playing .mp4 files to use Literably. Please try using…" at bounding box center [493, 560] width 904 height 206
click at [508, 583] on button "button" at bounding box center [493, 559] width 117 height 67
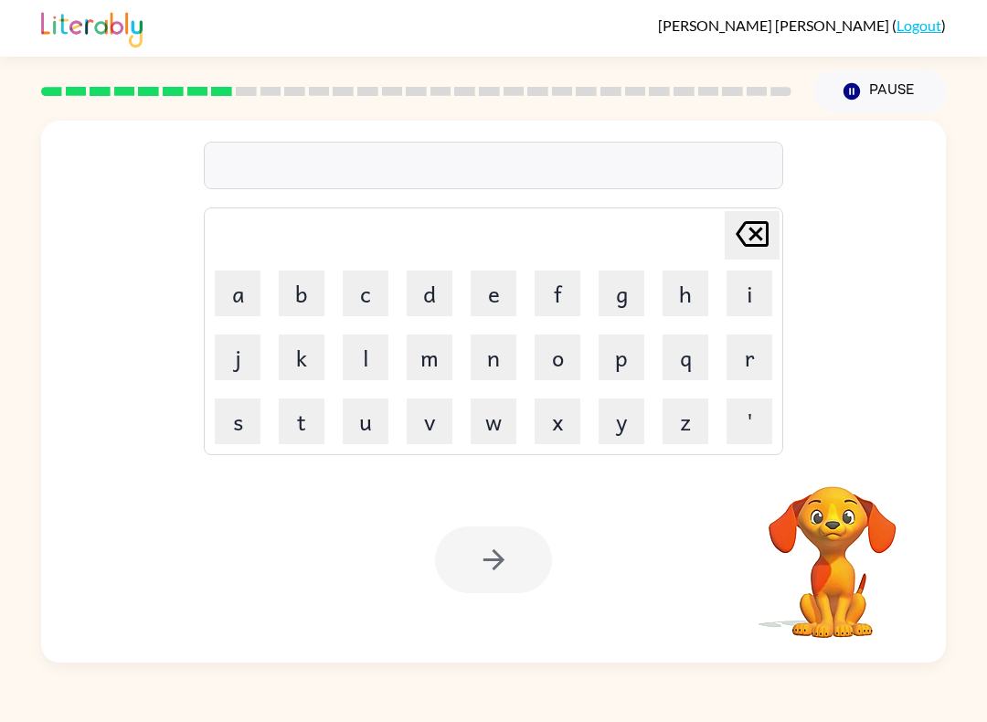
click at [848, 515] on video "Your browser must support playing .mp4 files to use Literably. Please try using…" at bounding box center [832, 549] width 183 height 183
click at [835, 560] on video "Your browser must support playing .mp4 files to use Literably. Please try using…" at bounding box center [832, 549] width 183 height 183
click at [433, 358] on button "m" at bounding box center [430, 357] width 46 height 46
click at [719, 305] on td "i" at bounding box center [749, 293] width 62 height 62
click at [728, 295] on button "i" at bounding box center [749, 293] width 46 height 46
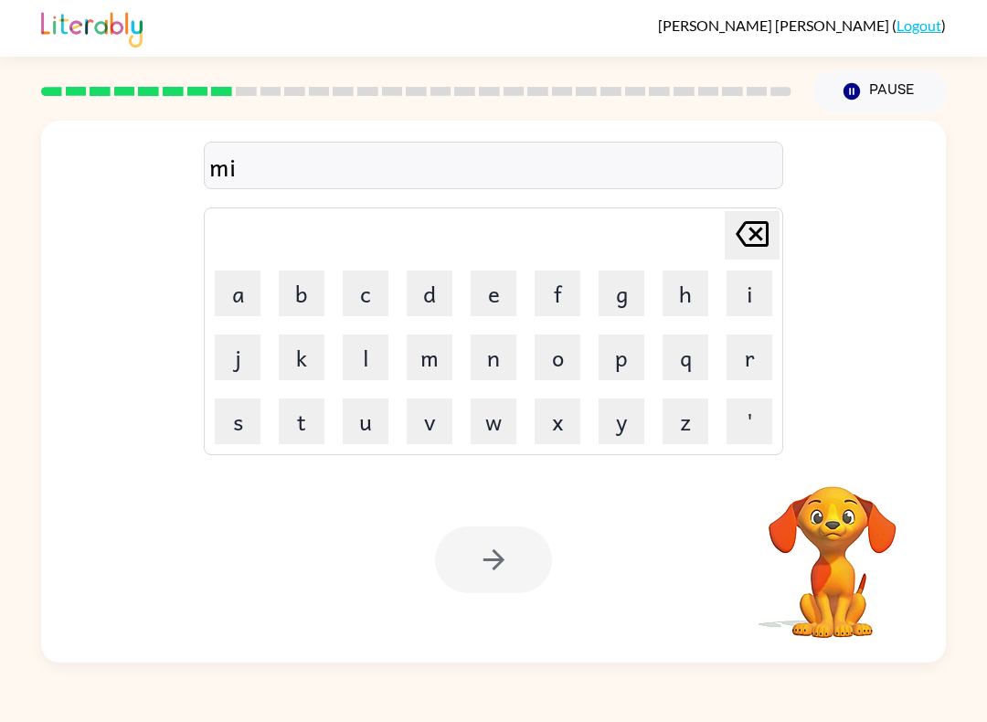
click at [752, 368] on button "r" at bounding box center [749, 357] width 46 height 46
click at [234, 300] on button "a" at bounding box center [238, 293] width 46 height 46
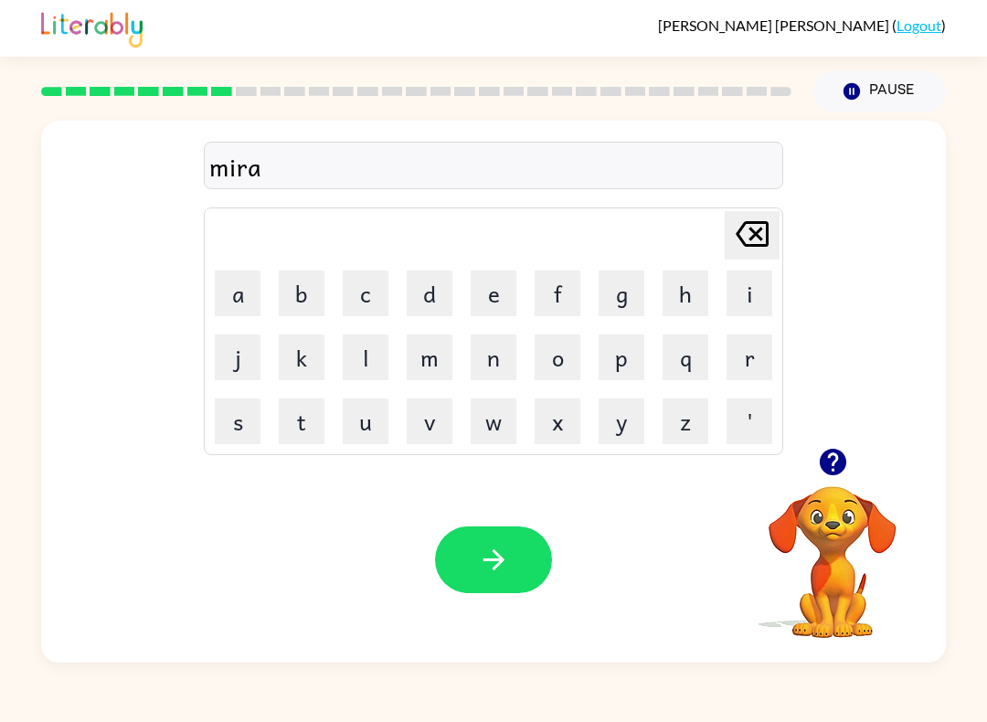
click at [351, 289] on button "c" at bounding box center [366, 293] width 46 height 46
click at [368, 354] on button "l" at bounding box center [366, 357] width 46 height 46
click at [491, 291] on button "e" at bounding box center [493, 293] width 46 height 46
click at [512, 582] on button "button" at bounding box center [493, 559] width 117 height 67
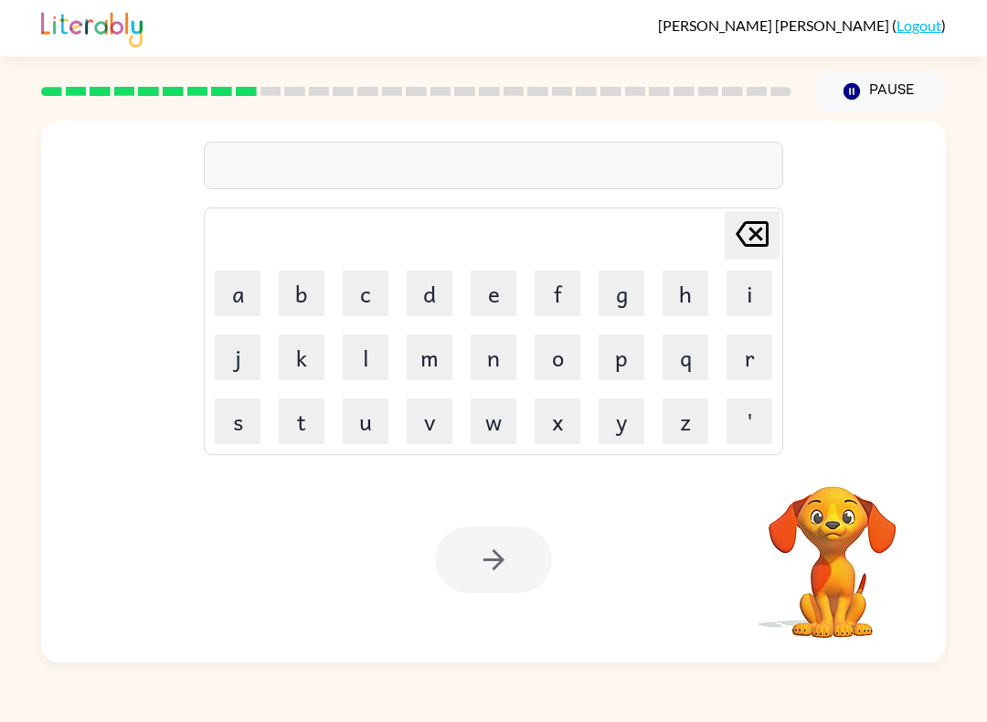
click at [835, 542] on video "Your browser must support playing .mp4 files to use Literably. Please try using…" at bounding box center [832, 549] width 183 height 183
click at [795, 546] on video "Your browser must support playing .mp4 files to use Literably. Please try using…" at bounding box center [832, 549] width 183 height 183
click at [850, 556] on video "Your browser must support playing .mp4 files to use Literably. Please try using…" at bounding box center [832, 549] width 183 height 183
click at [433, 353] on button "m" at bounding box center [430, 357] width 46 height 46
click at [748, 289] on button "i" at bounding box center [749, 293] width 46 height 46
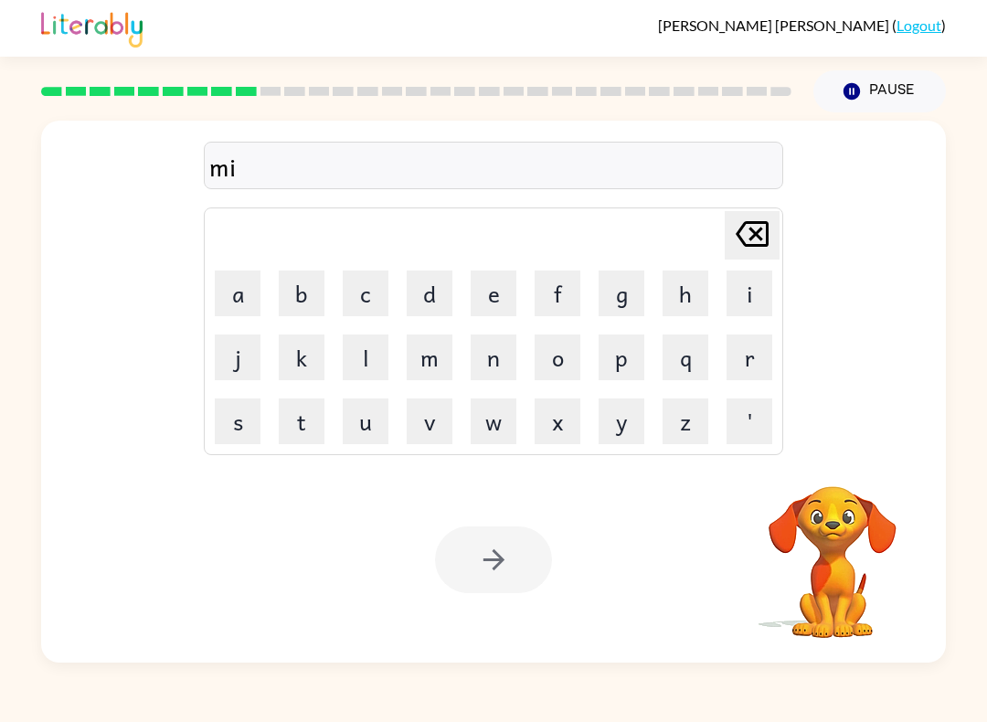
click at [493, 350] on button "n" at bounding box center [493, 357] width 46 height 46
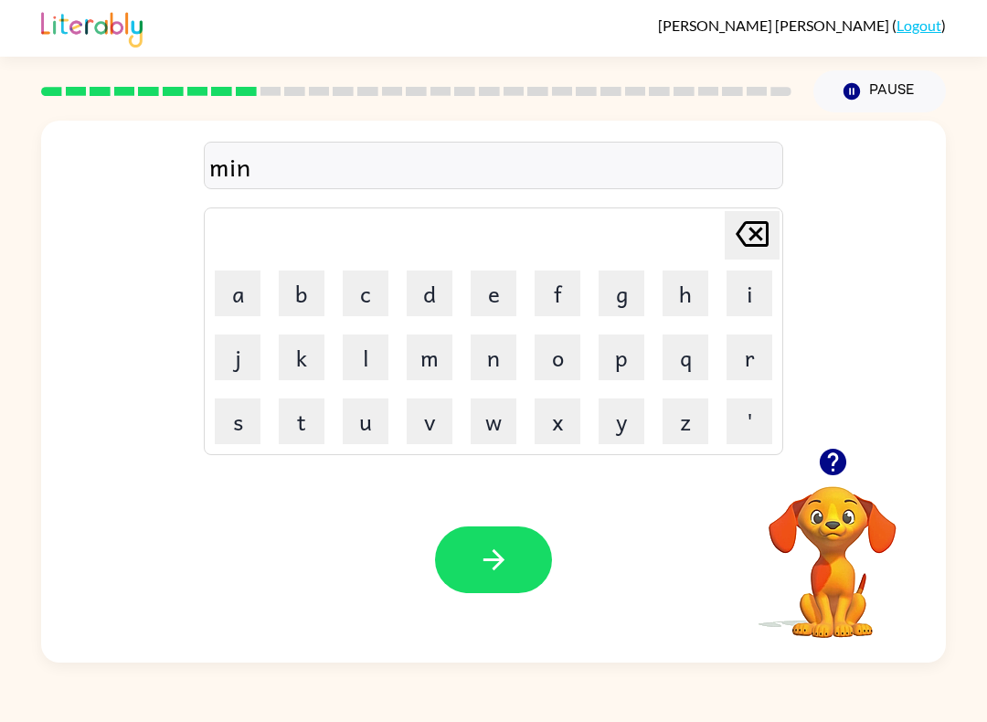
click at [433, 289] on button "d" at bounding box center [430, 293] width 46 height 46
click at [425, 357] on button "m" at bounding box center [430, 357] width 46 height 46
click at [561, 361] on button "o" at bounding box center [557, 357] width 46 height 46
click at [740, 368] on button "r" at bounding box center [749, 357] width 46 height 46
click at [477, 359] on button "n" at bounding box center [493, 357] width 46 height 46
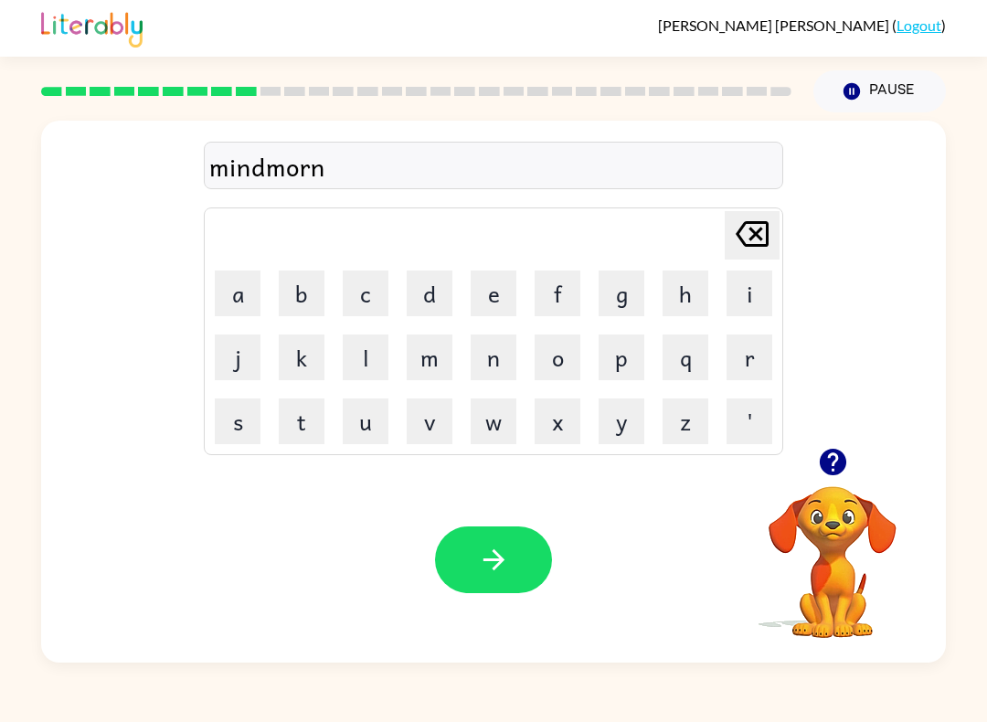
click at [734, 286] on button "i" at bounding box center [749, 293] width 46 height 46
click at [485, 355] on button "n" at bounding box center [493, 357] width 46 height 46
click at [613, 284] on button "g" at bounding box center [621, 293] width 46 height 46
click at [474, 555] on button "button" at bounding box center [493, 559] width 117 height 67
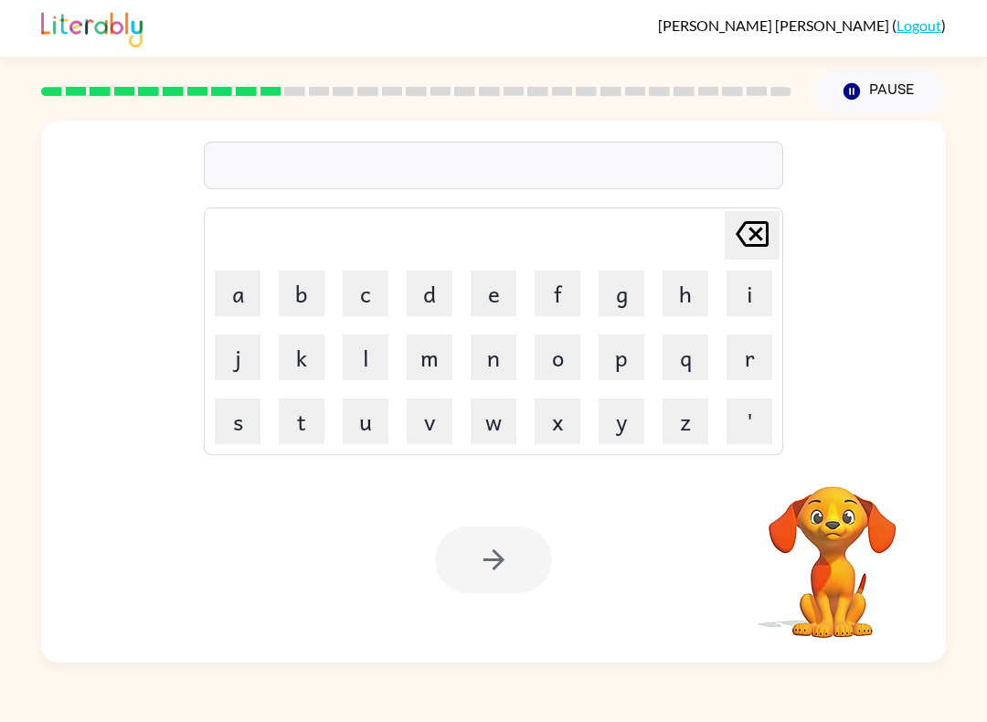
click at [814, 576] on video "Your browser must support playing .mp4 files to use Literably. Please try using…" at bounding box center [832, 549] width 183 height 183
click at [813, 575] on video "Your browser must support playing .mp4 files to use Literably. Please try using…" at bounding box center [832, 549] width 183 height 183
click at [861, 555] on video "Your browser must support playing .mp4 files to use Literably. Please try using…" at bounding box center [832, 549] width 183 height 183
click at [882, 558] on video "Your browser must support playing .mp4 files to use Literably. Please try using…" at bounding box center [832, 549] width 183 height 183
click at [856, 566] on video "Your browser must support playing .mp4 files to use Literably. Please try using…" at bounding box center [832, 549] width 183 height 183
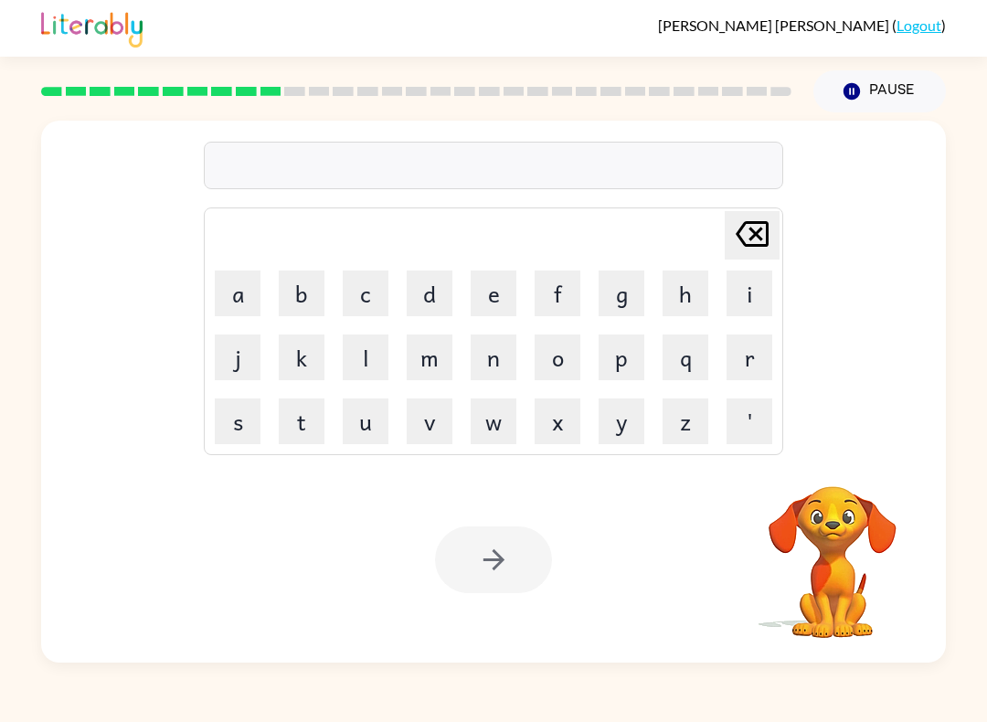
click at [858, 567] on video "Your browser must support playing .mp4 files to use Literably. Please try using…" at bounding box center [832, 549] width 183 height 183
click at [863, 564] on video "Your browser must support playing .mp4 files to use Literably. Please try using…" at bounding box center [832, 549] width 183 height 183
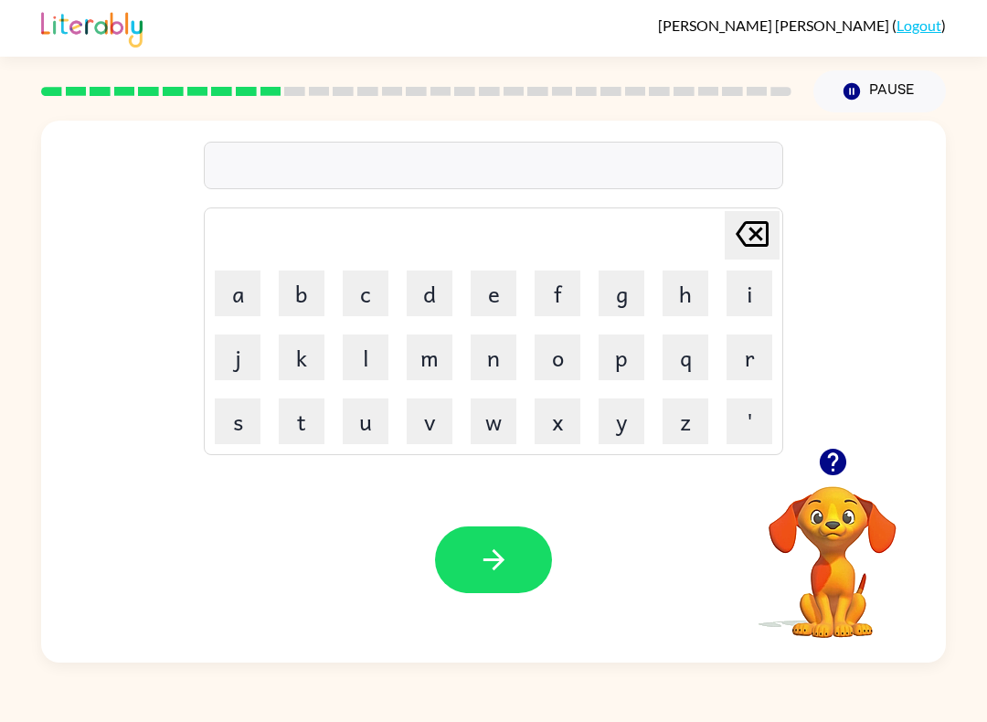
click at [433, 297] on button "d" at bounding box center [430, 293] width 46 height 46
click at [506, 301] on button "e" at bounding box center [493, 293] width 46 height 46
click at [243, 409] on button "s" at bounding box center [238, 421] width 46 height 46
click at [306, 425] on button "t" at bounding box center [302, 421] width 46 height 46
click at [752, 364] on button "r" at bounding box center [749, 357] width 46 height 46
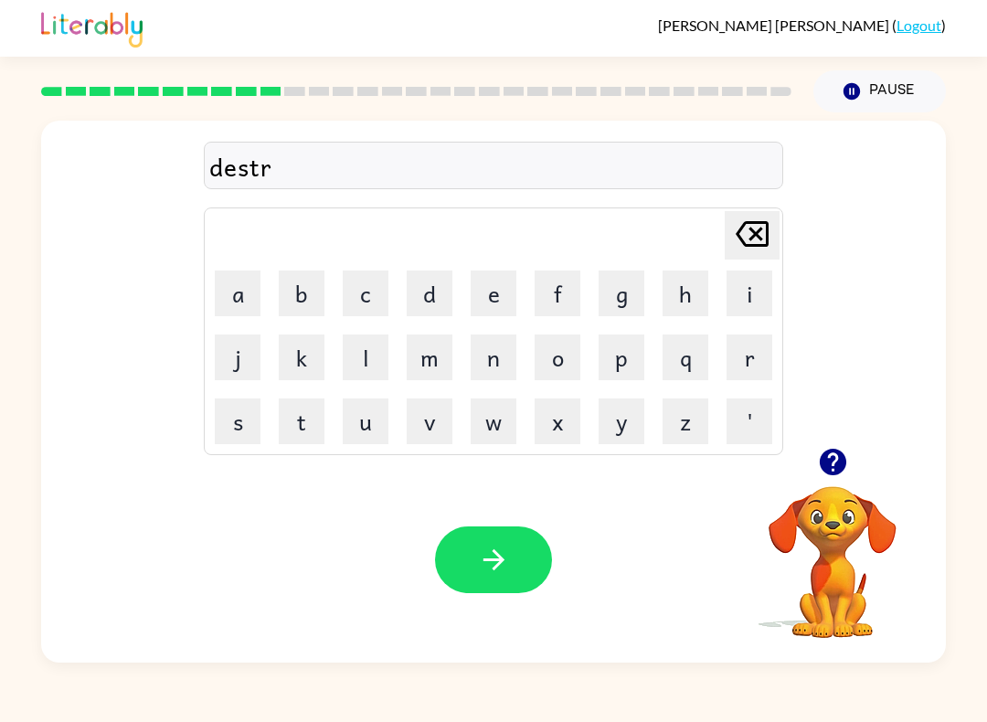
click at [506, 296] on button "e" at bounding box center [493, 293] width 46 height 46
click at [248, 409] on button "s" at bounding box center [238, 421] width 46 height 46
click at [301, 416] on button "t" at bounding box center [302, 421] width 46 height 46
click at [504, 551] on icon "button" at bounding box center [494, 560] width 32 height 32
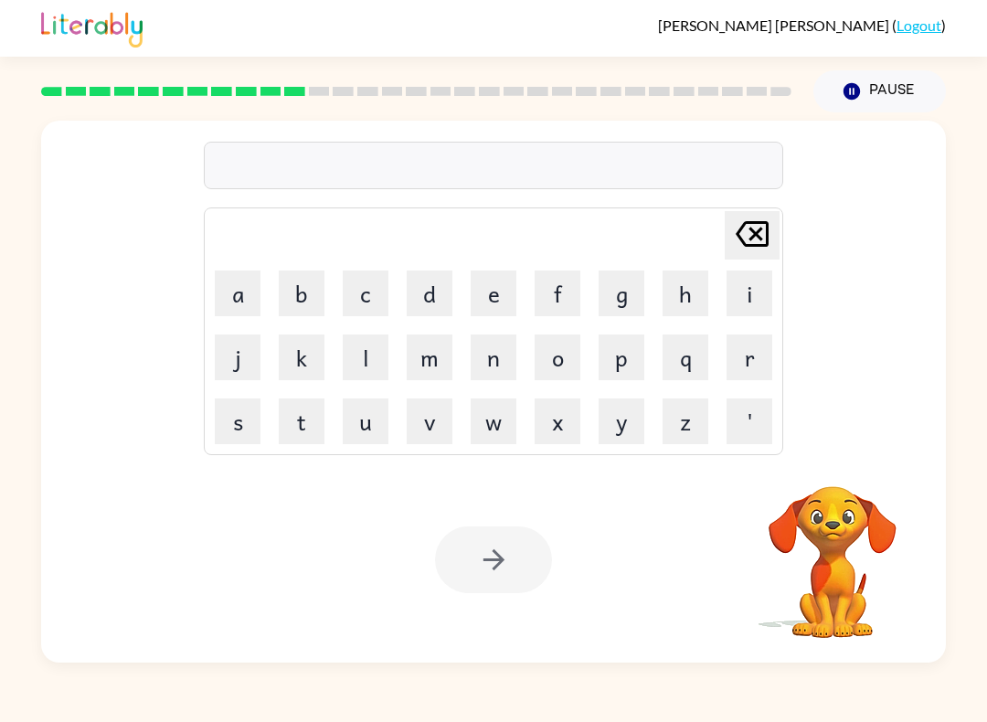
click at [809, 537] on video "Your browser must support playing .mp4 files to use Literably. Please try using…" at bounding box center [832, 549] width 183 height 183
click at [809, 536] on video "Your browser must support playing .mp4 files to use Literably. Please try using…" at bounding box center [832, 549] width 183 height 183
click at [831, 555] on video "Your browser must support playing .mp4 files to use Literably. Please try using…" at bounding box center [832, 549] width 183 height 183
click at [859, 541] on video "Your browser must support playing .mp4 files to use Literably. Please try using…" at bounding box center [832, 549] width 183 height 183
click at [851, 543] on video "Your browser must support playing .mp4 files to use Literably. Please try using…" at bounding box center [832, 549] width 183 height 183
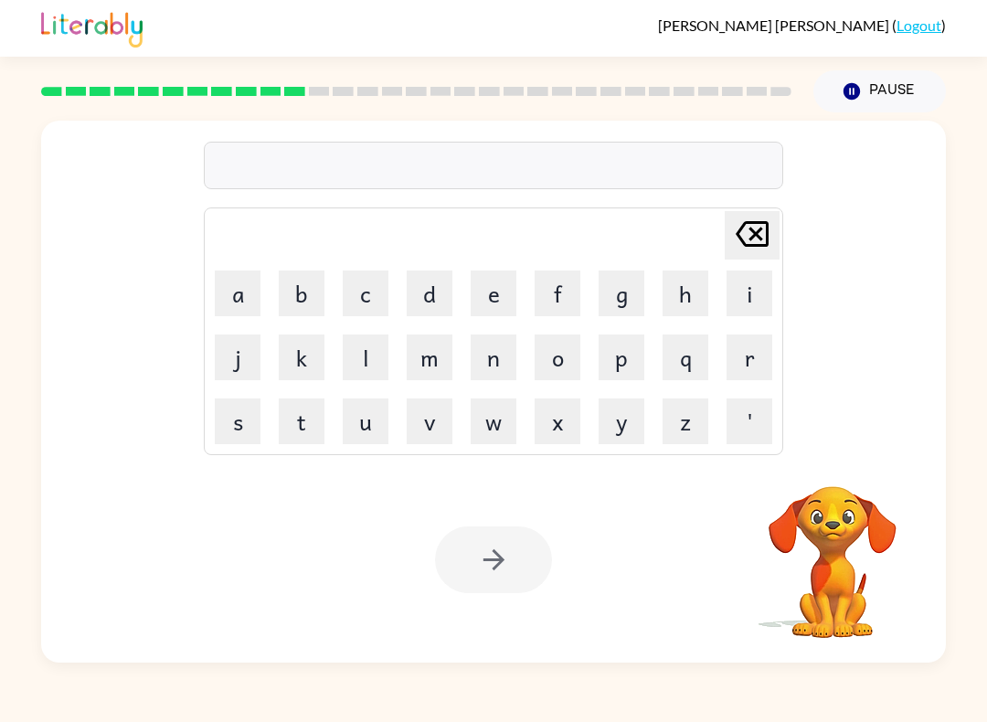
click at [851, 543] on video "Your browser must support playing .mp4 files to use Literably. Please try using…" at bounding box center [832, 549] width 183 height 183
click at [745, 364] on button "r" at bounding box center [749, 357] width 46 height 46
click at [563, 349] on button "o" at bounding box center [557, 357] width 46 height 46
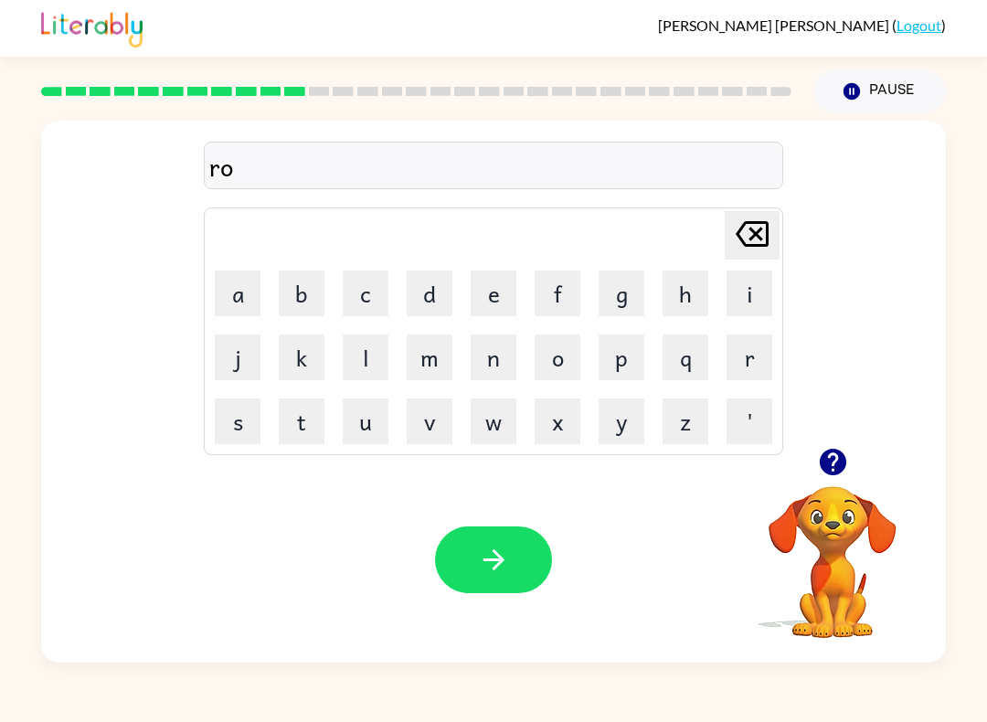
click at [430, 302] on button "d" at bounding box center [430, 293] width 46 height 46
click at [502, 300] on button "e" at bounding box center [493, 293] width 46 height 46
click at [512, 527] on button "button" at bounding box center [493, 559] width 117 height 67
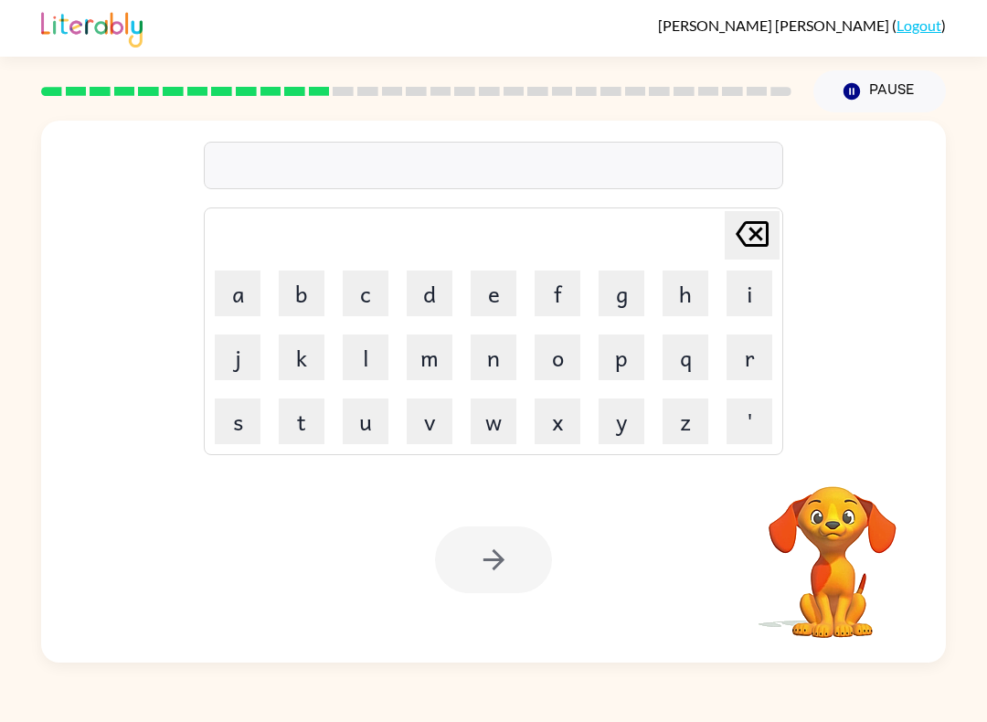
click at [823, 562] on video "Your browser must support playing .mp4 files to use Literably. Please try using…" at bounding box center [832, 549] width 183 height 183
click at [805, 554] on video "Your browser must support playing .mp4 files to use Literably. Please try using…" at bounding box center [832, 549] width 183 height 183
click at [804, 553] on video "Your browser must support playing .mp4 files to use Literably. Please try using…" at bounding box center [832, 549] width 183 height 183
click at [819, 510] on video "Your browser must support playing .mp4 files to use Literably. Please try using…" at bounding box center [832, 549] width 183 height 183
click at [818, 509] on video "Your browser must support playing .mp4 files to use Literably. Please try using…" at bounding box center [832, 549] width 183 height 183
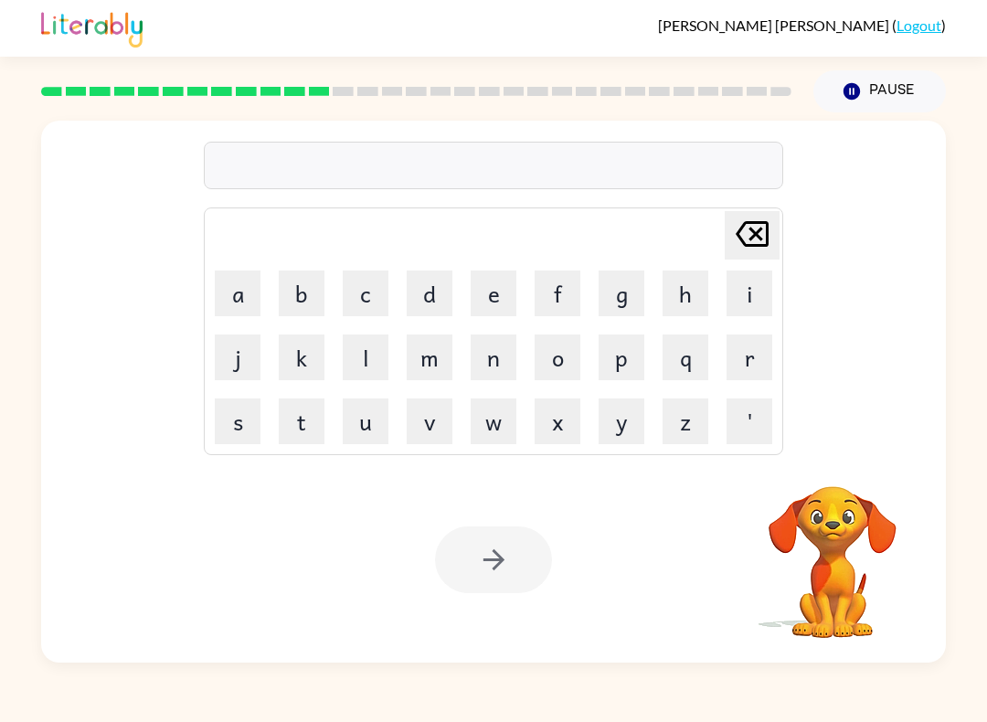
click at [834, 498] on video "Your browser must support playing .mp4 files to use Literably. Please try using…" at bounding box center [832, 549] width 183 height 183
click at [833, 498] on video "Your browser must support playing .mp4 files to use Literably. Please try using…" at bounding box center [832, 549] width 183 height 183
click at [365, 421] on button "u" at bounding box center [366, 421] width 46 height 46
click at [619, 351] on button "p" at bounding box center [621, 357] width 46 height 46
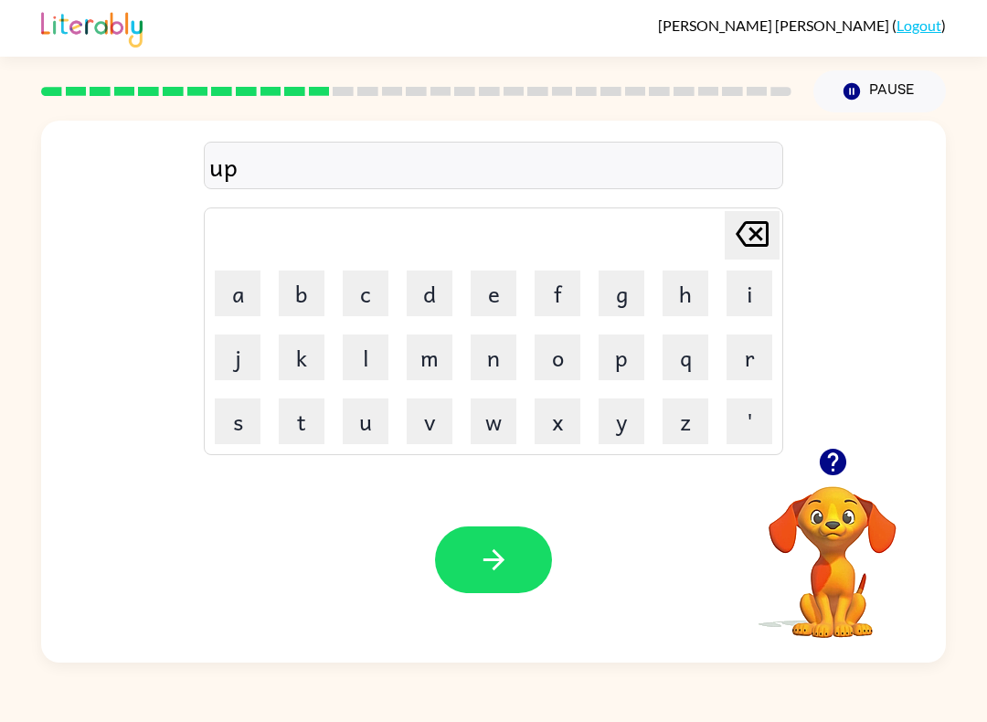
click at [616, 298] on button "g" at bounding box center [621, 293] width 46 height 46
click at [748, 364] on button "r" at bounding box center [749, 357] width 46 height 46
click at [253, 286] on button "a" at bounding box center [238, 293] width 46 height 46
click at [284, 302] on button "b" at bounding box center [302, 293] width 46 height 46
click at [490, 294] on button "e" at bounding box center [493, 293] width 46 height 46
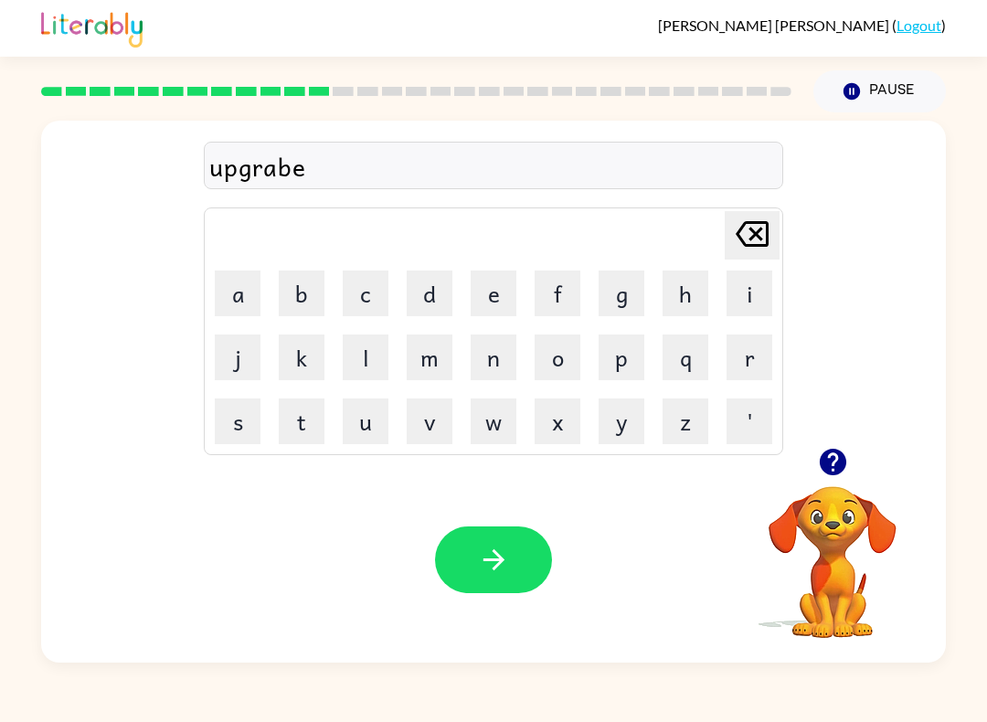
click at [480, 565] on icon "button" at bounding box center [494, 560] width 32 height 32
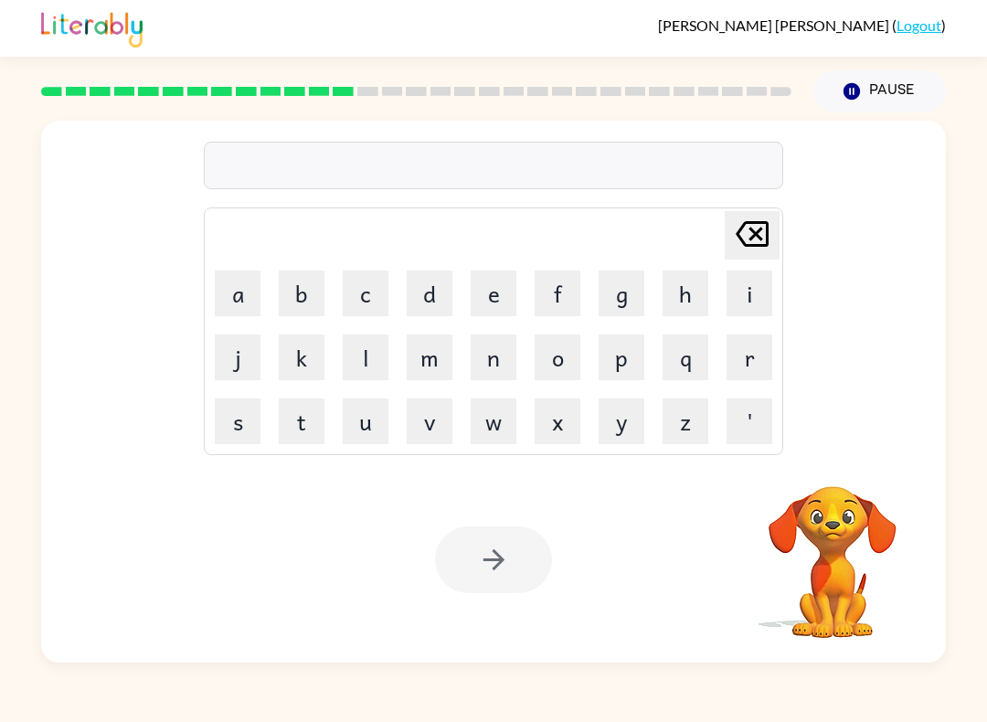
click at [806, 519] on video "Your browser must support playing .mp4 files to use Literably. Please try using…" at bounding box center [832, 549] width 183 height 183
click at [851, 565] on video "Your browser must support playing .mp4 files to use Literably. Please try using…" at bounding box center [832, 549] width 183 height 183
click at [850, 564] on video "Your browser must support playing .mp4 files to use Literably. Please try using…" at bounding box center [832, 549] width 183 height 183
click at [850, 559] on video "Your browser must support playing .mp4 files to use Literably. Please try using…" at bounding box center [832, 549] width 183 height 183
click at [843, 554] on video "Your browser must support playing .mp4 files to use Literably. Please try using…" at bounding box center [832, 549] width 183 height 183
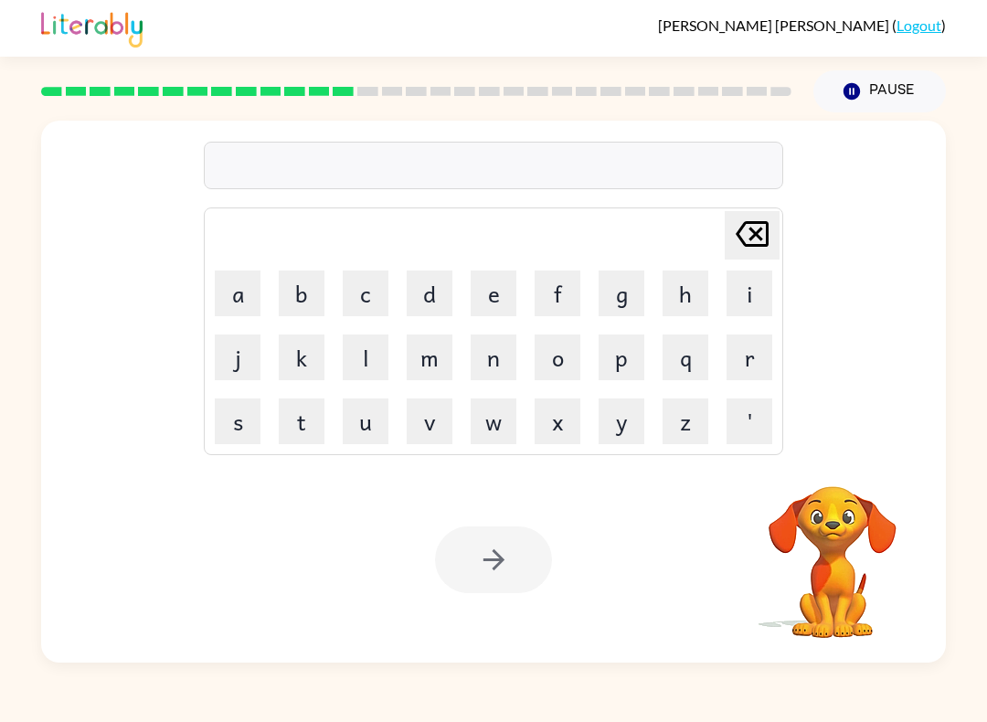
click at [831, 541] on video "Your browser must support playing .mp4 files to use Literably. Please try using…" at bounding box center [832, 549] width 183 height 183
click at [838, 527] on video "Your browser must support playing .mp4 files to use Literably. Please try using…" at bounding box center [832, 549] width 183 height 183
click at [449, 369] on button "m" at bounding box center [430, 357] width 46 height 46
click at [233, 294] on button "a" at bounding box center [238, 293] width 46 height 46
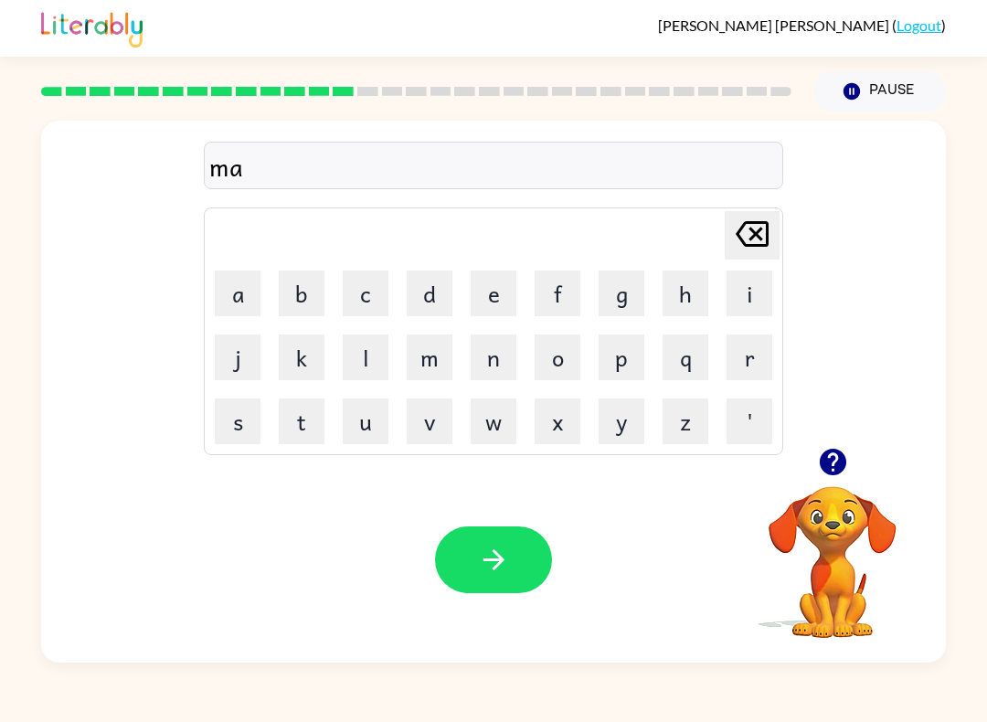
click at [625, 299] on button "g" at bounding box center [621, 293] width 46 height 46
click at [502, 360] on button "n" at bounding box center [493, 357] width 46 height 46
click at [505, 305] on button "e" at bounding box center [493, 293] width 46 height 46
click at [238, 411] on button "s" at bounding box center [238, 421] width 46 height 46
click at [238, 410] on button "s" at bounding box center [238, 421] width 46 height 46
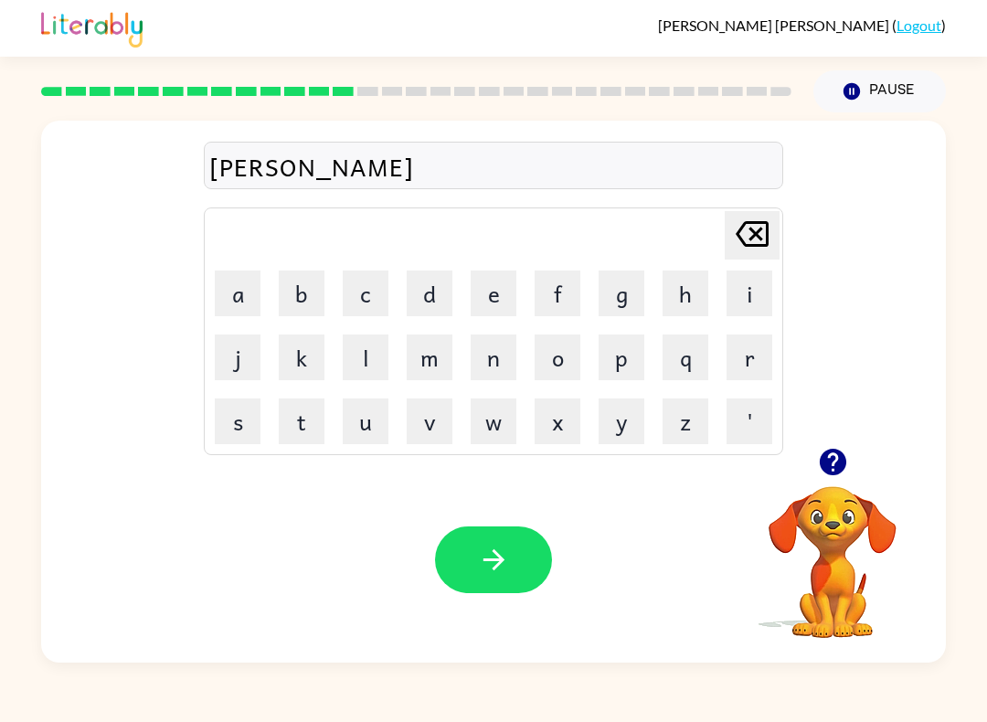
click at [484, 587] on button "button" at bounding box center [493, 559] width 117 height 67
click at [829, 524] on video "Your browser must support playing .mp4 files to use Literably. Please try using…" at bounding box center [832, 549] width 183 height 183
click at [832, 473] on icon "button" at bounding box center [832, 462] width 26 height 26
click at [831, 473] on video "Your browser must support playing .mp4 files to use Literably. Please try using…" at bounding box center [832, 549] width 183 height 183
click at [830, 462] on video "Your browser must support playing .mp4 files to use Literably. Please try using…" at bounding box center [832, 549] width 183 height 183
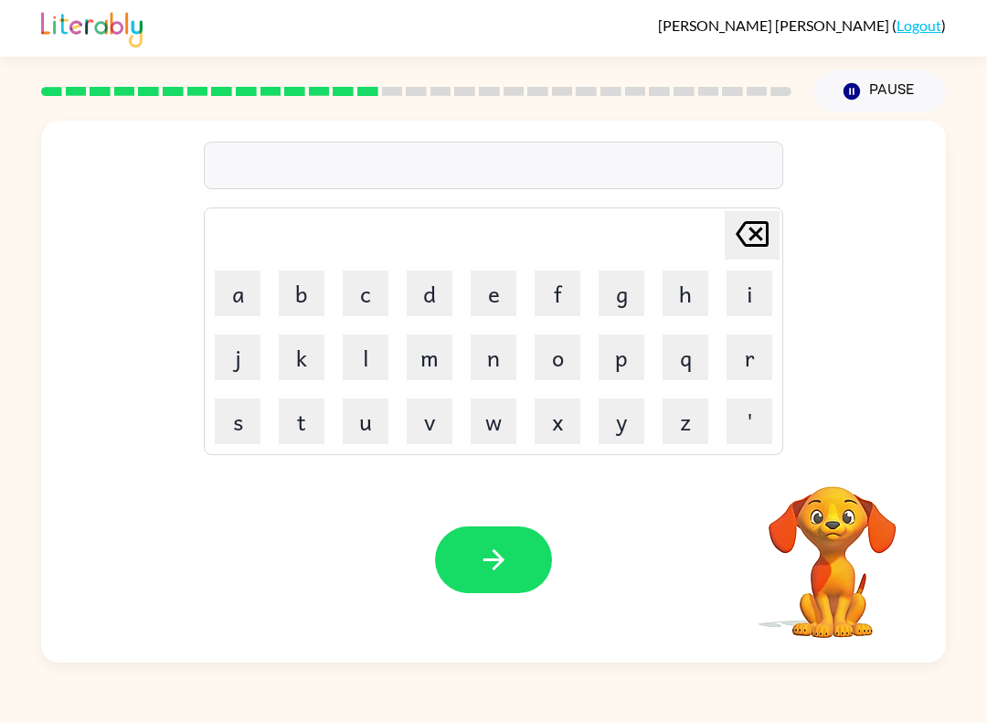
click at [290, 297] on button "b" at bounding box center [302, 293] width 46 height 46
click at [555, 378] on button "o" at bounding box center [557, 357] width 46 height 46
click at [354, 422] on button "u" at bounding box center [366, 421] width 46 height 46
click at [493, 354] on button "n" at bounding box center [493, 357] width 46 height 46
click at [557, 348] on button "o" at bounding box center [557, 357] width 46 height 46
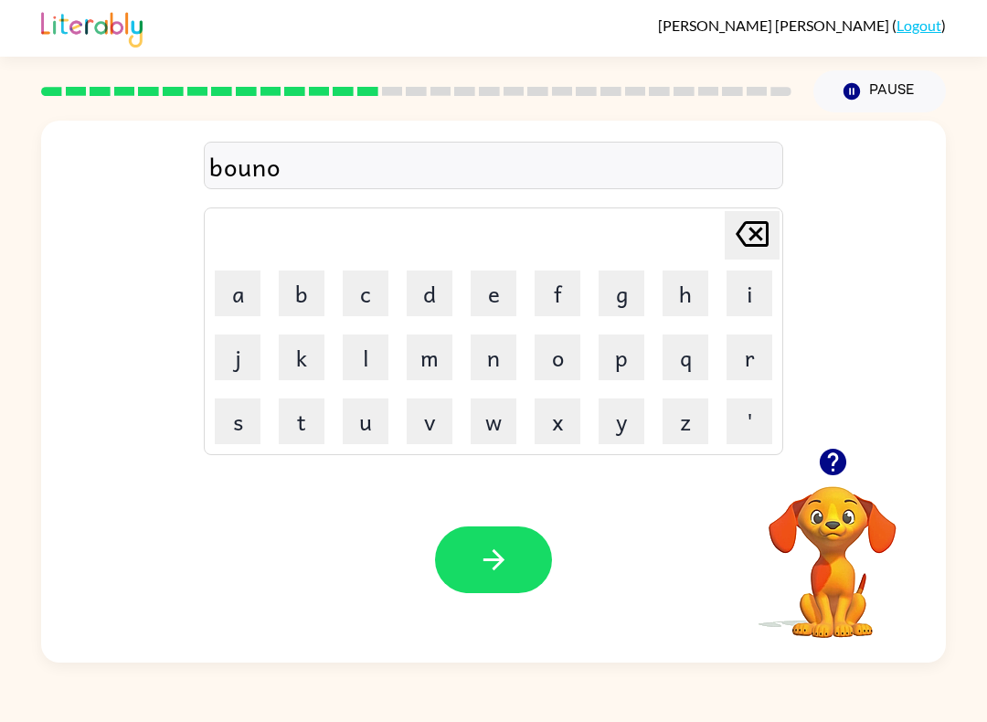
click at [217, 434] on button "s" at bounding box center [238, 421] width 46 height 46
click at [481, 547] on icon "button" at bounding box center [494, 560] width 32 height 32
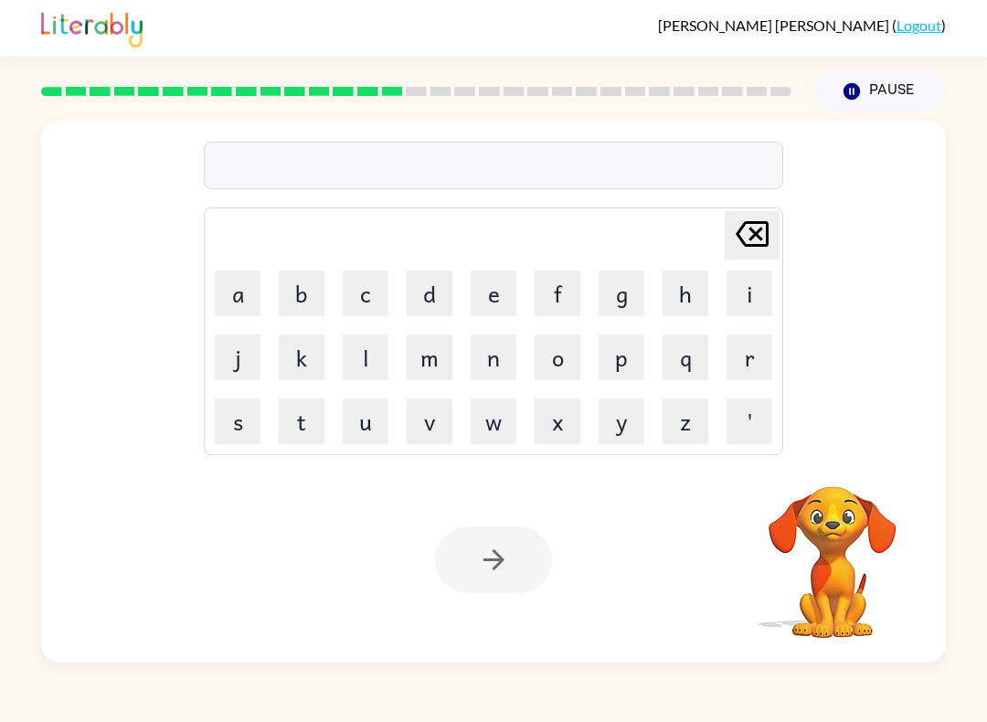
click at [827, 542] on video "Your browser must support playing .mp4 files to use Literably. Please try using…" at bounding box center [832, 549] width 183 height 183
click at [232, 434] on button "s" at bounding box center [238, 421] width 46 height 46
click at [490, 438] on button "w" at bounding box center [493, 421] width 46 height 46
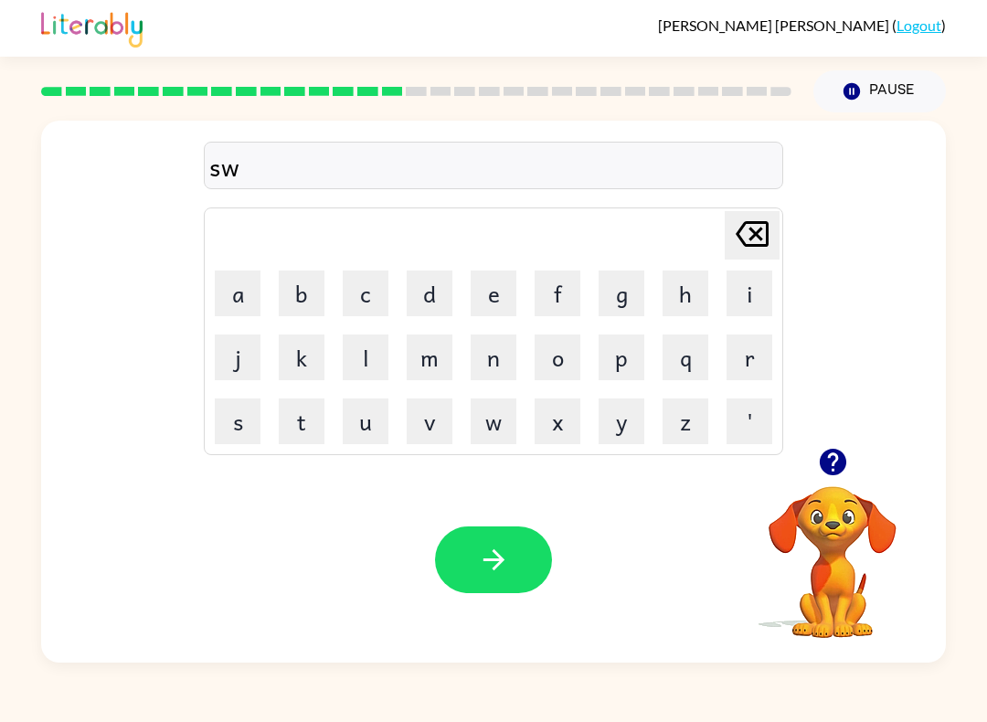
click at [539, 369] on button "o" at bounding box center [557, 357] width 46 height 46
click at [749, 361] on button "r" at bounding box center [749, 357] width 46 height 46
click at [427, 379] on button "m" at bounding box center [430, 357] width 46 height 46
click at [510, 555] on button "button" at bounding box center [493, 559] width 117 height 67
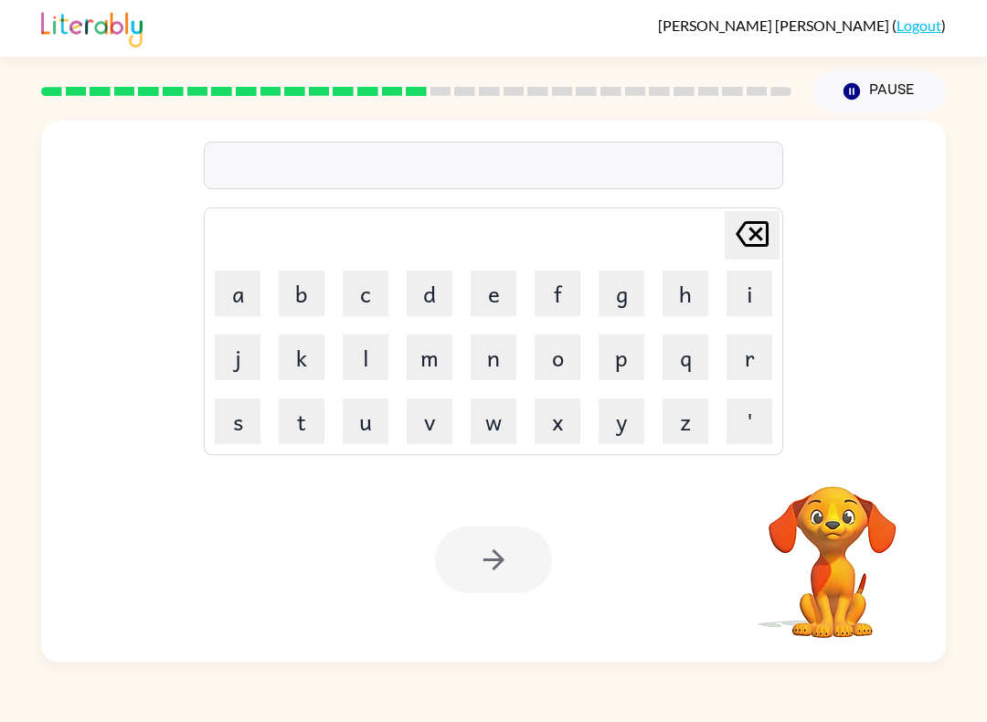
click at [903, 544] on video "Your browser must support playing .mp4 files to use Literably. Please try using…" at bounding box center [832, 549] width 183 height 183
click at [843, 555] on video "Your browser must support playing .mp4 files to use Literably. Please try using…" at bounding box center [832, 549] width 183 height 183
click at [755, 352] on button "r" at bounding box center [749, 357] width 46 height 46
click at [481, 314] on button "e" at bounding box center [493, 293] width 46 height 46
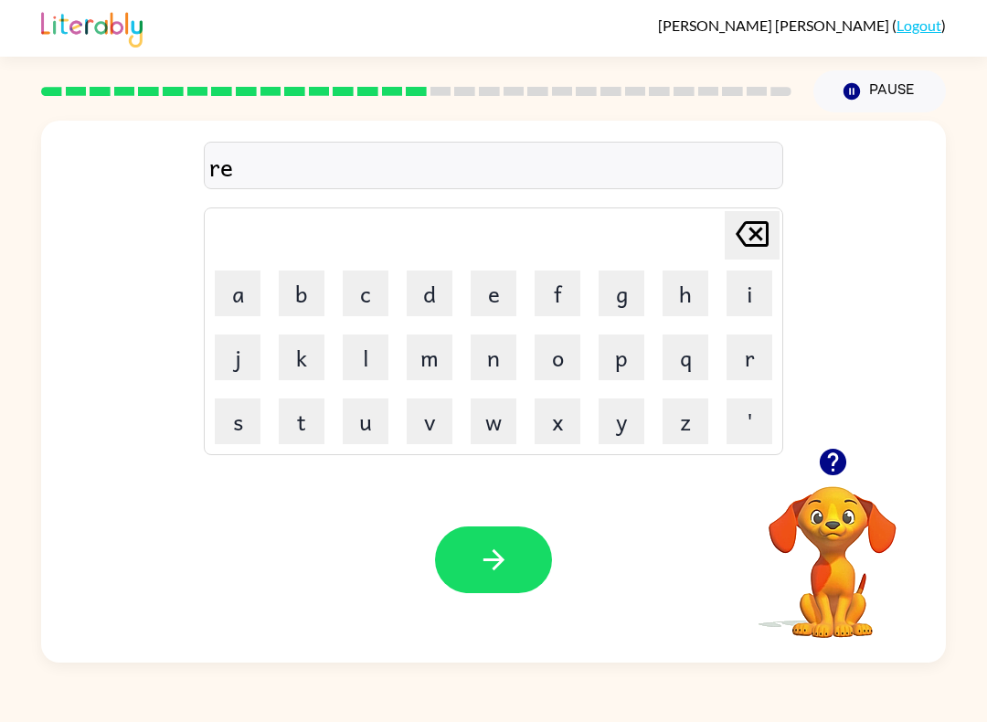
click at [228, 309] on button "a" at bounding box center [238, 293] width 46 height 46
click at [554, 420] on button "x" at bounding box center [557, 421] width 46 height 46
click at [759, 240] on icon "Delete Delete last character input" at bounding box center [752, 234] width 44 height 44
click at [416, 355] on button "m" at bounding box center [430, 357] width 46 height 46
click at [518, 583] on button "button" at bounding box center [493, 559] width 117 height 67
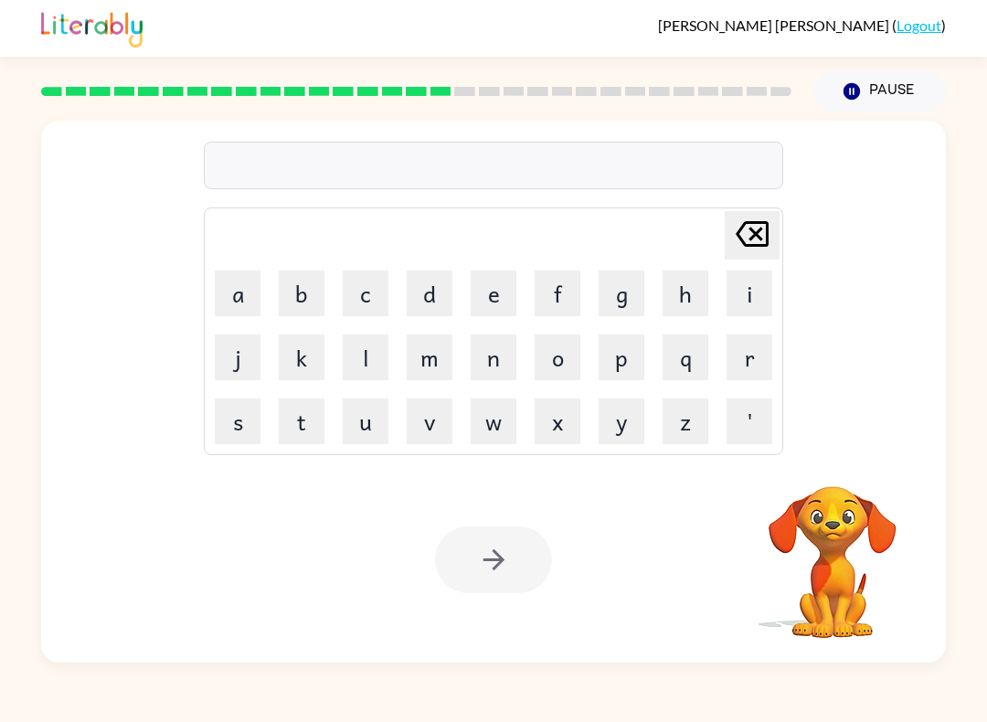
click at [853, 578] on video "Your browser must support playing .mp4 files to use Literably. Please try using…" at bounding box center [832, 549] width 183 height 183
click at [294, 291] on button "b" at bounding box center [302, 293] width 46 height 46
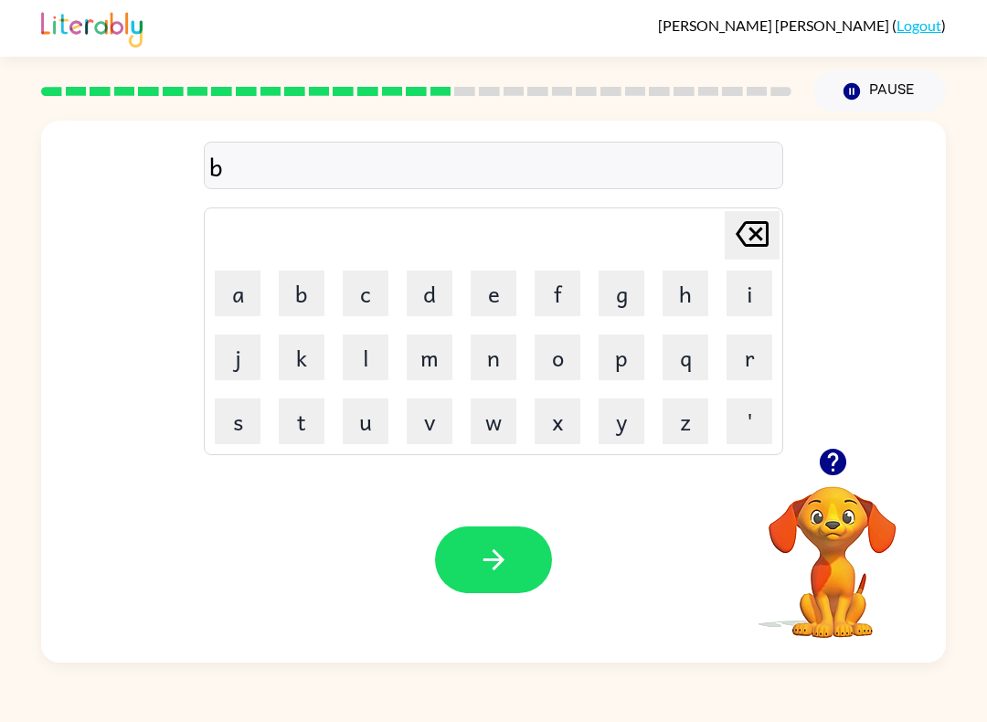
click at [738, 355] on button "r" at bounding box center [749, 357] width 46 height 46
click at [752, 298] on button "i" at bounding box center [749, 293] width 46 height 46
click at [417, 356] on button "m" at bounding box center [430, 357] width 46 height 46
click at [756, 287] on button "i" at bounding box center [749, 293] width 46 height 46
click at [496, 360] on button "n" at bounding box center [493, 357] width 46 height 46
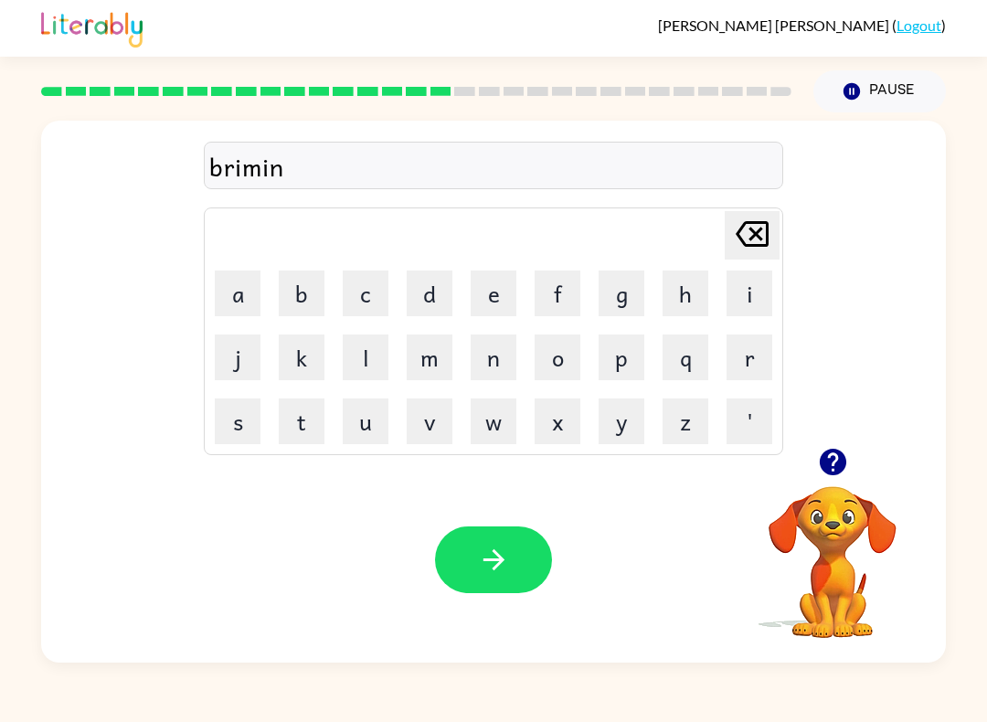
click at [616, 293] on button "g" at bounding box center [621, 293] width 46 height 46
click at [501, 580] on button "button" at bounding box center [493, 559] width 117 height 67
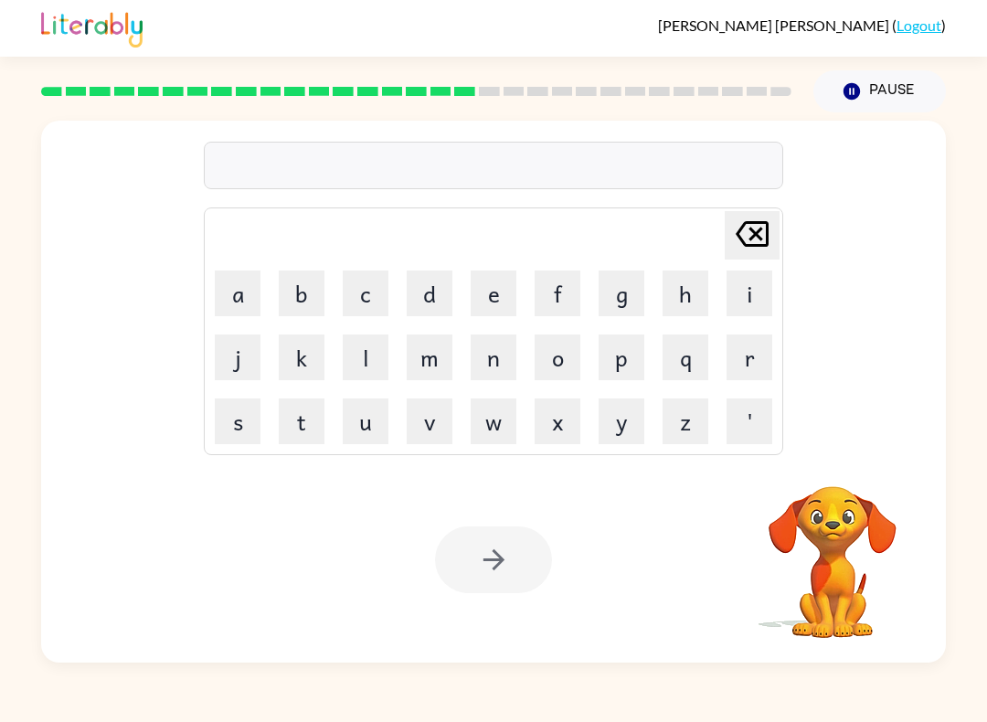
click at [838, 494] on video "Your browser must support playing .mp4 files to use Literably. Please try using…" at bounding box center [832, 549] width 183 height 183
click at [838, 493] on video "Your browser must support playing .mp4 files to use Literably. Please try using…" at bounding box center [832, 549] width 183 height 183
click at [850, 505] on video "Your browser must support playing .mp4 files to use Literably. Please try using…" at bounding box center [832, 549] width 183 height 183
click at [737, 340] on button "r" at bounding box center [749, 357] width 46 height 46
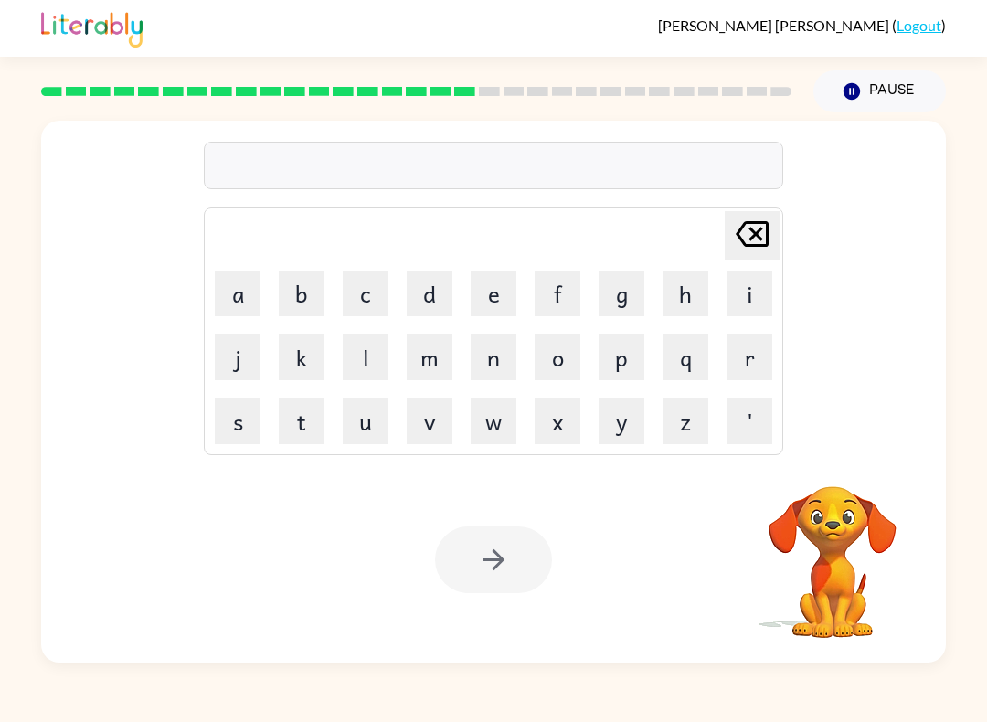
click at [742, 292] on button "i" at bounding box center [749, 293] width 46 height 46
click at [232, 412] on button "s" at bounding box center [238, 421] width 46 height 46
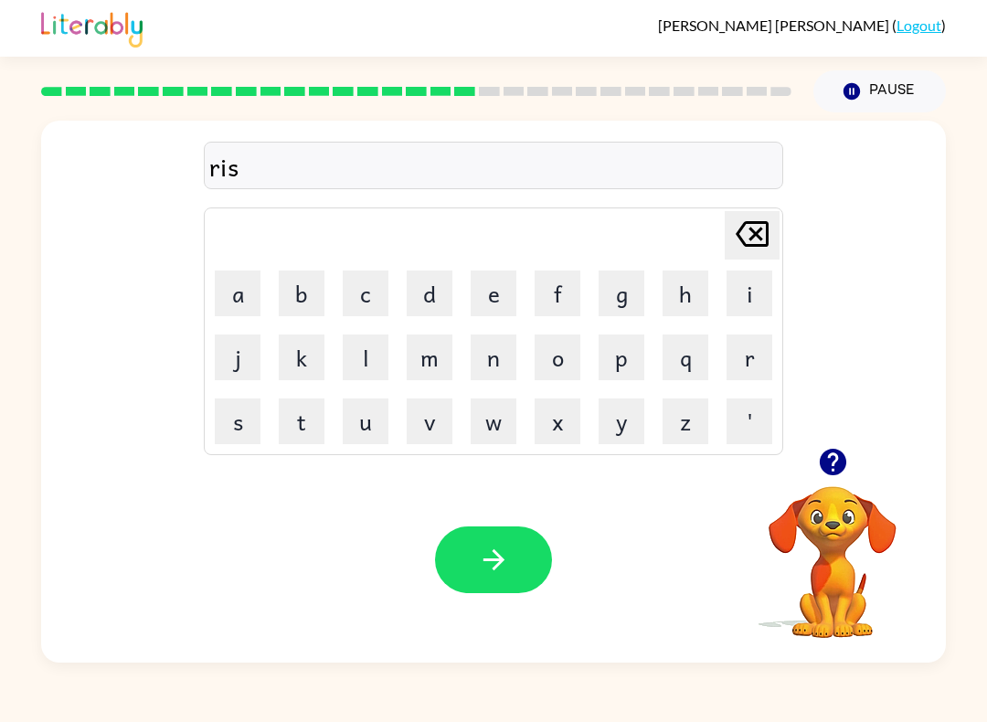
click at [290, 355] on button "k" at bounding box center [302, 357] width 46 height 46
click at [752, 307] on button "i" at bounding box center [749, 293] width 46 height 46
click at [484, 296] on button "e" at bounding box center [493, 293] width 46 height 46
click at [240, 421] on button "s" at bounding box center [238, 421] width 46 height 46
click at [304, 412] on button "t" at bounding box center [302, 421] width 46 height 46
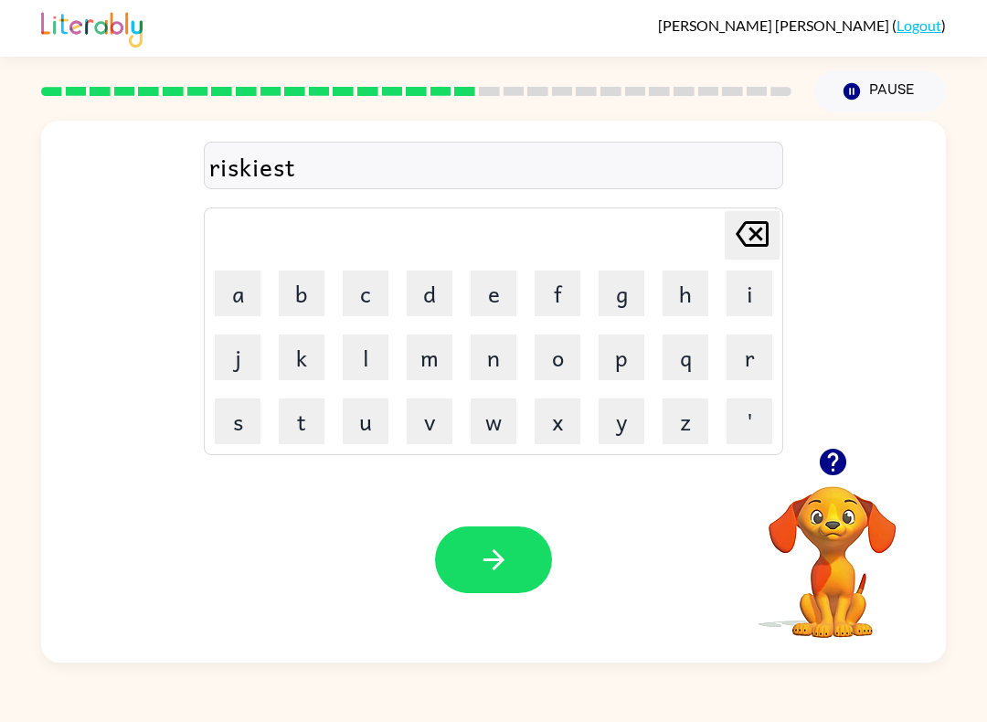
click at [516, 529] on button "button" at bounding box center [493, 559] width 117 height 67
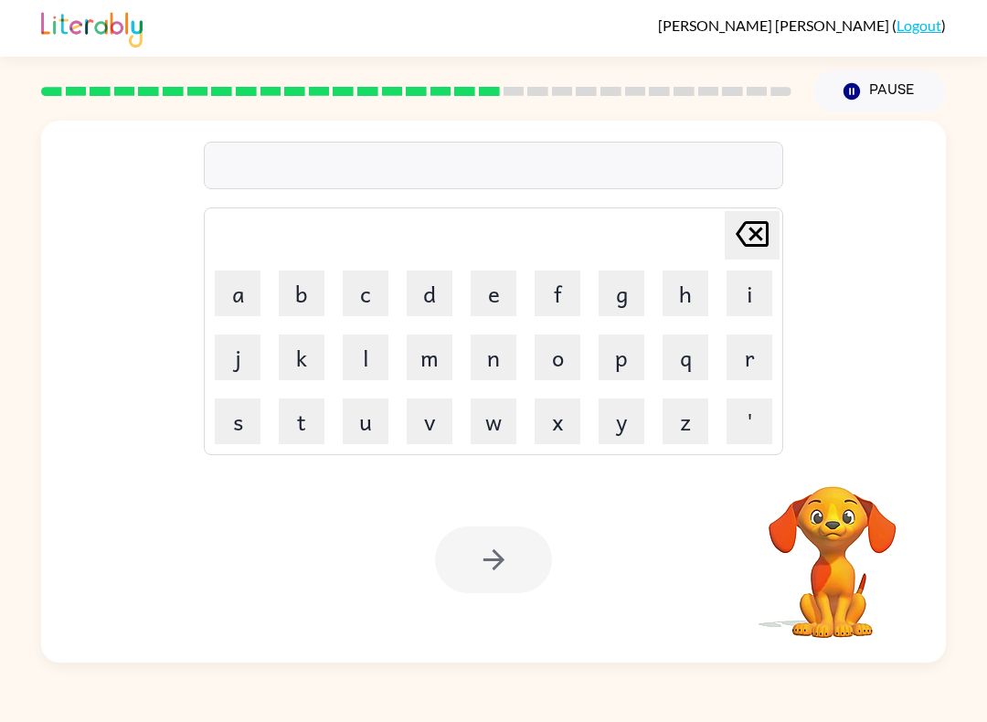
click at [790, 584] on video "Your browser must support playing .mp4 files to use Literably. Please try using…" at bounding box center [832, 549] width 183 height 183
click at [843, 533] on video "Your browser must support playing .mp4 files to use Literably. Please try using…" at bounding box center [832, 549] width 183 height 183
click at [848, 515] on video "Your browser must support playing .mp4 files to use Literably. Please try using…" at bounding box center [832, 549] width 183 height 183
click at [237, 306] on button "a" at bounding box center [238, 293] width 46 height 46
click at [745, 357] on button "r" at bounding box center [749, 357] width 46 height 46
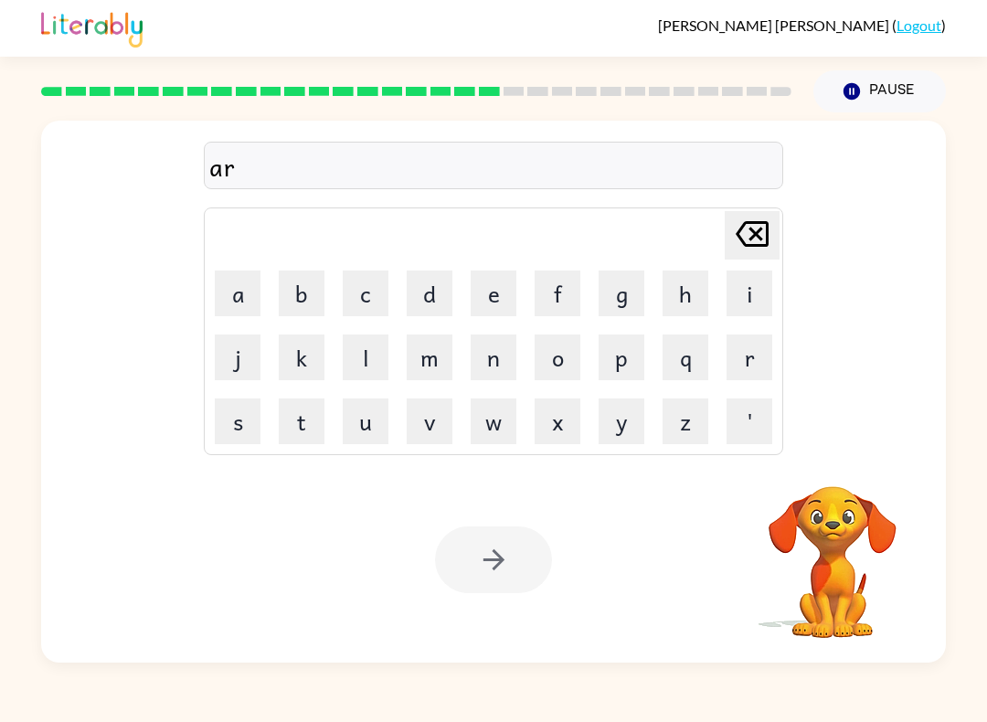
click at [356, 308] on button "c" at bounding box center [366, 293] width 46 height 46
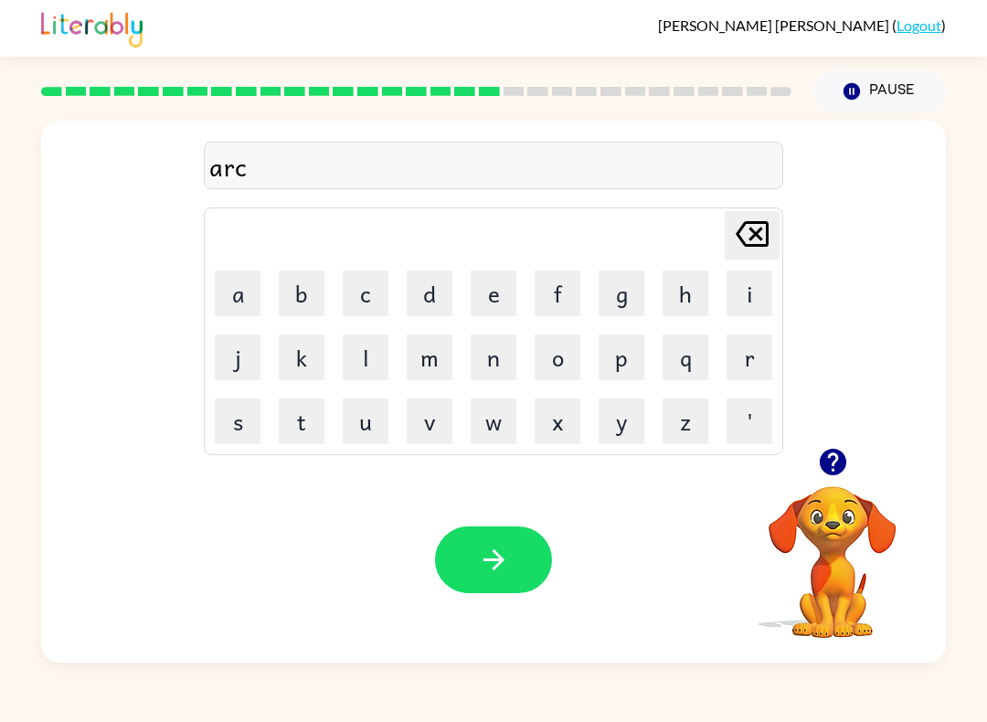
click at [692, 292] on button "h" at bounding box center [685, 293] width 46 height 46
click at [504, 418] on button "w" at bounding box center [493, 421] width 46 height 46
click at [248, 294] on button "a" at bounding box center [238, 293] width 46 height 46
click at [614, 410] on button "y" at bounding box center [621, 421] width 46 height 46
click at [502, 544] on icon "button" at bounding box center [494, 560] width 32 height 32
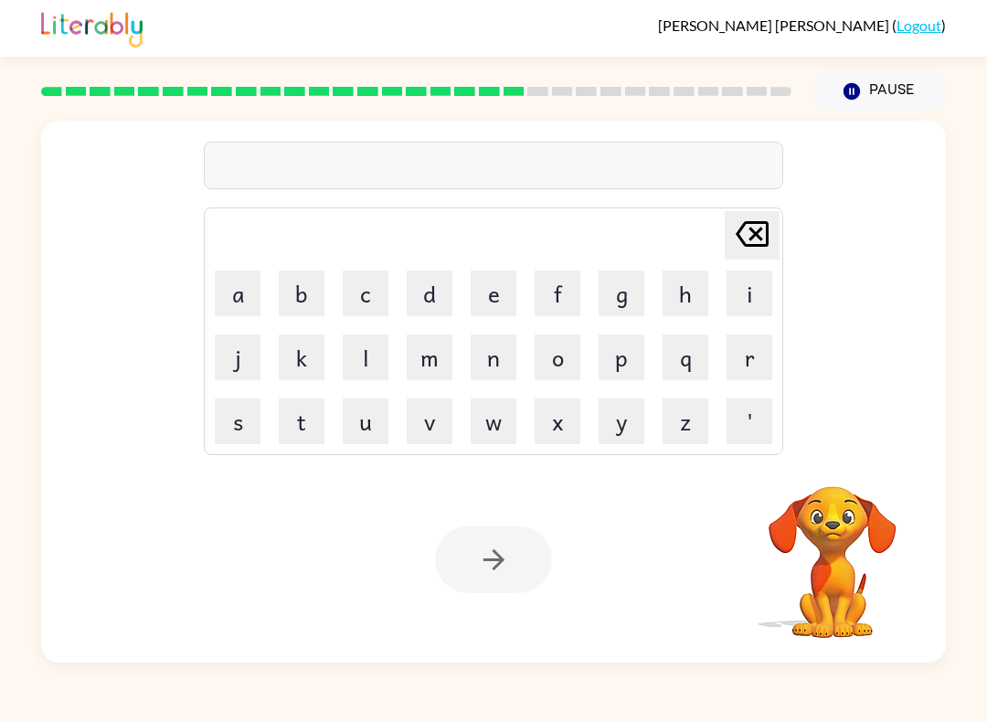
click at [850, 551] on video "Your browser must support playing .mp4 files to use Literably. Please try using…" at bounding box center [832, 549] width 183 height 183
click at [856, 526] on video "Your browser must support playing .mp4 files to use Literably. Please try using…" at bounding box center [832, 549] width 183 height 183
click at [855, 526] on video "Your browser must support playing .mp4 files to use Literably. Please try using…" at bounding box center [832, 549] width 183 height 183
click at [857, 487] on video "Your browser must support playing .mp4 files to use Literably. Please try using…" at bounding box center [832, 549] width 183 height 183
click at [857, 486] on video "Your browser must support playing .mp4 files to use Literably. Please try using…" at bounding box center [832, 549] width 183 height 183
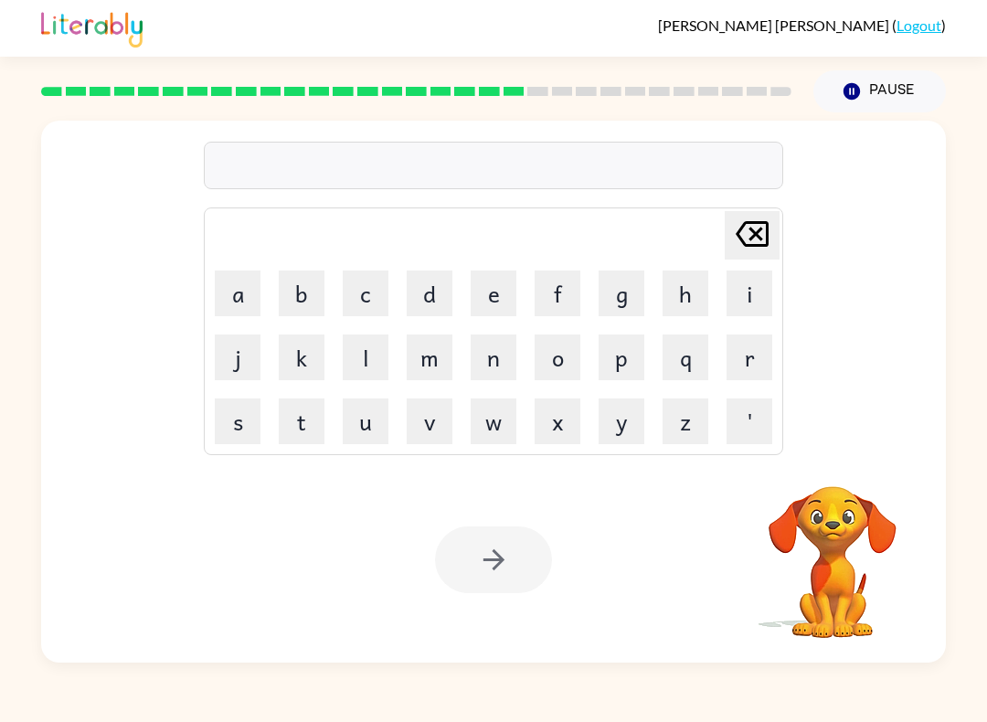
click at [861, 508] on video "Your browser must support playing .mp4 files to use Literably. Please try using…" at bounding box center [832, 549] width 183 height 183
click at [861, 507] on video "Your browser must support playing .mp4 files to use Literably. Please try using…" at bounding box center [832, 549] width 183 height 183
click at [855, 523] on video "Your browser must support playing .mp4 files to use Literably. Please try using…" at bounding box center [832, 549] width 183 height 183
click at [561, 306] on button "f" at bounding box center [557, 293] width 46 height 46
click at [544, 365] on button "o" at bounding box center [557, 357] width 46 height 46
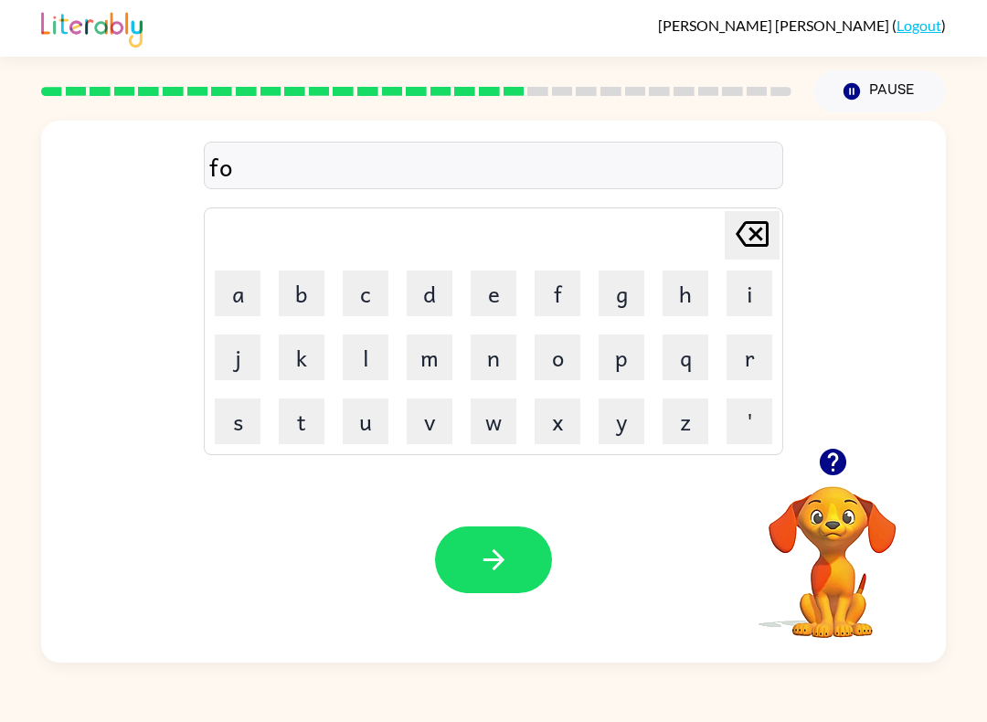
click at [371, 367] on button "l" at bounding box center [366, 357] width 46 height 46
click at [370, 366] on button "l" at bounding box center [366, 357] width 46 height 46
click at [555, 351] on button "o" at bounding box center [557, 357] width 46 height 46
click at [503, 420] on button "w" at bounding box center [493, 421] width 46 height 46
click at [516, 543] on button "button" at bounding box center [493, 559] width 117 height 67
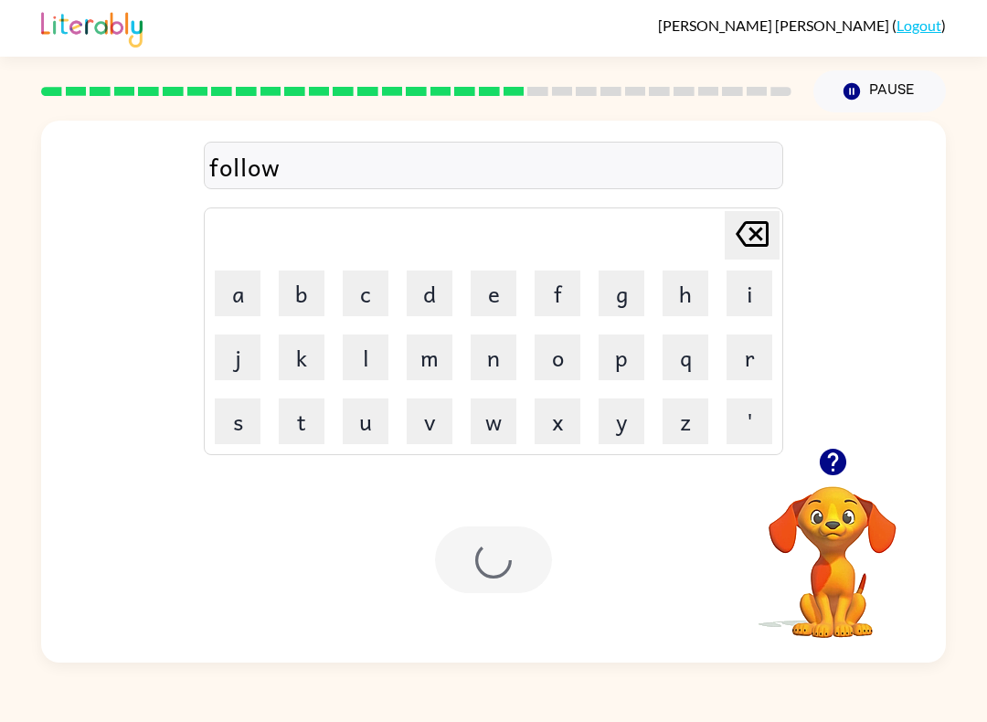
click at [789, 506] on video "Your browser must support playing .mp4 files to use Literably. Please try using…" at bounding box center [832, 549] width 183 height 183
click at [836, 540] on video "Your browser must support playing .mp4 files to use Literably. Please try using…" at bounding box center [832, 549] width 183 height 183
click at [840, 492] on video "Your browser must support playing .mp4 files to use Literably. Please try using…" at bounding box center [832, 549] width 183 height 183
click at [840, 491] on video "Your browser must support playing .mp4 files to use Literably. Please try using…" at bounding box center [832, 549] width 183 height 183
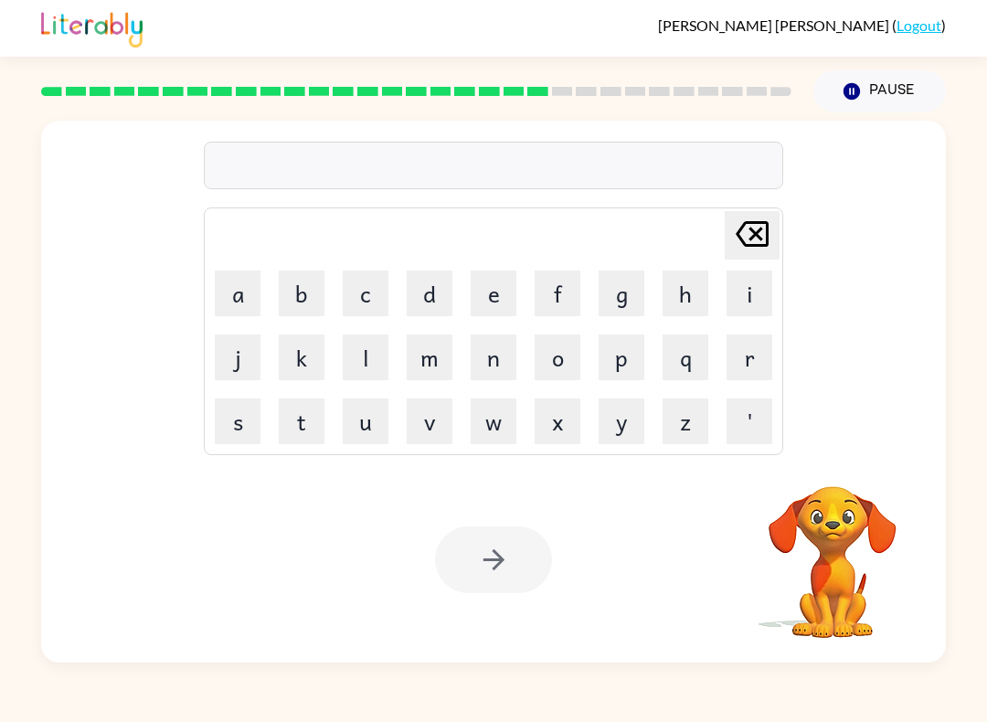
click at [843, 488] on video "Your browser must support playing .mp4 files to use Literably. Please try using…" at bounding box center [832, 549] width 183 height 183
click at [839, 495] on video "Your browser must support playing .mp4 files to use Literably. Please try using…" at bounding box center [832, 549] width 183 height 183
click at [252, 417] on button "s" at bounding box center [238, 421] width 46 height 46
click at [499, 301] on button "e" at bounding box center [493, 293] width 46 height 46
click at [497, 368] on button "n" at bounding box center [493, 357] width 46 height 46
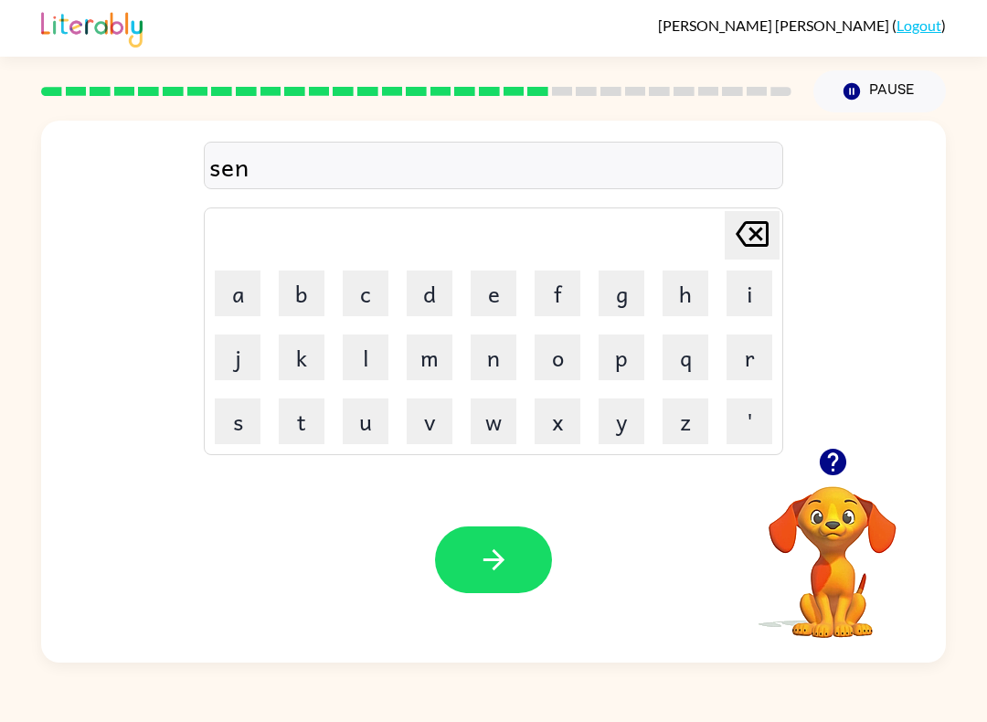
click at [305, 428] on button "t" at bounding box center [302, 421] width 46 height 46
click at [742, 291] on button "i" at bounding box center [749, 293] width 46 height 46
click at [627, 354] on button "p" at bounding box center [621, 357] width 46 height 46
click at [741, 301] on button "i" at bounding box center [749, 293] width 46 height 46
click at [429, 301] on button "d" at bounding box center [430, 293] width 46 height 46
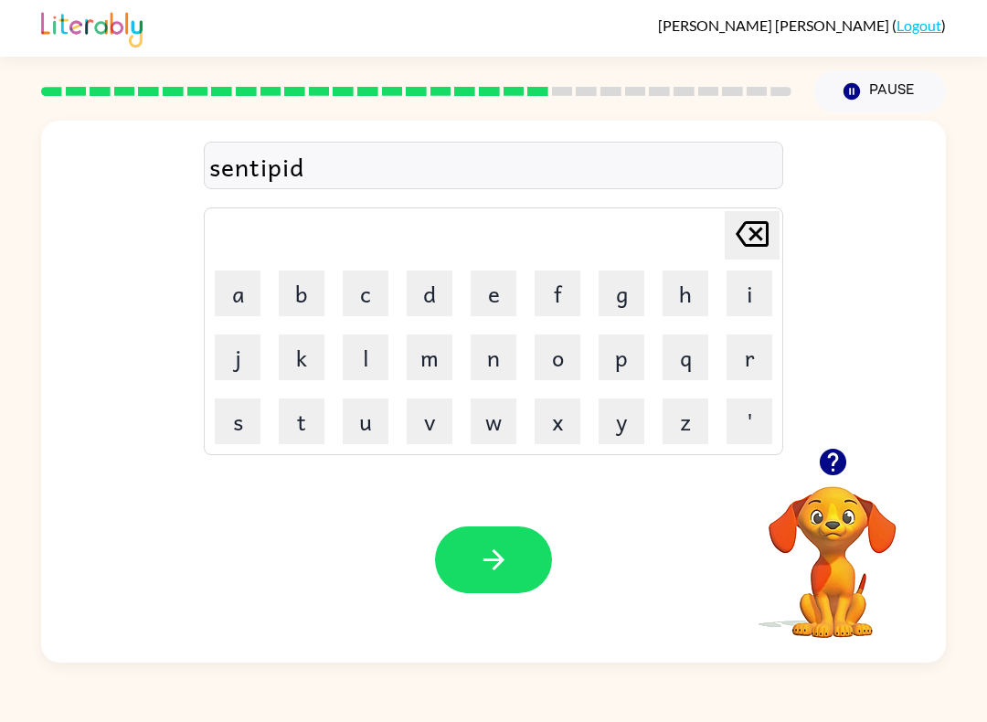
click at [474, 556] on button "button" at bounding box center [493, 559] width 117 height 67
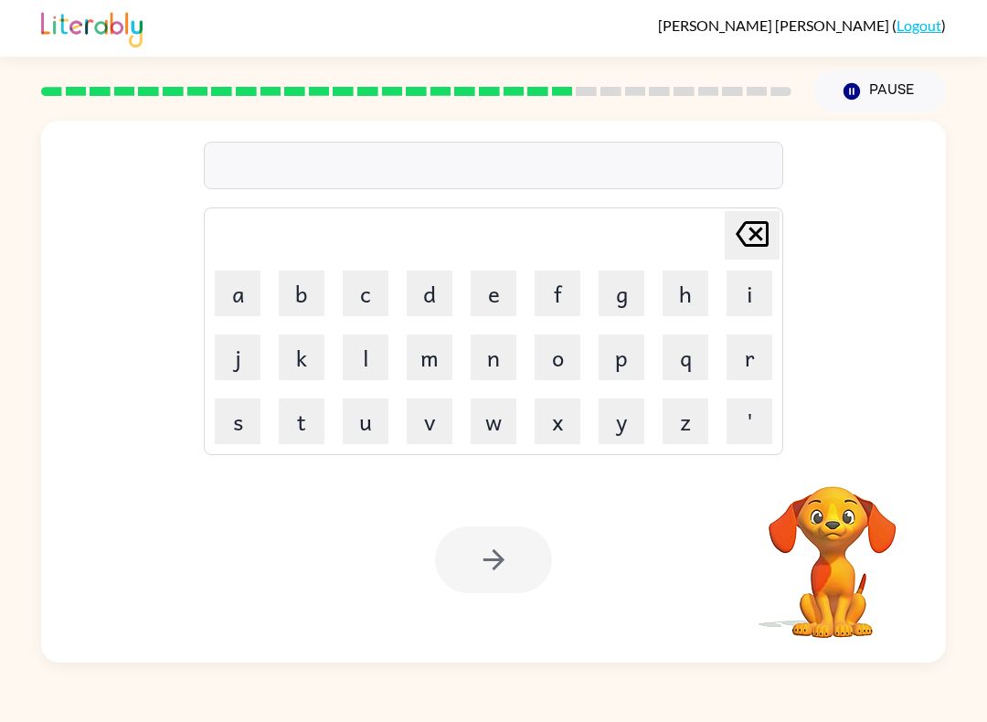
click at [871, 533] on video "Your browser must support playing .mp4 files to use Literably. Please try using…" at bounding box center [832, 549] width 183 height 183
click at [871, 532] on video "Your browser must support playing .mp4 files to use Literably. Please try using…" at bounding box center [832, 549] width 183 height 183
click at [875, 544] on video "Your browser must support playing .mp4 files to use Literably. Please try using…" at bounding box center [832, 549] width 183 height 183
click at [239, 416] on button "s" at bounding box center [238, 421] width 46 height 46
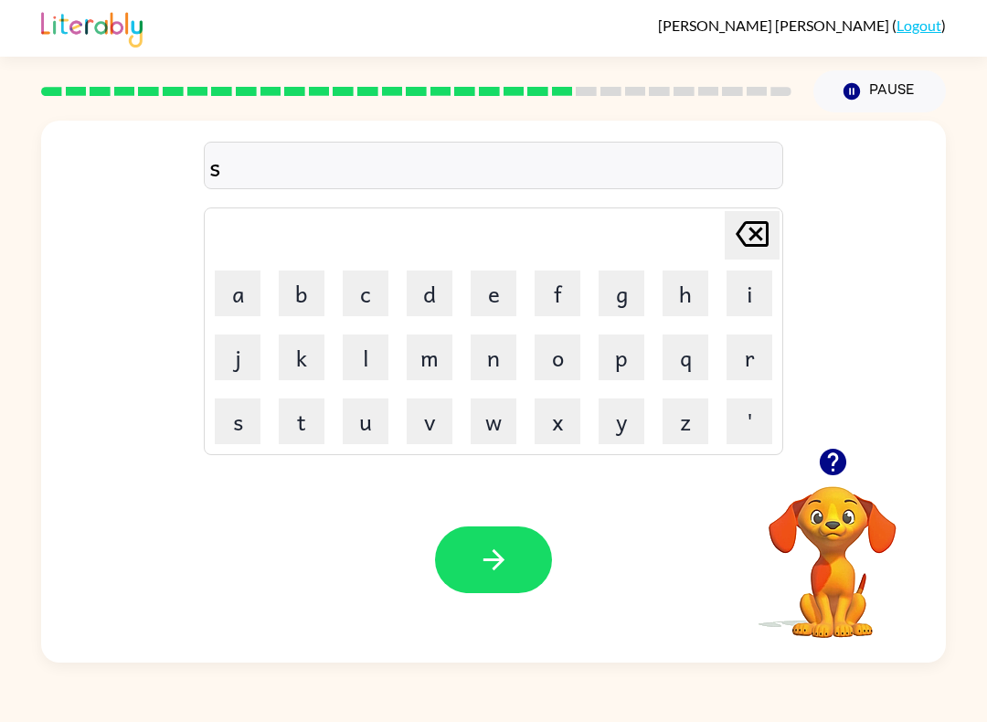
click at [348, 429] on button "u" at bounding box center [366, 421] width 46 height 46
click at [232, 427] on button "s" at bounding box center [238, 421] width 46 height 46
click at [289, 435] on button "t" at bounding box center [302, 421] width 46 height 46
click at [241, 310] on button "a" at bounding box center [238, 293] width 46 height 46
click at [748, 298] on button "i" at bounding box center [749, 293] width 46 height 46
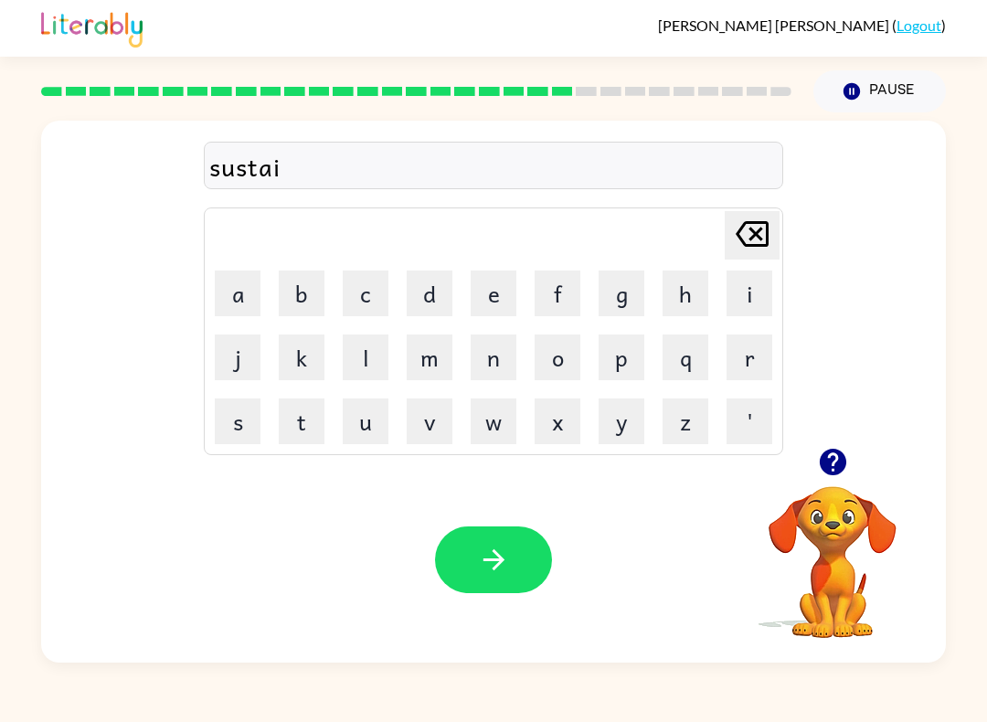
click at [497, 349] on button "n" at bounding box center [493, 357] width 46 height 46
click at [493, 554] on icon "button" at bounding box center [494, 560] width 32 height 32
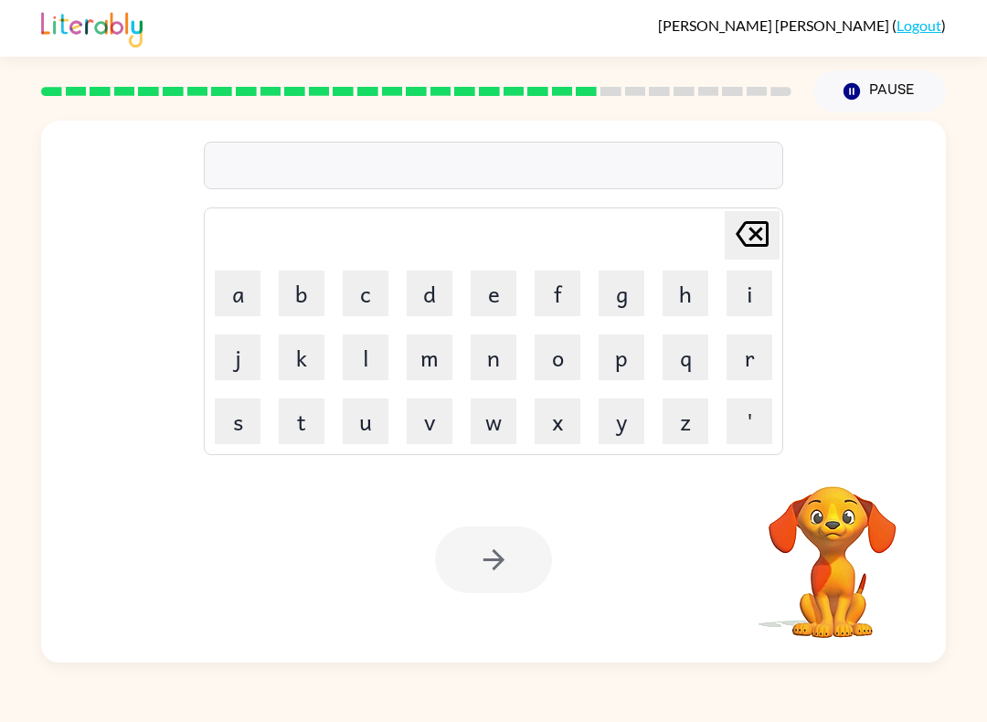
click at [845, 558] on video "Your browser must support playing .mp4 files to use Literably. Please try using…" at bounding box center [832, 549] width 183 height 183
click at [844, 558] on video "Your browser must support playing .mp4 files to use Literably. Please try using…" at bounding box center [832, 549] width 183 height 183
click at [844, 529] on video "Your browser must support playing .mp4 files to use Literably. Please try using…" at bounding box center [832, 549] width 183 height 183
click at [840, 524] on video "Your browser must support playing .mp4 files to use Literably. Please try using…" at bounding box center [832, 549] width 183 height 183
click at [841, 542] on video "Your browser must support playing .mp4 files to use Literably. Please try using…" at bounding box center [832, 549] width 183 height 183
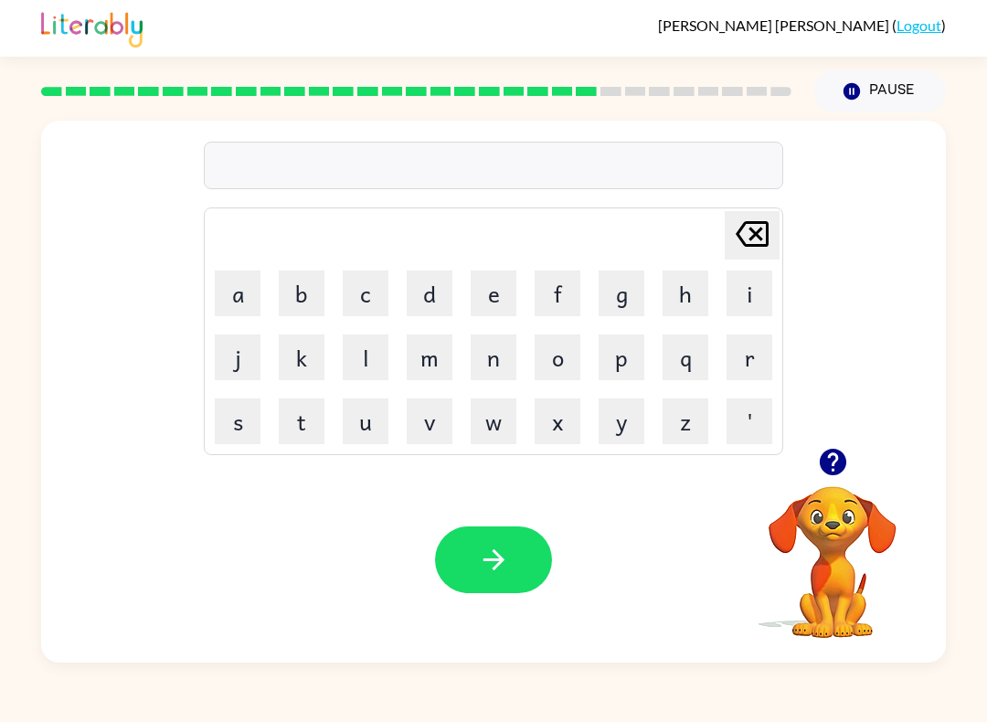
click at [558, 308] on button "f" at bounding box center [557, 293] width 46 height 46
click at [570, 364] on button "o" at bounding box center [557, 357] width 46 height 46
click at [741, 363] on button "r" at bounding box center [749, 357] width 46 height 46
click at [502, 416] on button "w" at bounding box center [493, 421] width 46 height 46
click at [564, 356] on button "o" at bounding box center [557, 357] width 46 height 46
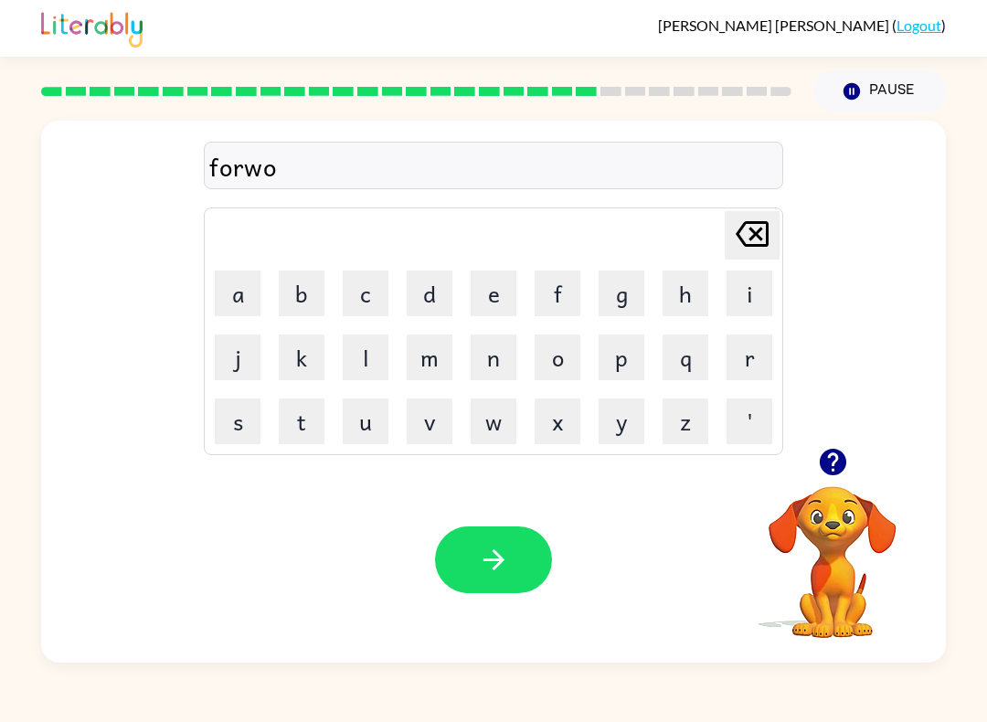
click at [740, 351] on button "r" at bounding box center [749, 357] width 46 height 46
click at [308, 280] on button "b" at bounding box center [302, 293] width 46 height 46
click at [750, 248] on icon "Delete Delete last character input" at bounding box center [752, 234] width 44 height 44
click at [502, 571] on icon "button" at bounding box center [494, 560] width 32 height 32
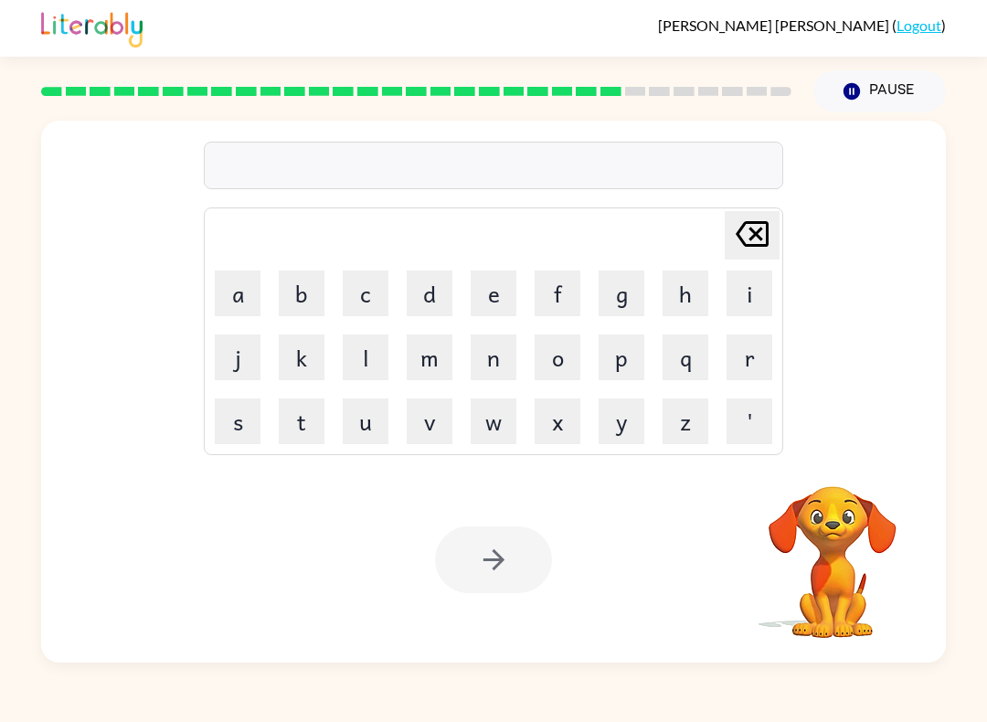
click at [825, 515] on video "Your browser must support playing .mp4 files to use Literably. Please try using…" at bounding box center [832, 549] width 183 height 183
click at [829, 533] on video "Your browser must support playing .mp4 files to use Literably. Please try using…" at bounding box center [832, 549] width 183 height 183
click at [824, 529] on video "Your browser must support playing .mp4 files to use Literably. Please try using…" at bounding box center [832, 549] width 183 height 183
click at [823, 533] on video "Your browser must support playing .mp4 files to use Literably. Please try using…" at bounding box center [832, 549] width 183 height 183
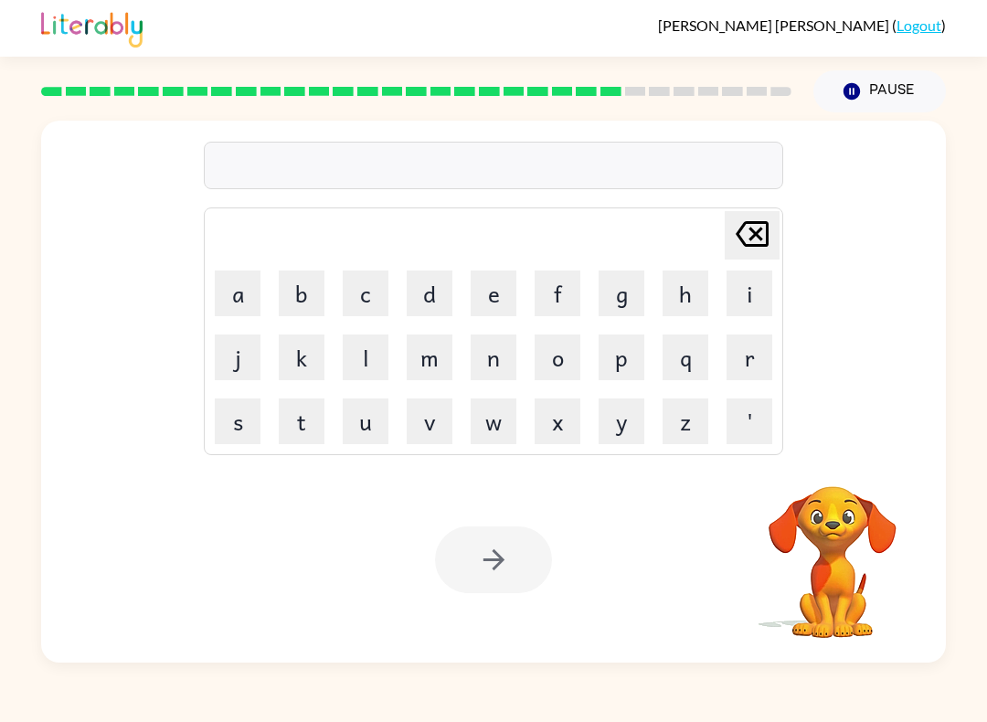
click at [872, 571] on video "Your browser must support playing .mp4 files to use Literably. Please try using…" at bounding box center [832, 549] width 183 height 183
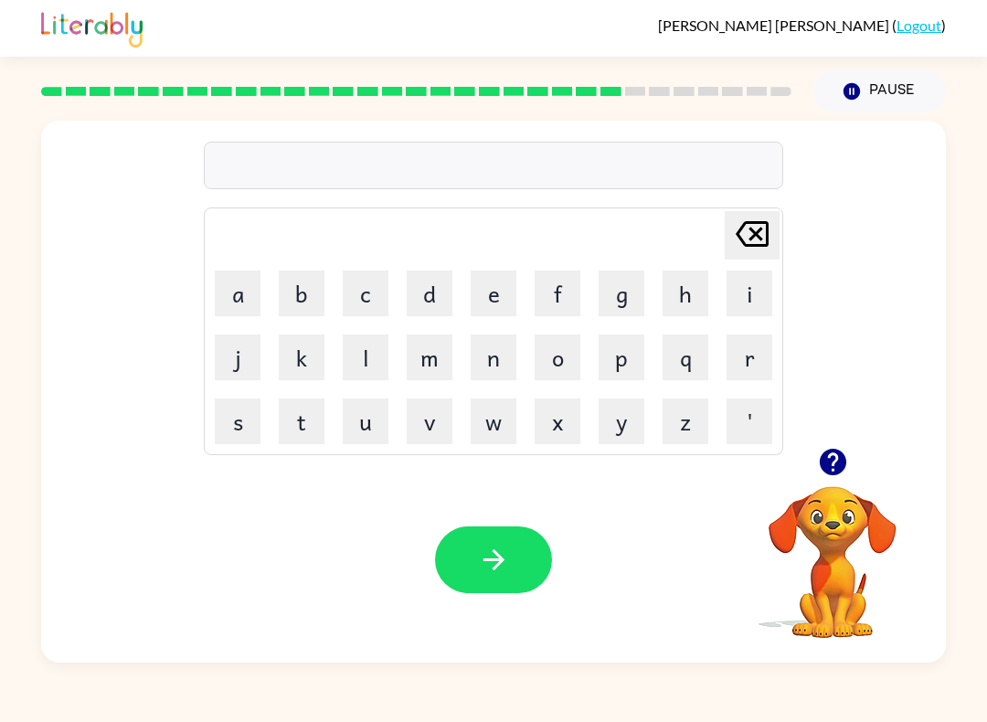
click at [758, 346] on button "r" at bounding box center [749, 357] width 46 height 46
click at [509, 290] on button "e" at bounding box center [493, 293] width 46 height 46
click at [240, 415] on button "s" at bounding box center [238, 421] width 46 height 46
click at [747, 234] on icon "Delete Delete last character input" at bounding box center [752, 234] width 44 height 44
click at [247, 291] on button "a" at bounding box center [238, 293] width 46 height 46
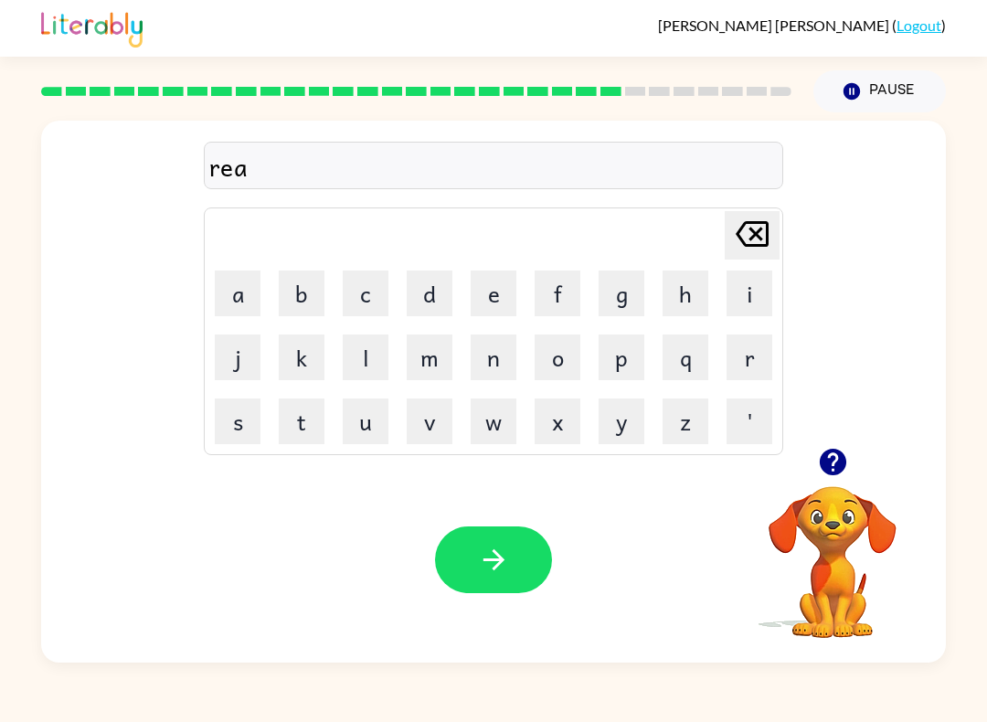
click at [789, 554] on video "Your browser must support playing .mp4 files to use Literably. Please try using…" at bounding box center [832, 549] width 183 height 183
click at [826, 534] on video "Your browser must support playing .mp4 files to use Literably. Please try using…" at bounding box center [832, 549] width 183 height 183
click at [849, 479] on button "button" at bounding box center [832, 461] width 47 height 47
click at [836, 463] on video "Your browser must support playing .mp4 files to use Literably. Please try using…" at bounding box center [832, 549] width 183 height 183
click at [494, 305] on button "e" at bounding box center [493, 293] width 46 height 46
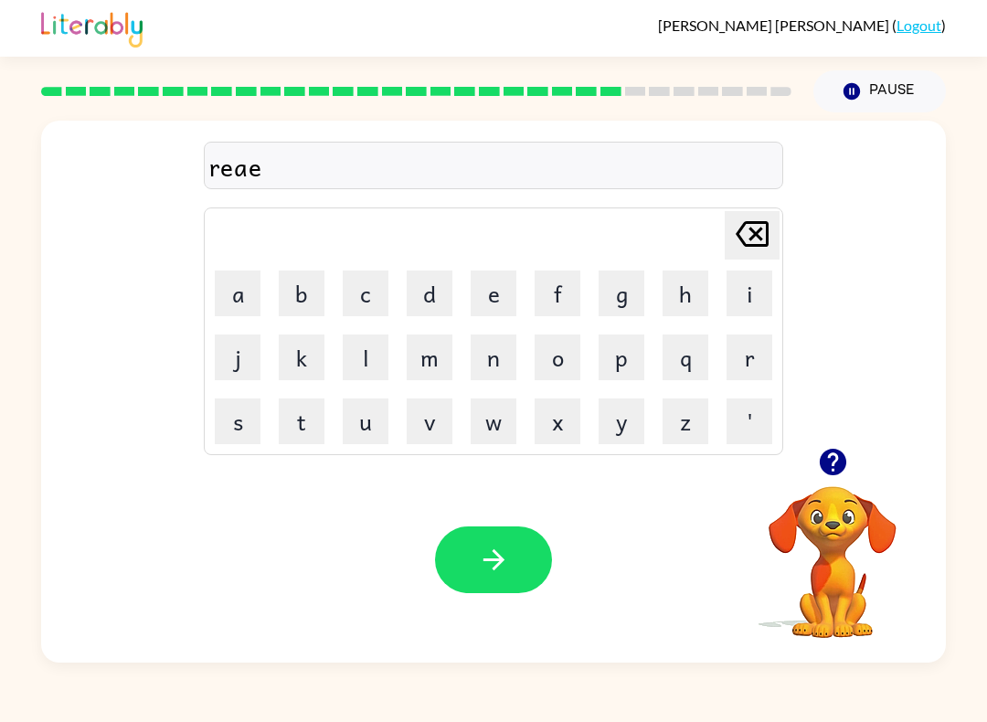
click at [352, 422] on button "u" at bounding box center [366, 421] width 46 height 46
click at [747, 231] on icon "Delete Delete last character input" at bounding box center [752, 234] width 44 height 44
click at [295, 424] on button "t" at bounding box center [302, 421] width 46 height 46
click at [433, 298] on button "d" at bounding box center [430, 293] width 46 height 46
click at [776, 233] on button "Delete Delete last character input" at bounding box center [751, 235] width 55 height 48
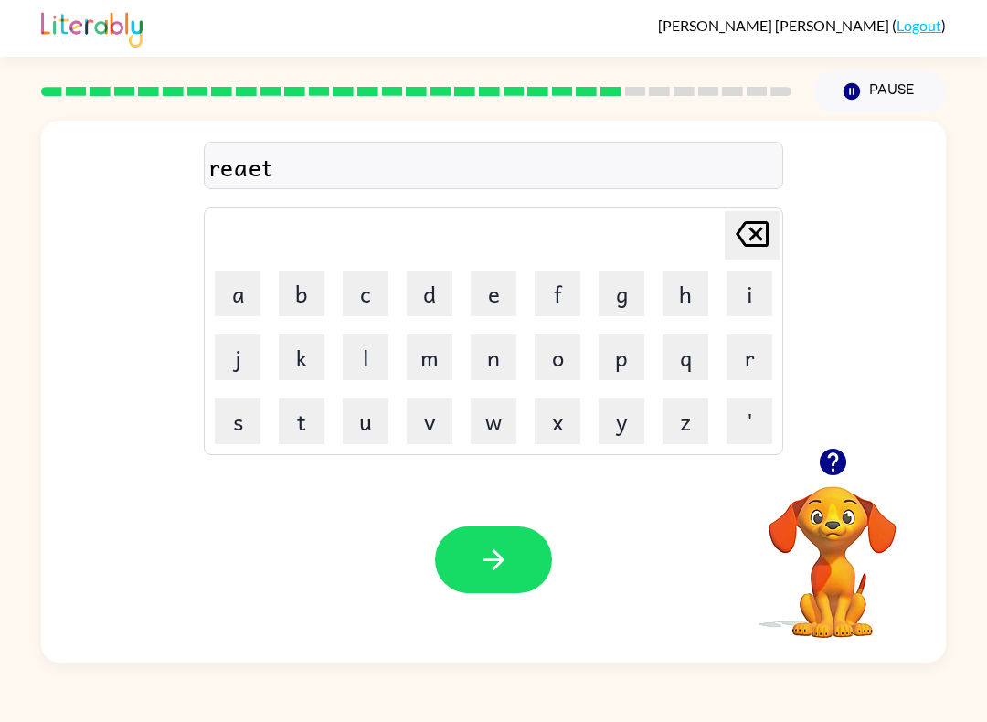
click at [505, 292] on button "e" at bounding box center [493, 293] width 46 height 46
click at [433, 304] on button "d" at bounding box center [430, 293] width 46 height 46
click at [523, 540] on button "button" at bounding box center [493, 559] width 117 height 67
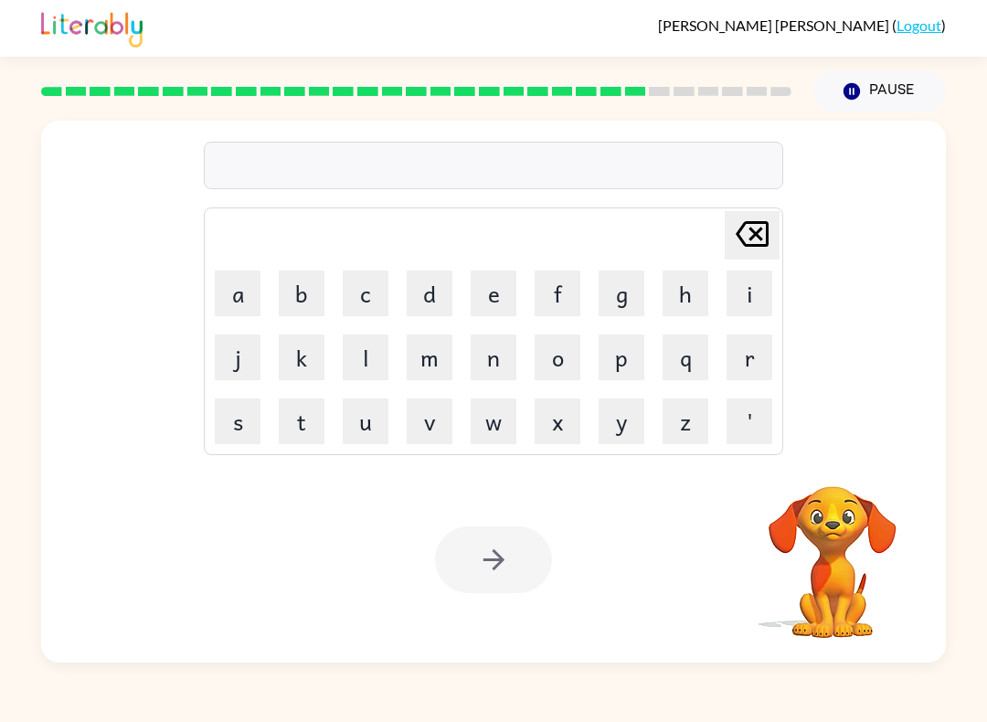
click at [633, 302] on button "g" at bounding box center [621, 293] width 46 height 46
click at [555, 354] on button "o" at bounding box center [557, 357] width 46 height 46
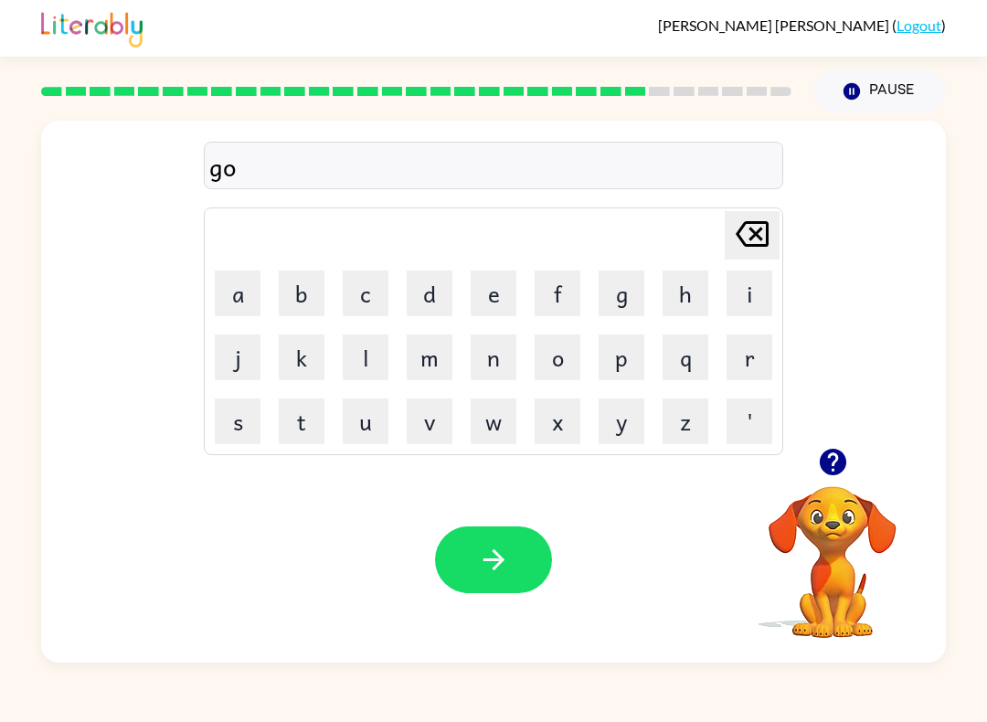
click at [301, 295] on button "b" at bounding box center [302, 293] width 46 height 46
click at [365, 367] on button "l" at bounding box center [366, 357] width 46 height 46
click at [734, 289] on button "i" at bounding box center [749, 293] width 46 height 46
click at [484, 364] on button "n" at bounding box center [493, 357] width 46 height 46
click at [497, 560] on icon "button" at bounding box center [492, 559] width 21 height 21
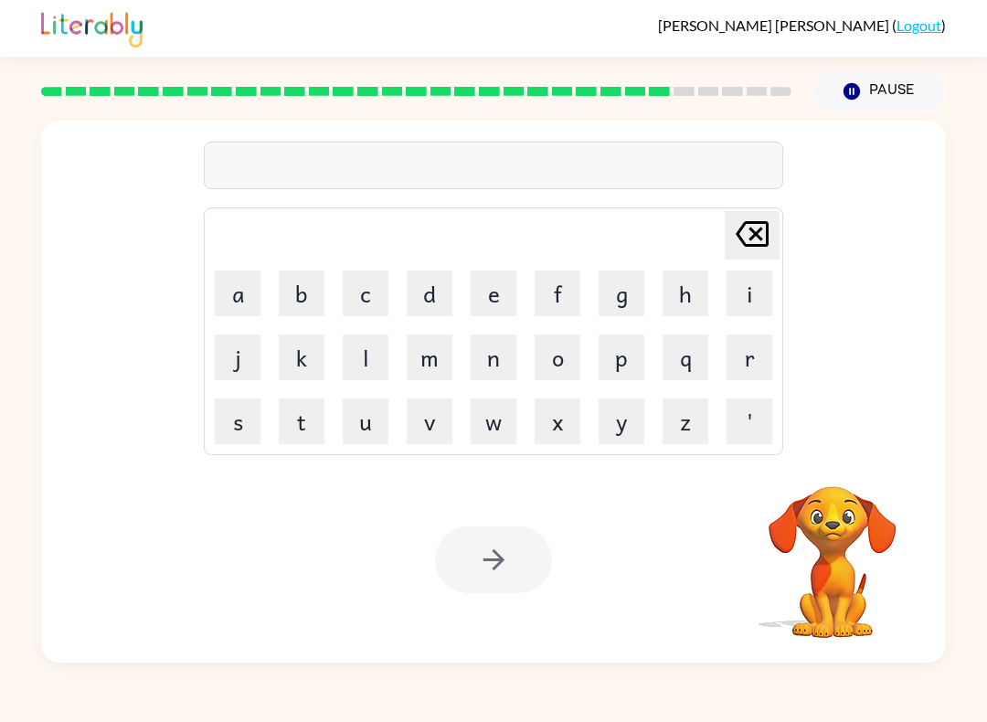
click at [846, 489] on video "Your browser must support playing .mp4 files to use Literably. Please try using…" at bounding box center [832, 549] width 183 height 183
click at [849, 505] on video "Your browser must support playing .mp4 files to use Literably. Please try using…" at bounding box center [832, 549] width 183 height 183
click at [850, 550] on video "Your browser must support playing .mp4 files to use Literably. Please try using…" at bounding box center [832, 549] width 183 height 183
click at [845, 513] on video "Your browser must support playing .mp4 files to use Literably. Please try using…" at bounding box center [832, 549] width 183 height 183
click at [362, 371] on button "l" at bounding box center [366, 357] width 46 height 46
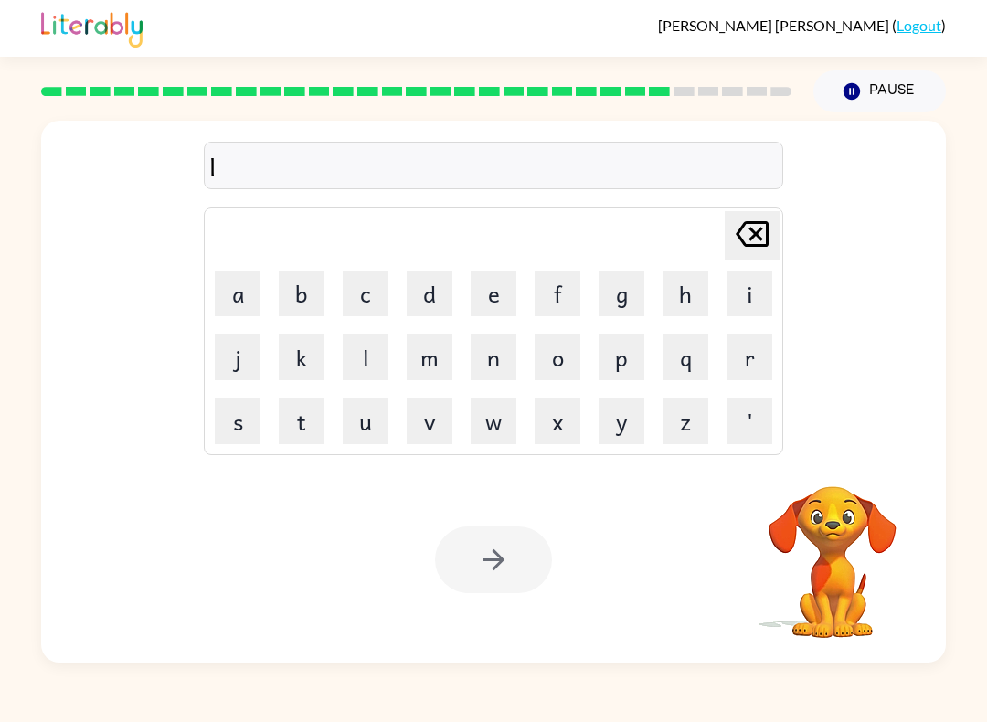
click at [361, 423] on button "u" at bounding box center [366, 421] width 46 height 46
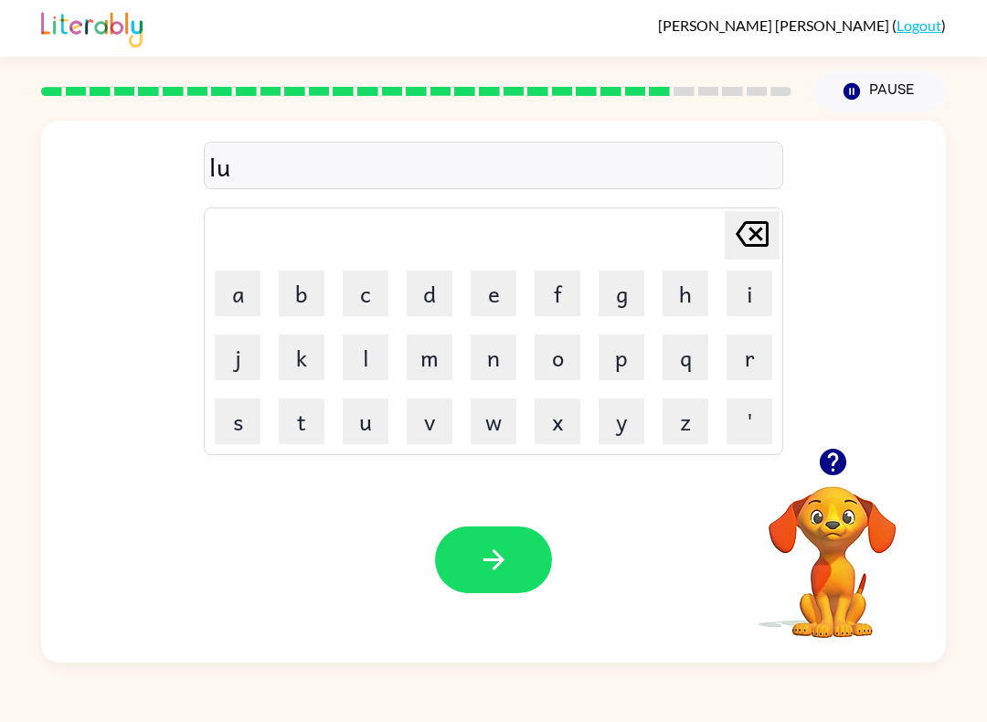
click at [423, 354] on button "m" at bounding box center [430, 357] width 46 height 46
click at [309, 300] on button "b" at bounding box center [302, 293] width 46 height 46
click at [502, 303] on button "e" at bounding box center [493, 293] width 46 height 46
click at [734, 352] on button "r" at bounding box center [749, 357] width 46 height 46
click at [571, 422] on button "x" at bounding box center [557, 421] width 46 height 46
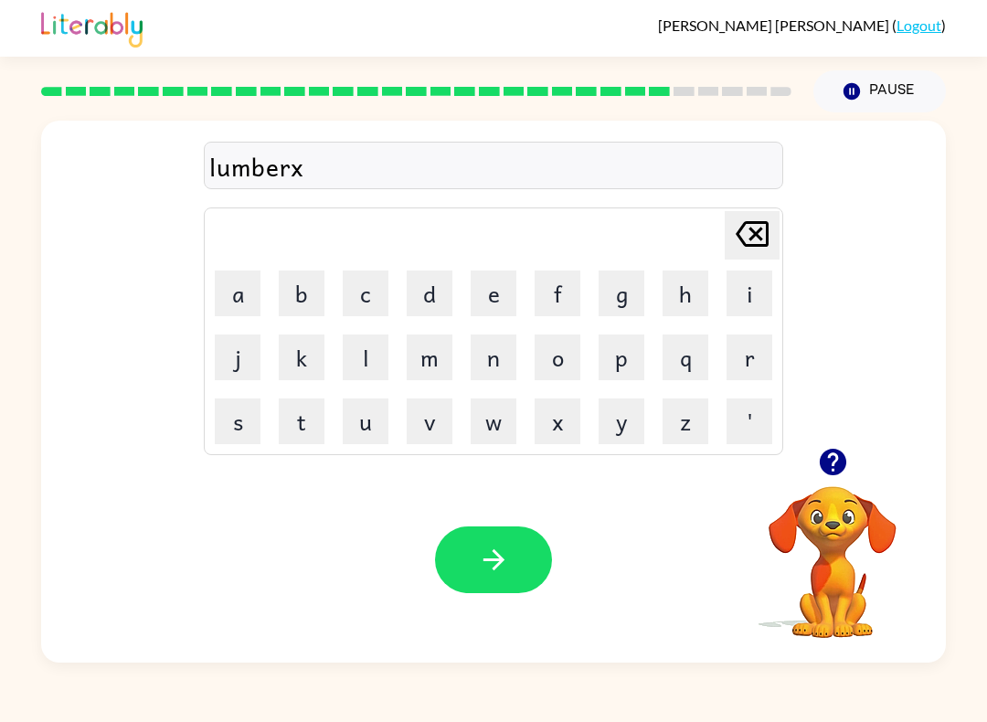
click at [741, 258] on div "Delete Delete last character input" at bounding box center [752, 235] width 44 height 47
click at [610, 411] on button "y" at bounding box center [621, 421] width 46 height 46
click at [241, 300] on button "a" at bounding box center [238, 293] width 46 height 46
click at [380, 296] on button "c" at bounding box center [366, 293] width 46 height 46
click at [297, 364] on button "k" at bounding box center [302, 357] width 46 height 46
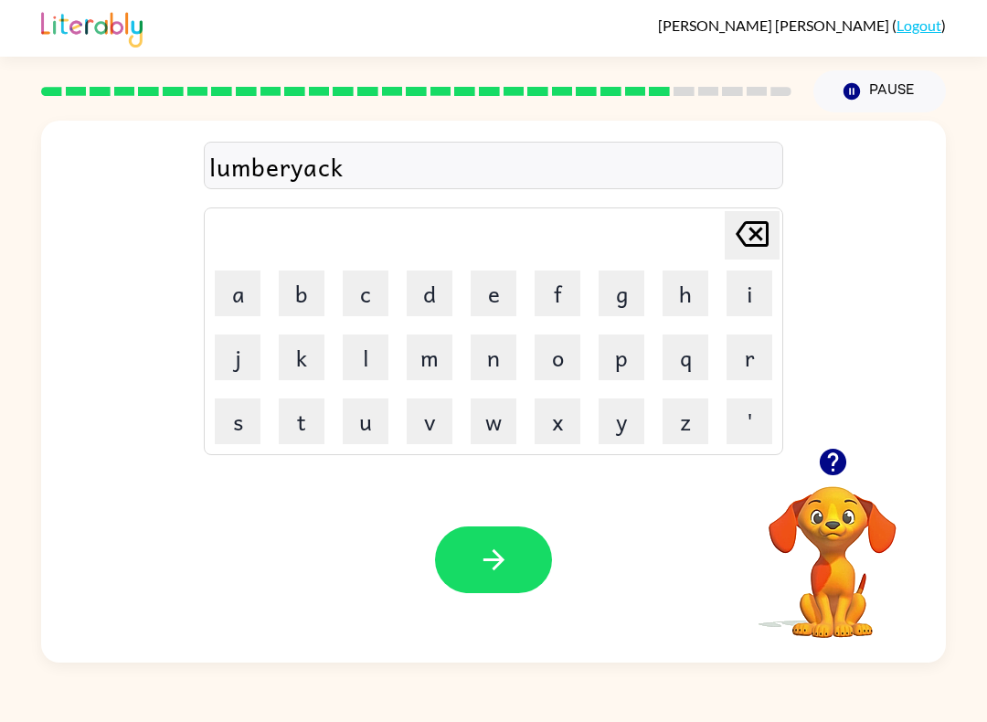
click at [453, 556] on button "button" at bounding box center [493, 559] width 117 height 67
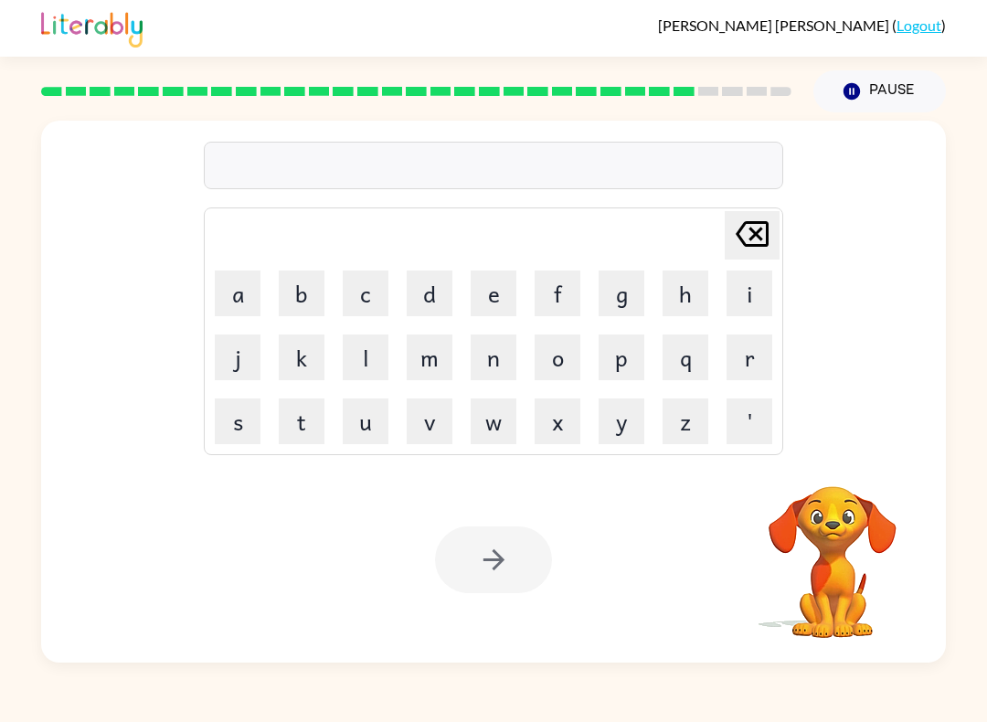
click at [831, 535] on video "Your browser must support playing .mp4 files to use Literably. Please try using…" at bounding box center [832, 549] width 183 height 183
click at [843, 539] on video "Your browser must support playing .mp4 files to use Literably. Please try using…" at bounding box center [832, 549] width 183 height 183
click at [855, 536] on video "Your browser must support playing .mp4 files to use Literably. Please try using…" at bounding box center [832, 549] width 183 height 183
click at [855, 535] on video "Your browser must support playing .mp4 files to use Literably. Please try using…" at bounding box center [832, 549] width 183 height 183
click at [848, 520] on video "Your browser must support playing .mp4 files to use Literably. Please try using…" at bounding box center [832, 549] width 183 height 183
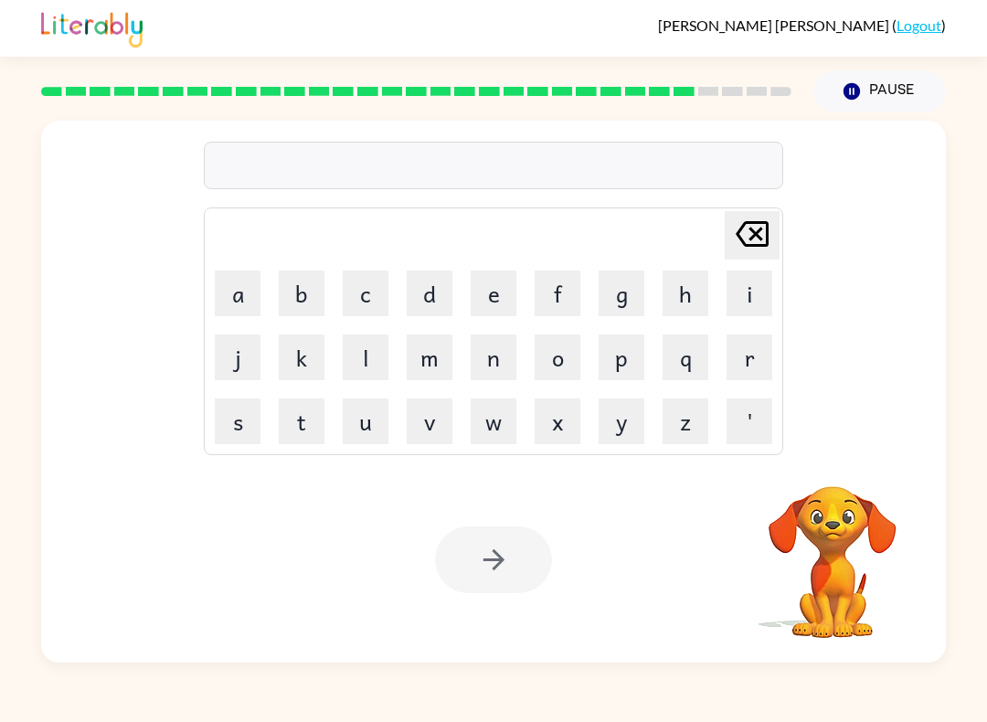
click at [835, 523] on video "Your browser must support playing .mp4 files to use Literably. Please try using…" at bounding box center [832, 549] width 183 height 183
click at [850, 502] on video "Your browser must support playing .mp4 files to use Literably. Please try using…" at bounding box center [832, 549] width 183 height 183
click at [622, 358] on button "p" at bounding box center [621, 357] width 46 height 46
click at [737, 299] on button "i" at bounding box center [749, 293] width 46 height 46
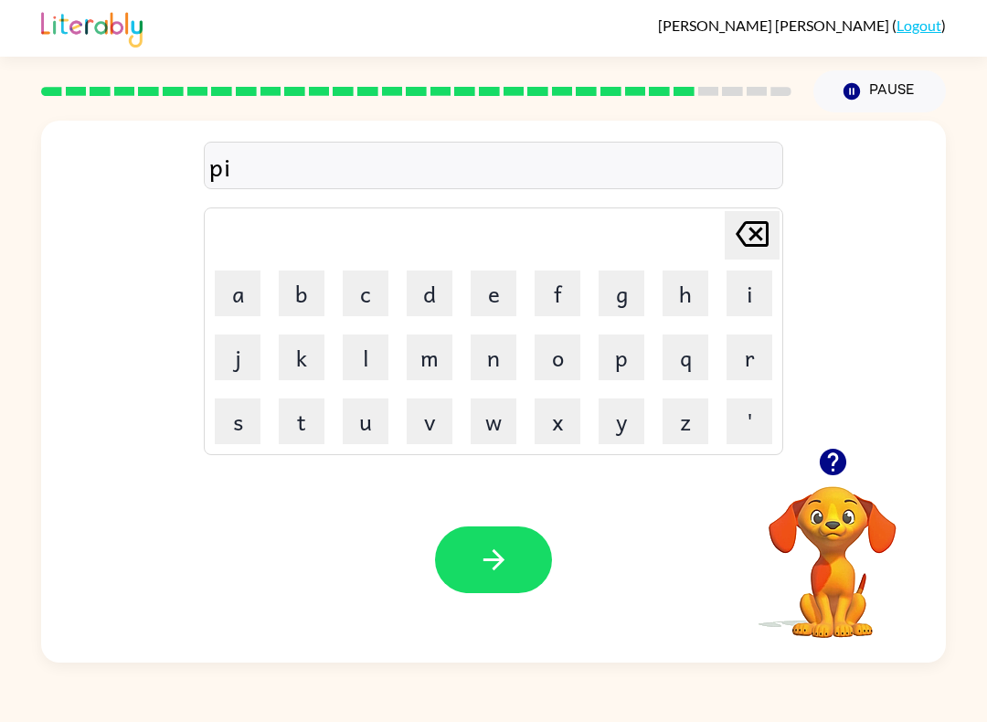
click at [740, 352] on button "r" at bounding box center [749, 357] width 46 height 46
click at [233, 429] on button "s" at bounding box center [238, 421] width 46 height 46
click at [502, 555] on icon "button" at bounding box center [494, 560] width 32 height 32
click at [546, 289] on button "f" at bounding box center [557, 293] width 46 height 46
click at [743, 294] on button "i" at bounding box center [749, 293] width 46 height 46
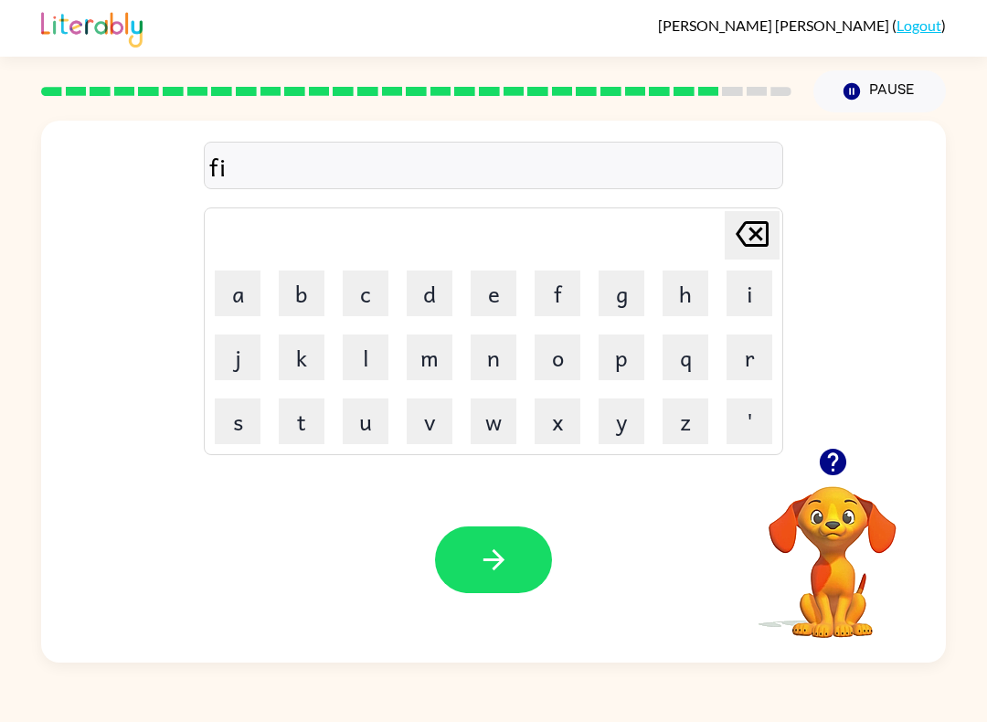
click at [486, 369] on button "n" at bounding box center [493, 357] width 46 height 46
click at [508, 591] on button "button" at bounding box center [493, 559] width 117 height 67
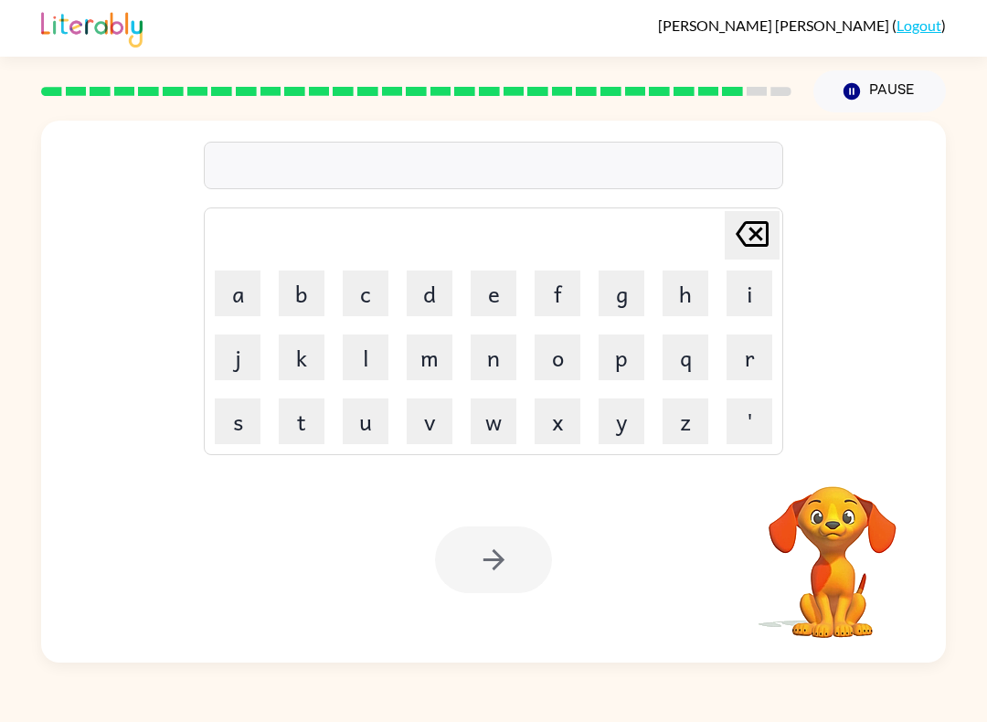
click at [838, 521] on video "Your browser must support playing .mp4 files to use Literably. Please try using…" at bounding box center [832, 549] width 183 height 183
click at [821, 510] on video "Your browser must support playing .mp4 files to use Literably. Please try using…" at bounding box center [832, 549] width 183 height 183
click at [834, 502] on video "Your browser must support playing .mp4 files to use Literably. Please try using…" at bounding box center [832, 549] width 183 height 183
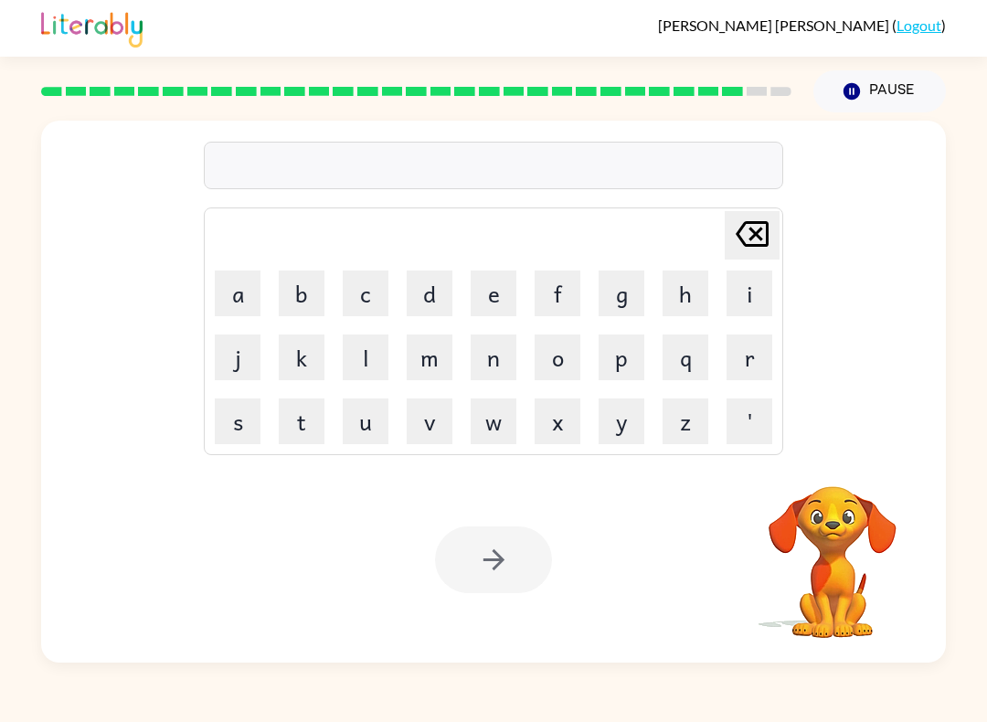
click at [830, 512] on video "Your browser must support playing .mp4 files to use Literably. Please try using…" at bounding box center [832, 549] width 183 height 183
click at [830, 505] on video "Your browser must support playing .mp4 files to use Literably. Please try using…" at bounding box center [832, 549] width 183 height 183
click at [817, 512] on video "Your browser must support playing .mp4 files to use Literably. Please try using…" at bounding box center [832, 549] width 183 height 183
click at [235, 414] on button "s" at bounding box center [238, 421] width 46 height 46
click at [740, 301] on button "i" at bounding box center [749, 293] width 46 height 46
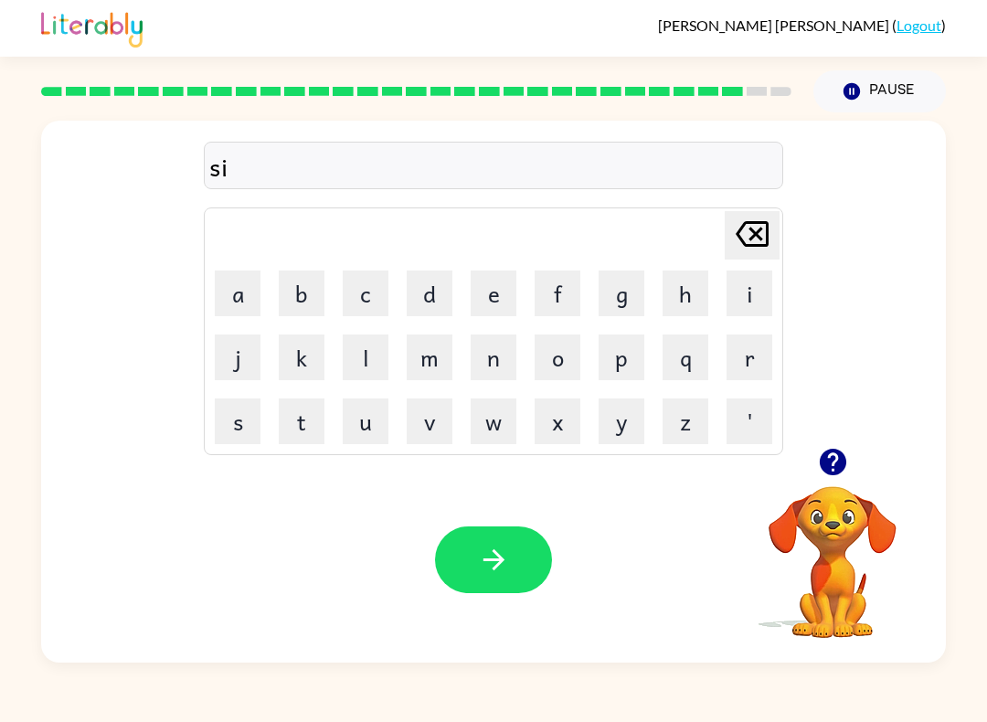
click at [375, 348] on button "l" at bounding box center [366, 357] width 46 height 46
click at [418, 425] on button "v" at bounding box center [430, 421] width 46 height 46
click at [498, 307] on button "e" at bounding box center [493, 293] width 46 height 46
click at [752, 358] on button "r" at bounding box center [749, 357] width 46 height 46
click at [490, 407] on button "w" at bounding box center [493, 421] width 46 height 46
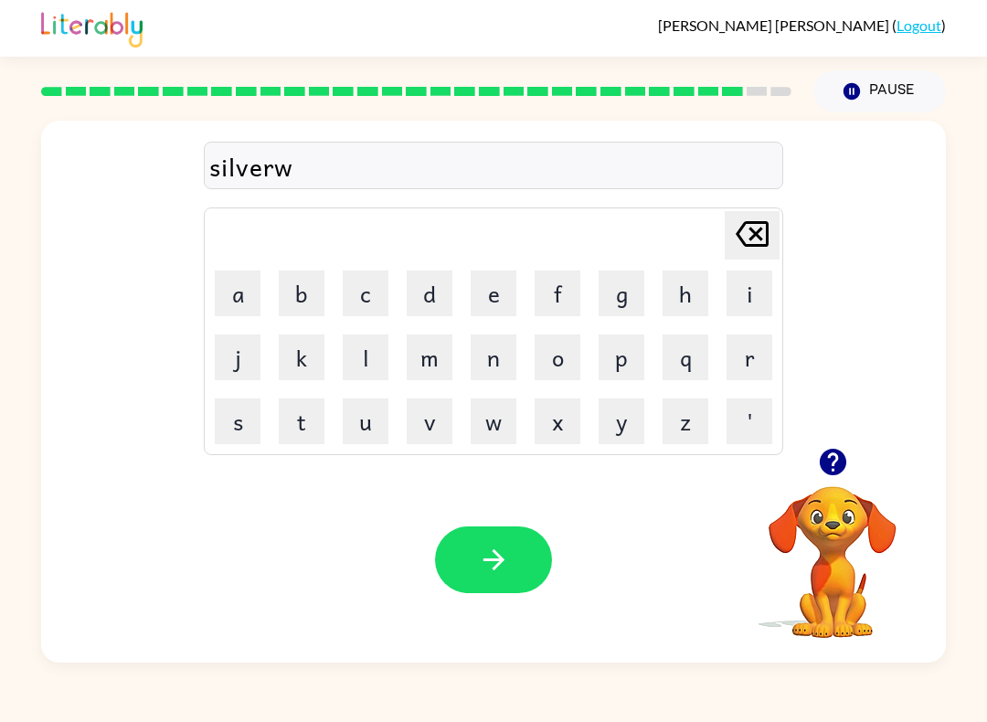
click at [490, 312] on button "e" at bounding box center [493, 293] width 46 height 46
click at [239, 286] on button "a" at bounding box center [238, 293] width 46 height 46
click at [741, 356] on button "r" at bounding box center [749, 357] width 46 height 46
click at [480, 565] on icon "button" at bounding box center [494, 560] width 32 height 32
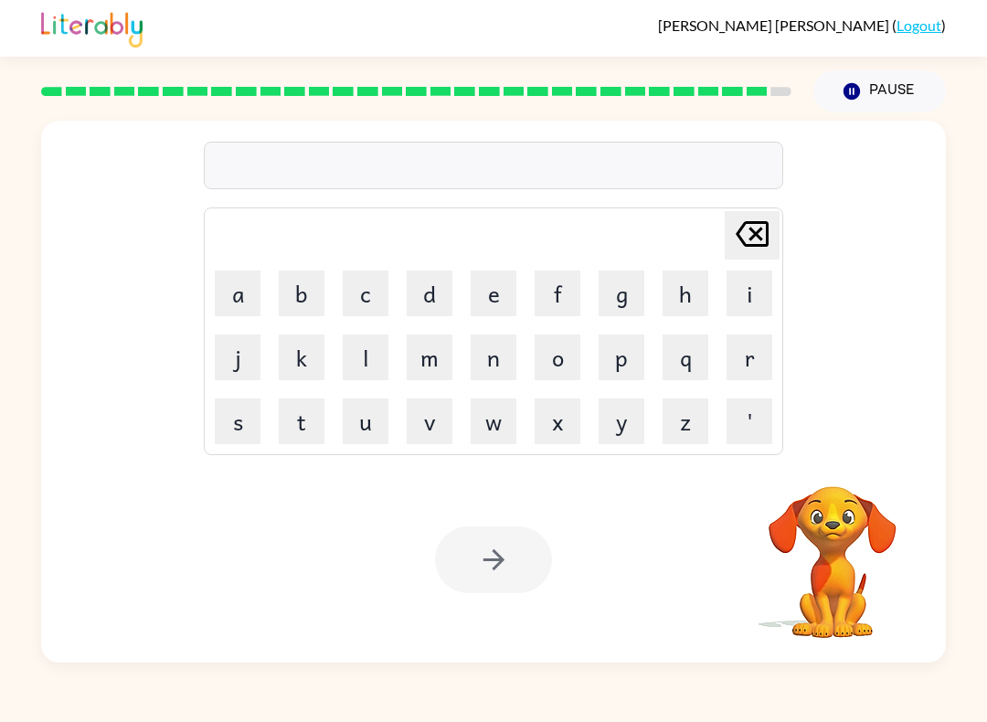
click at [830, 504] on video "Your browser must support playing .mp4 files to use Literably. Please try using…" at bounding box center [832, 549] width 183 height 183
click at [844, 511] on video "Your browser must support playing .mp4 files to use Literably. Please try using…" at bounding box center [832, 549] width 183 height 183
click at [841, 514] on video "Your browser must support playing .mp4 files to use Literably. Please try using…" at bounding box center [832, 549] width 183 height 183
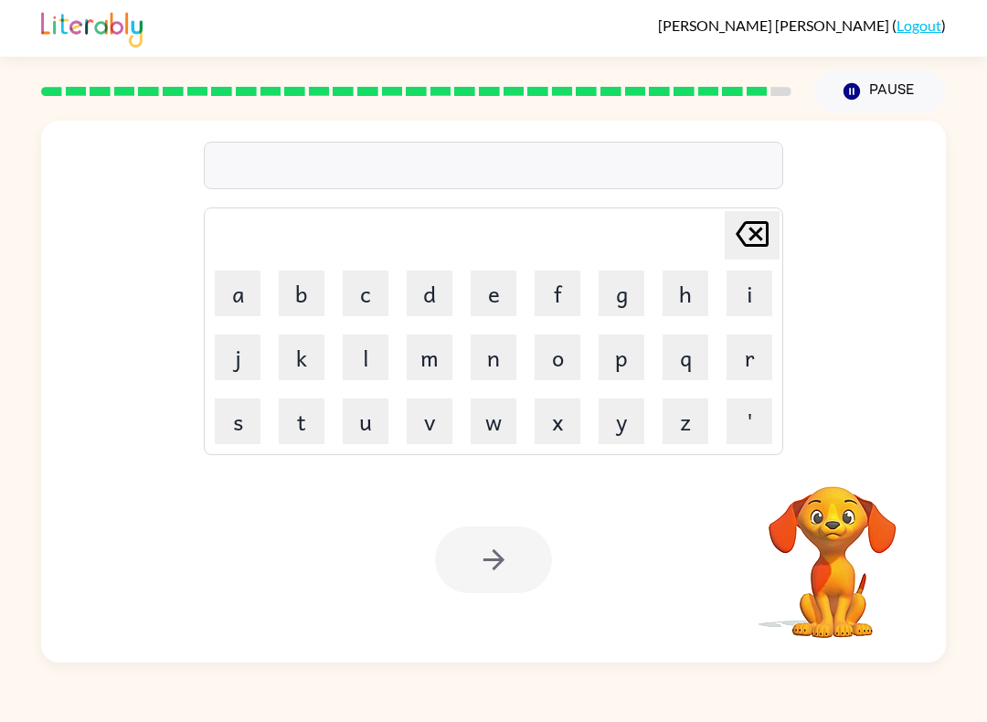
click at [361, 417] on button "u" at bounding box center [366, 421] width 46 height 46
click at [486, 367] on button "n" at bounding box center [493, 357] width 46 height 46
click at [232, 292] on button "a" at bounding box center [238, 293] width 46 height 46
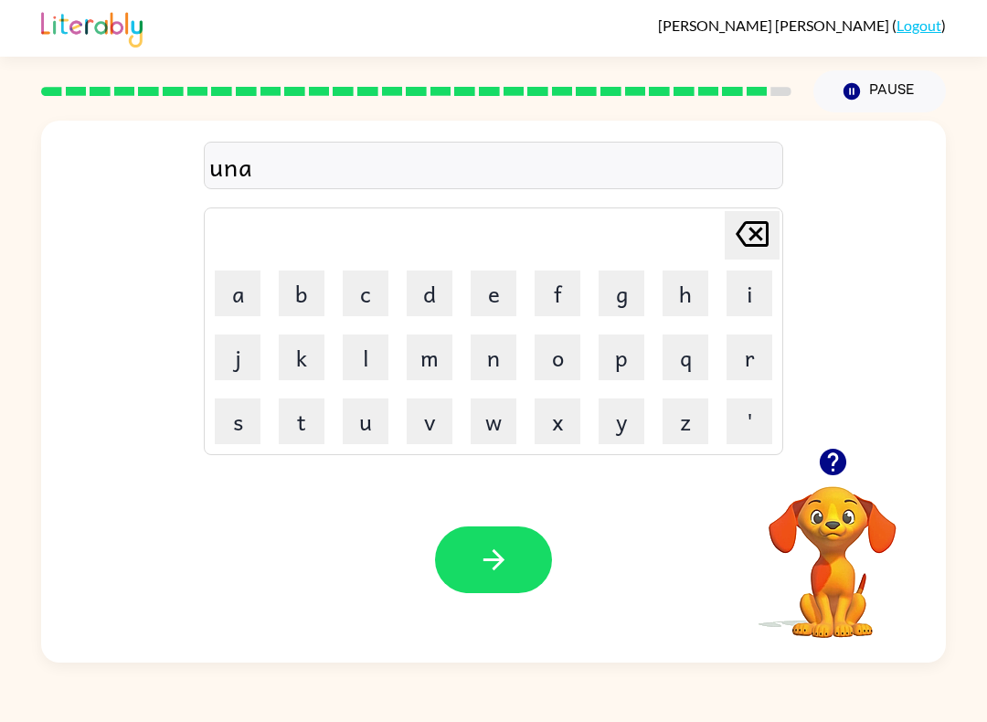
click at [561, 296] on button "f" at bounding box center [557, 293] width 46 height 46
click at [751, 375] on button "r" at bounding box center [749, 357] width 46 height 46
click at [228, 301] on button "a" at bounding box center [238, 293] width 46 height 46
click at [745, 287] on button "i" at bounding box center [749, 293] width 46 height 46
click at [441, 291] on button "d" at bounding box center [430, 293] width 46 height 46
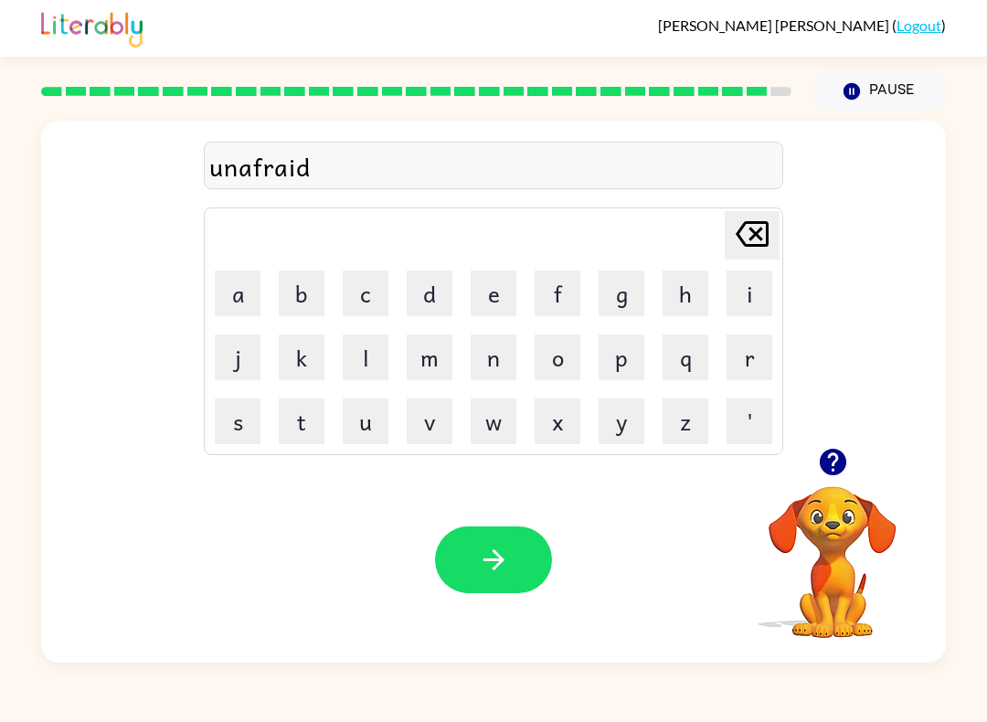
click at [494, 558] on icon "button" at bounding box center [494, 560] width 32 height 32
